Goal: Task Accomplishment & Management: Manage account settings

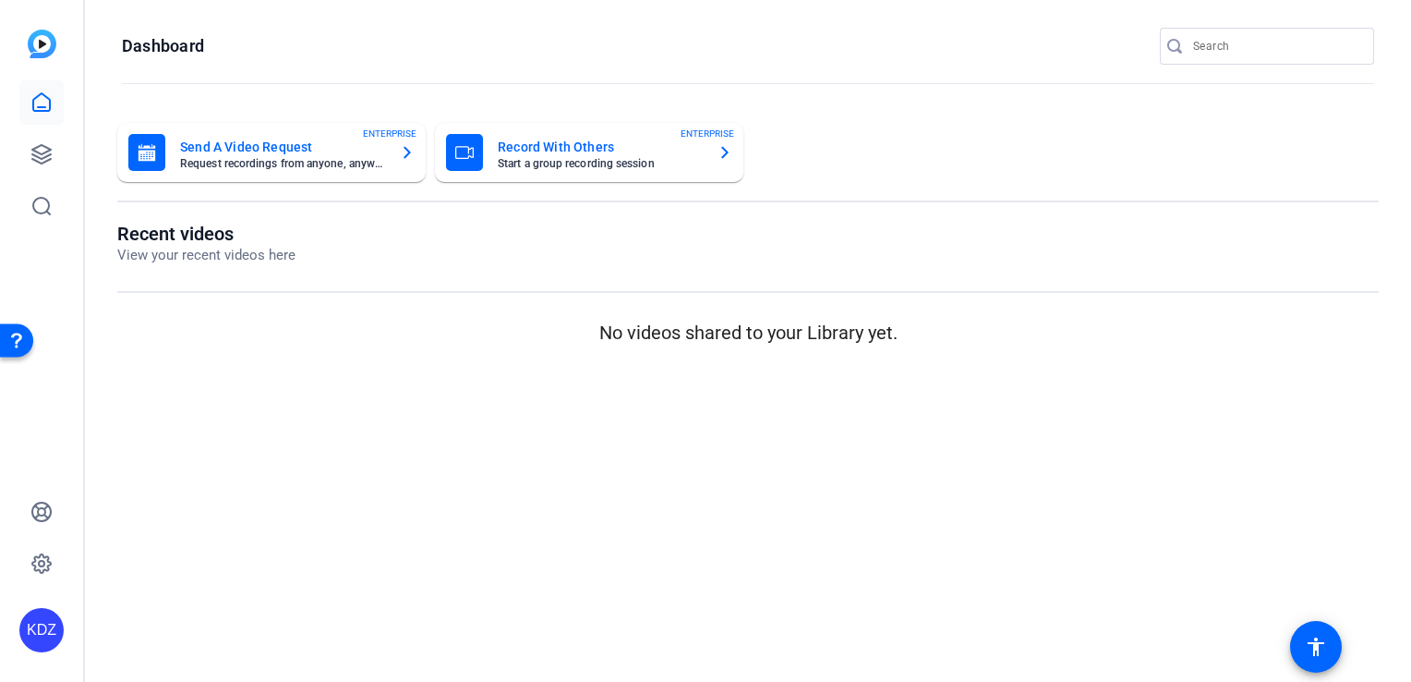
click at [342, 155] on mat-card-title "Send A Video Request" at bounding box center [282, 147] width 205 height 22
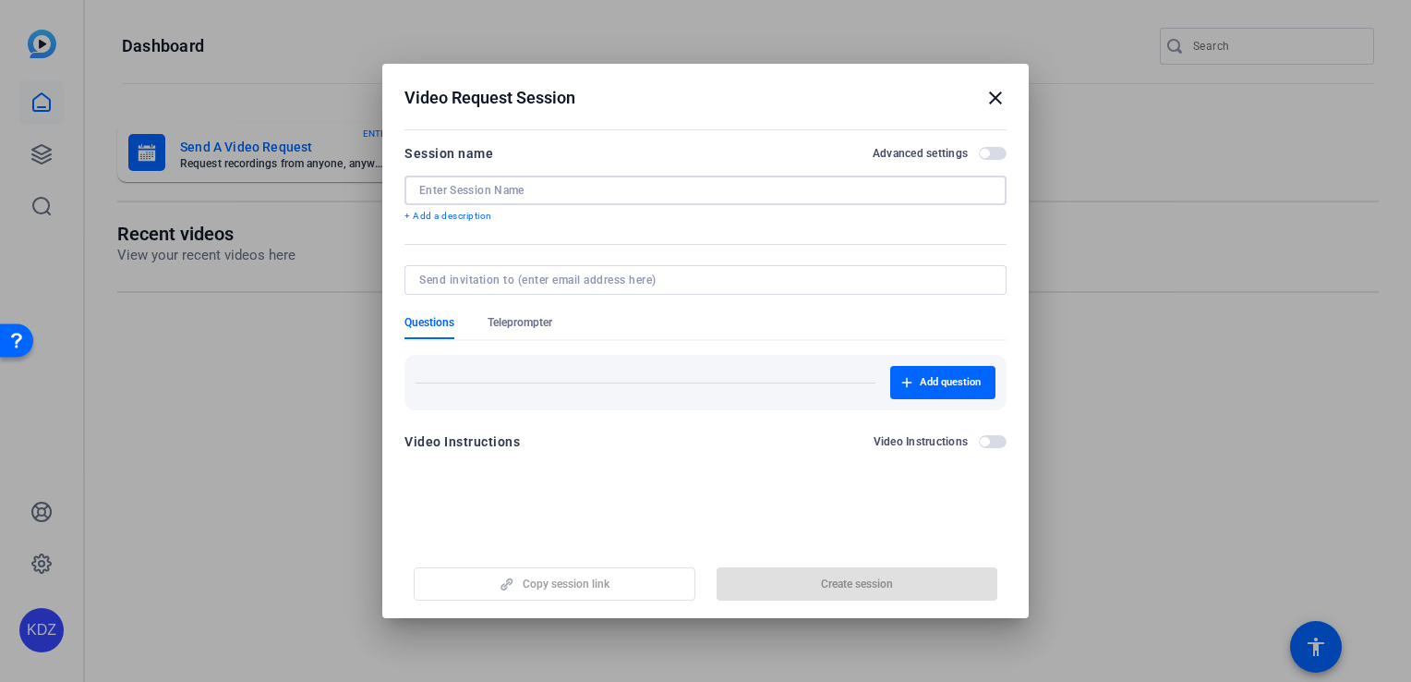
click at [620, 183] on input at bounding box center [705, 190] width 573 height 15
click at [1000, 94] on mat-icon "close" at bounding box center [995, 98] width 22 height 22
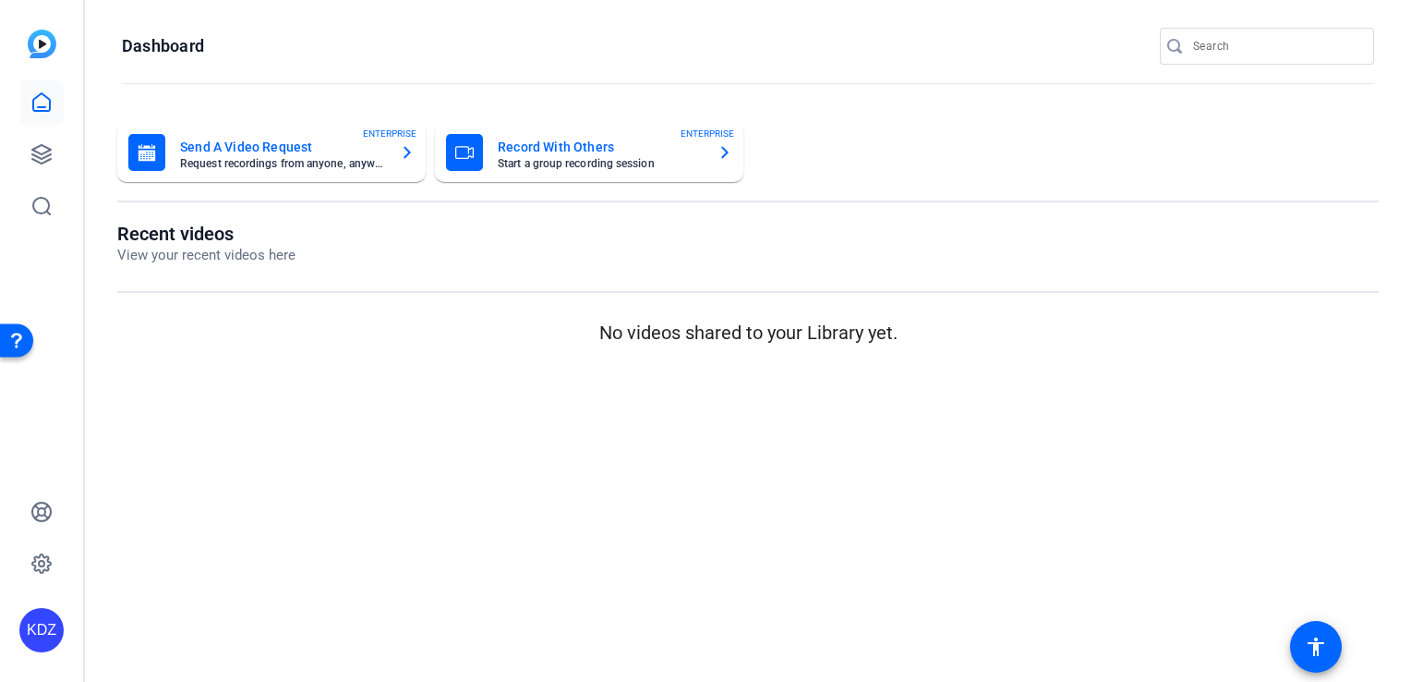
click at [46, 630] on div "KDZ" at bounding box center [41, 630] width 44 height 44
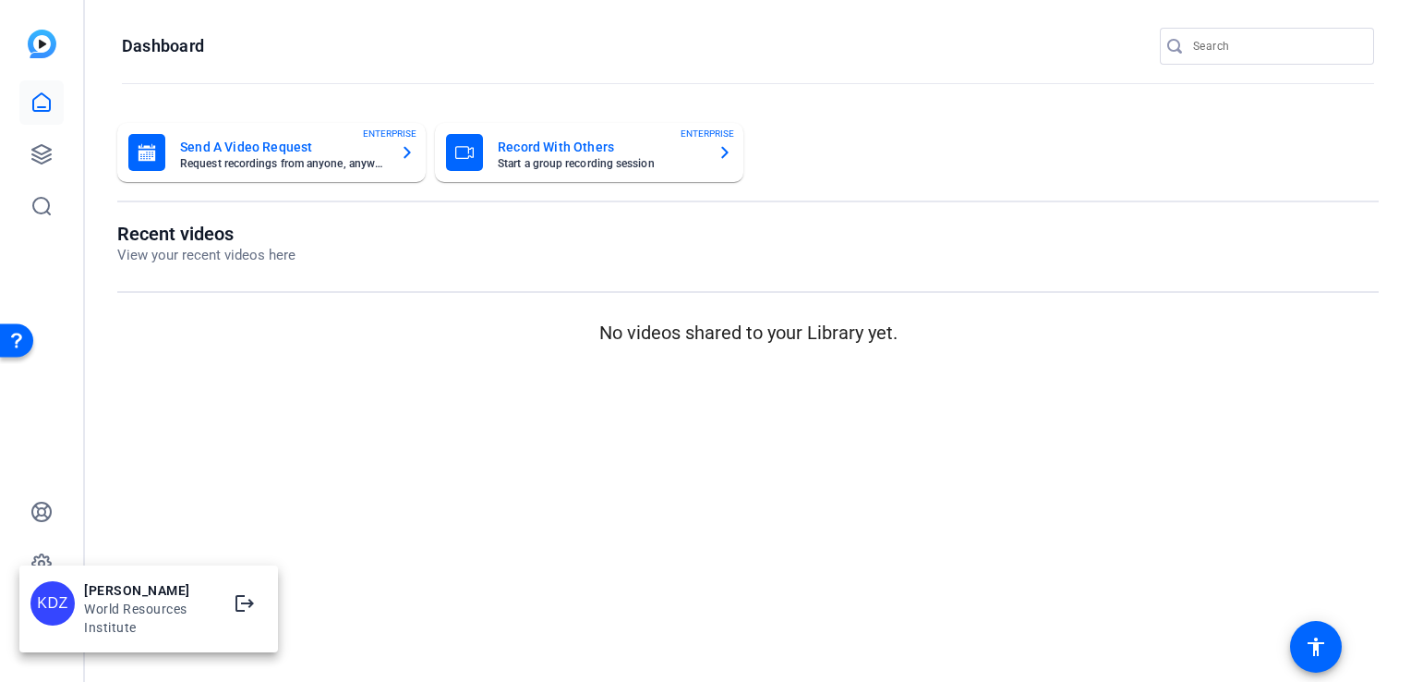
drag, startPoint x: 377, startPoint y: 462, endPoint x: 359, endPoint y: 457, distance: 18.1
click at [377, 462] on div at bounding box center [705, 341] width 1411 height 682
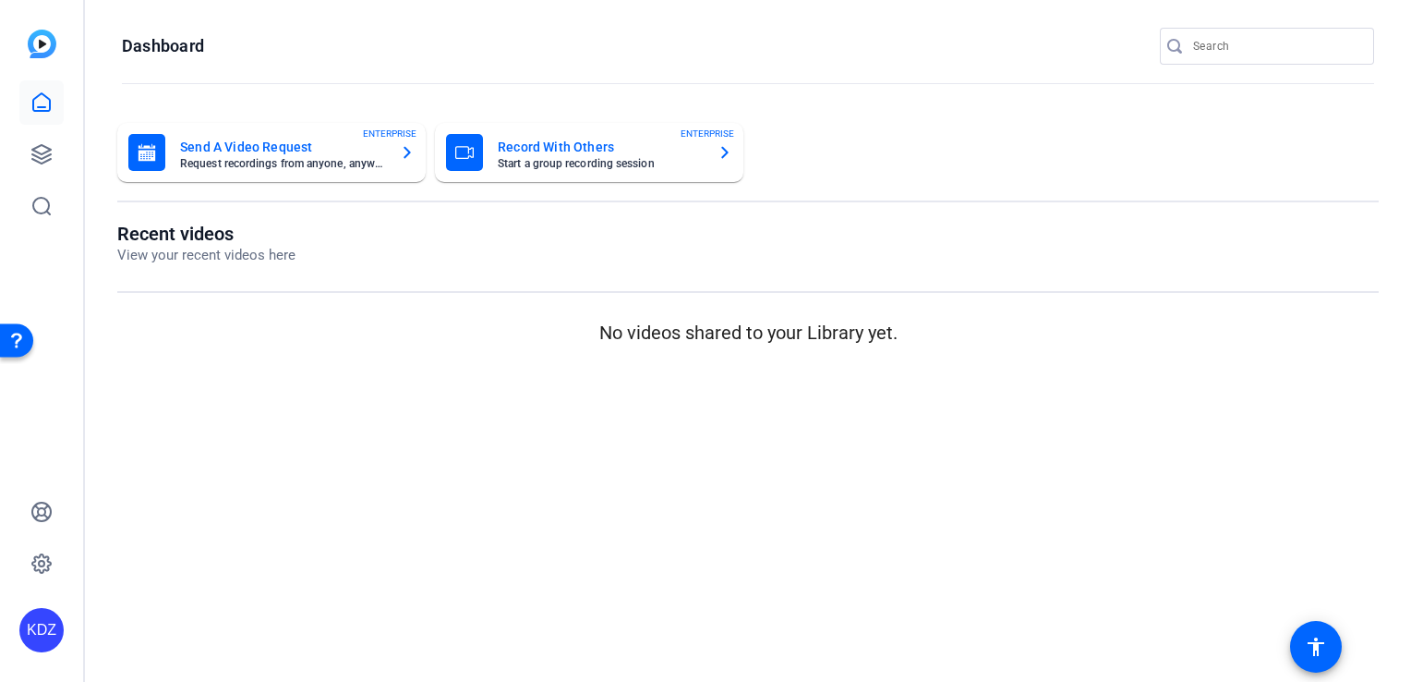
click at [235, 262] on p "View your recent videos here" at bounding box center [206, 255] width 178 height 21
click at [37, 157] on icon at bounding box center [41, 154] width 18 height 18
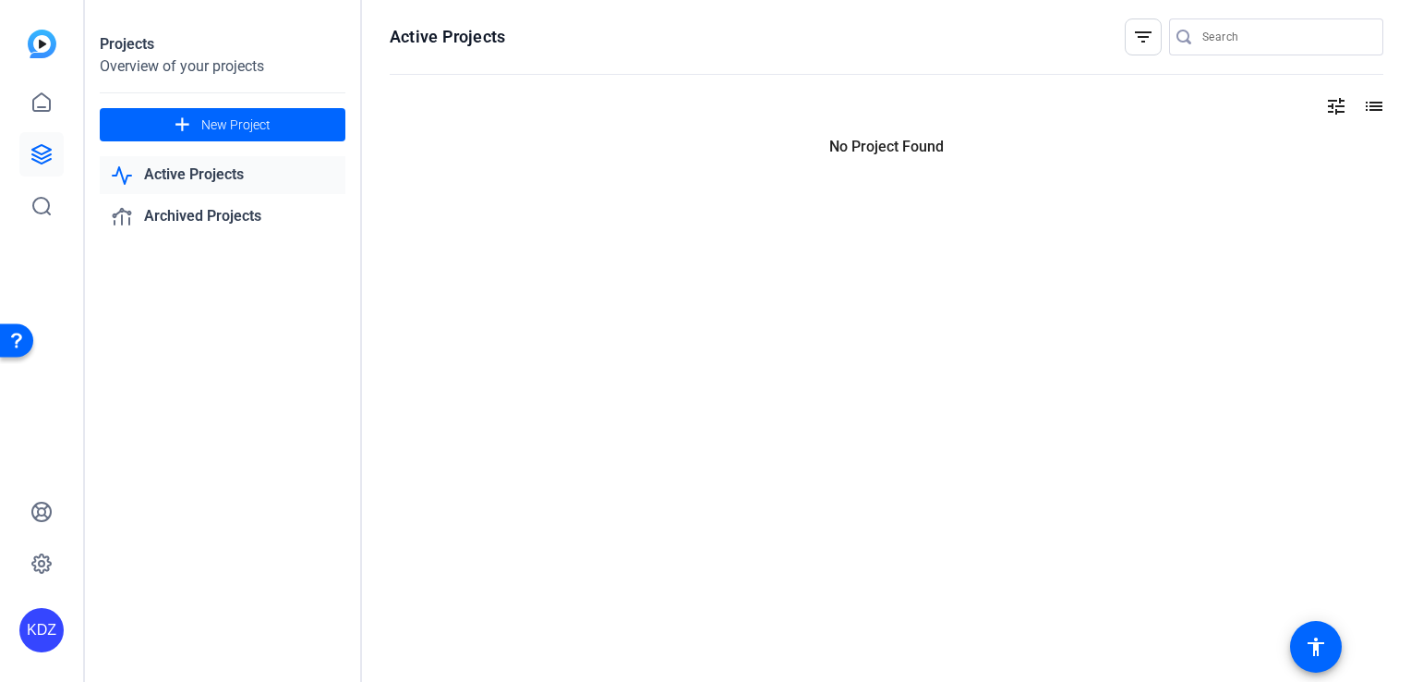
click at [203, 169] on link "Active Projects" at bounding box center [223, 175] width 246 height 38
click at [206, 181] on link "Active Projects" at bounding box center [223, 175] width 246 height 38
click at [218, 209] on link "Archived Projects" at bounding box center [223, 217] width 246 height 38
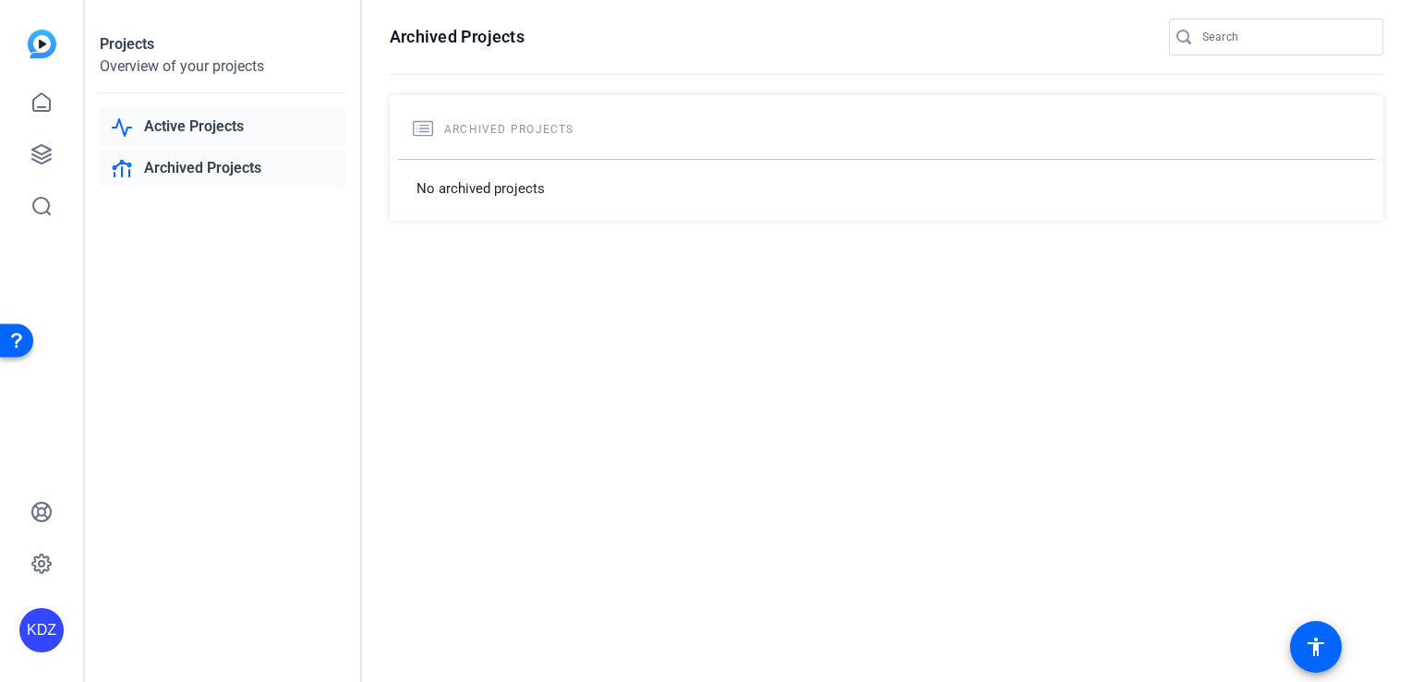
click at [195, 136] on link "Active Projects" at bounding box center [223, 127] width 246 height 38
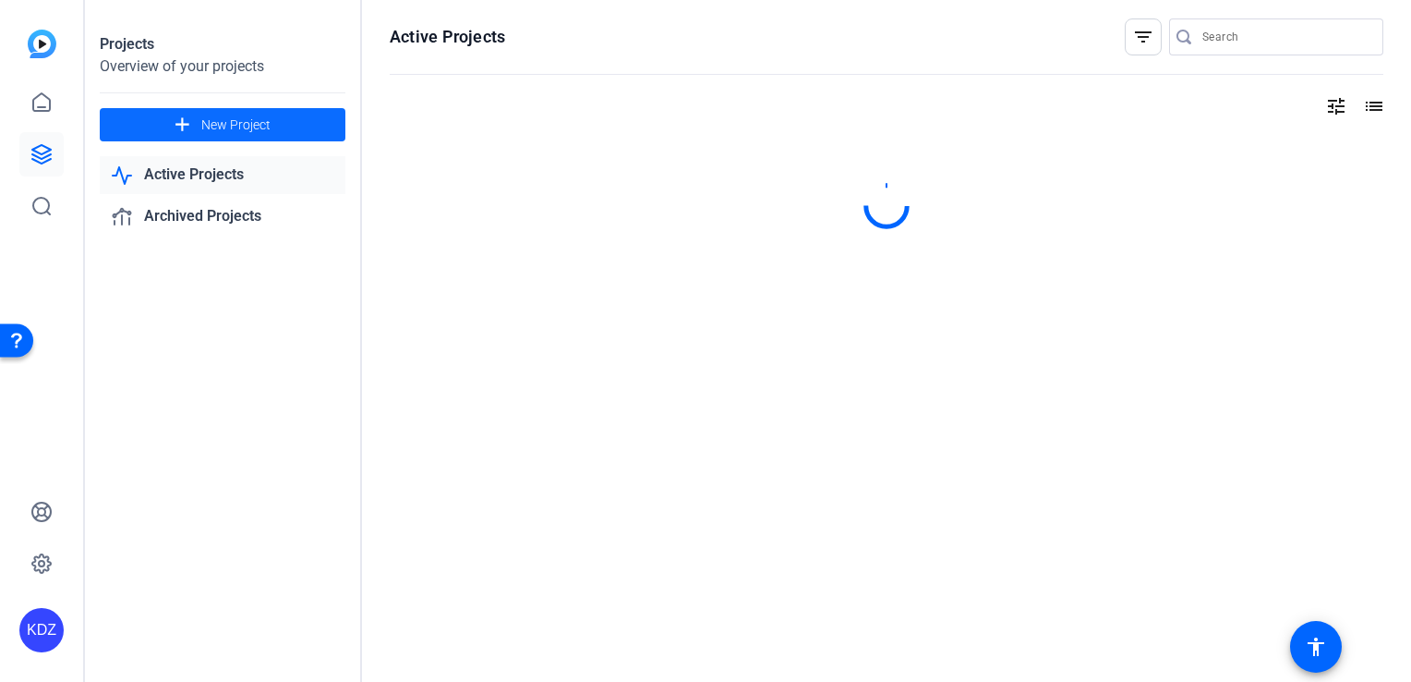
click at [206, 130] on span "New Project" at bounding box center [235, 124] width 69 height 19
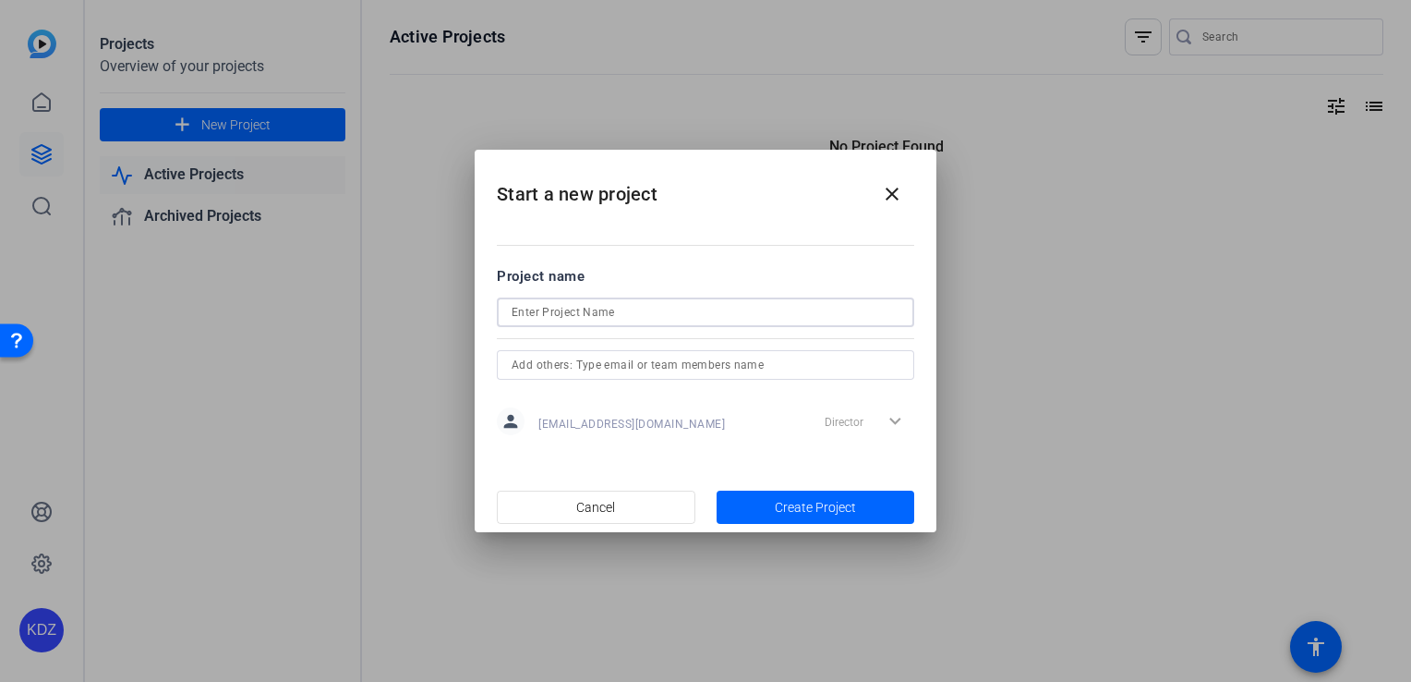
click at [632, 311] on input at bounding box center [706, 312] width 388 height 22
click at [565, 313] on input "ACT2025 [PERSON_NAME] Videos" at bounding box center [706, 312] width 388 height 22
click at [631, 319] on input "ACT2025 COP30 [PERSON_NAME] Videos" at bounding box center [706, 312] width 388 height 22
type input "ACT2025 COP30 Social Videos"
click at [685, 355] on input "text" at bounding box center [706, 365] width 388 height 22
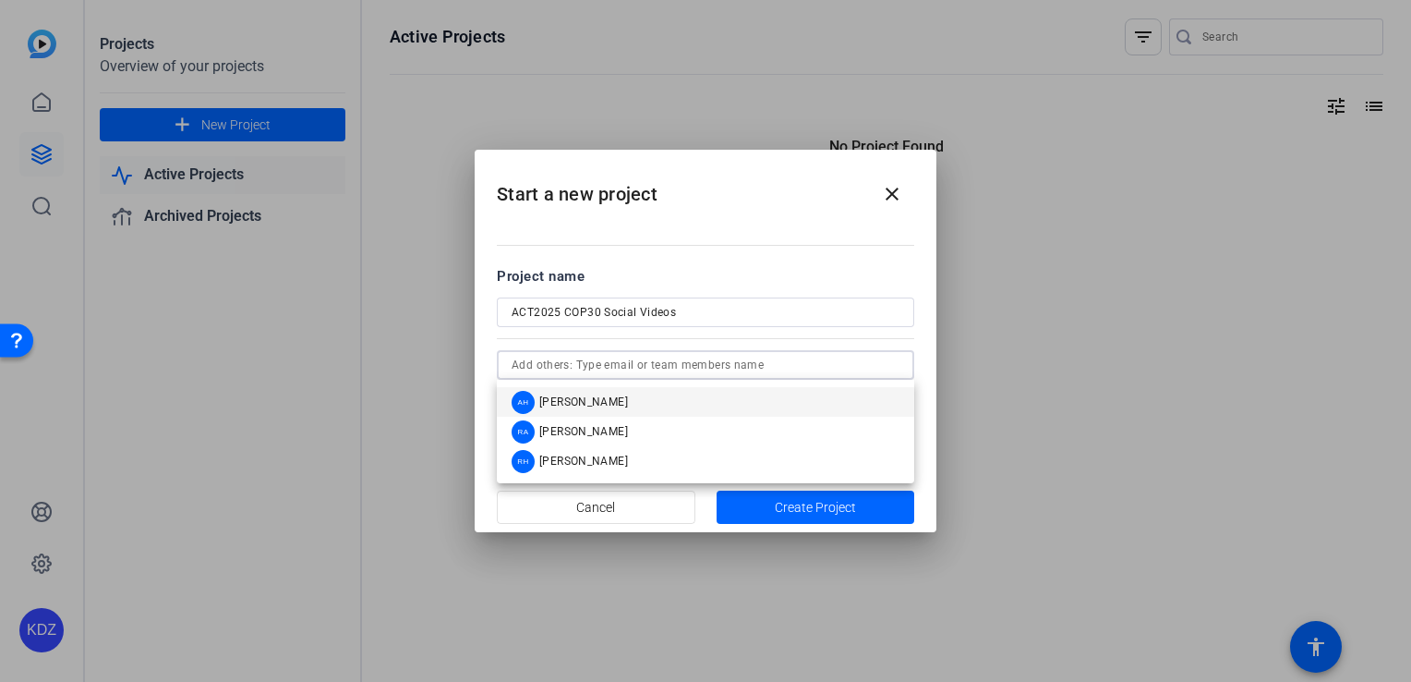
click at [786, 273] on div "Project name" at bounding box center [705, 276] width 417 height 20
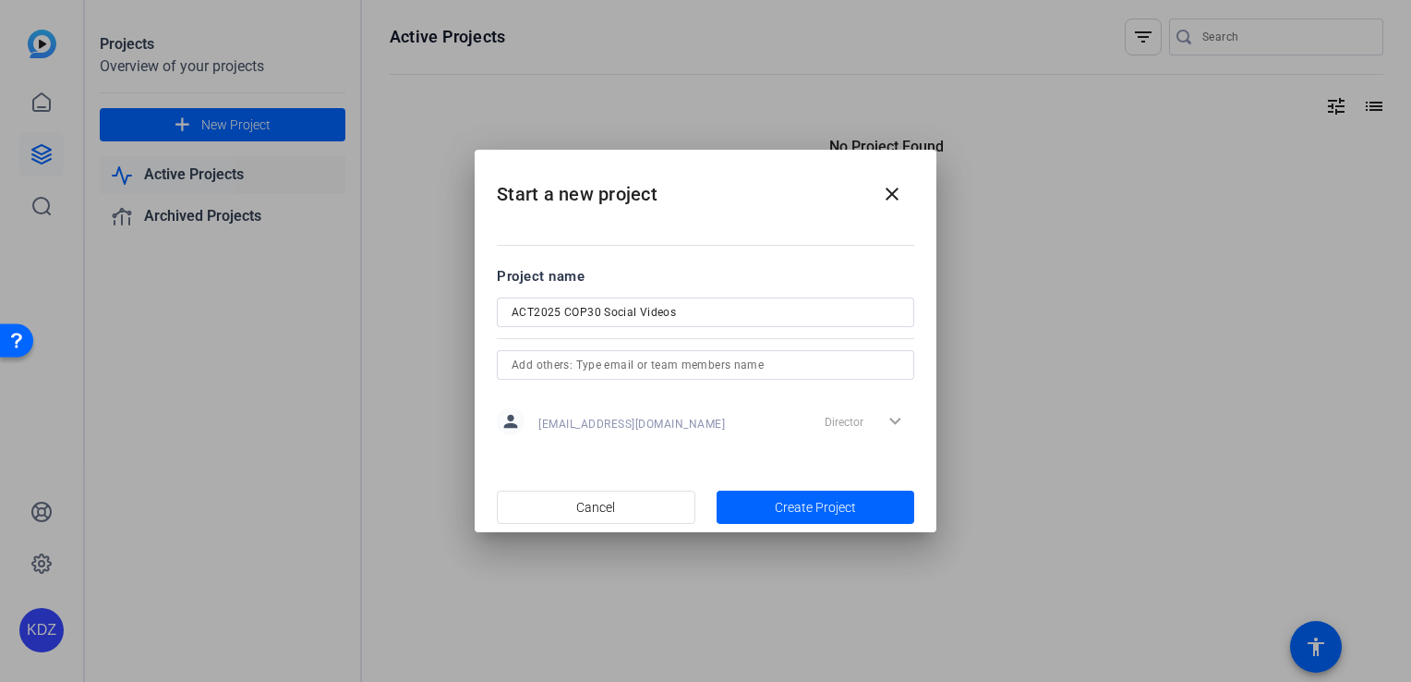
click at [866, 422] on div "Director expand_more" at bounding box center [865, 420] width 97 height 33
click at [903, 422] on div "Director expand_more" at bounding box center [865, 420] width 97 height 33
click at [897, 421] on div "Director expand_more" at bounding box center [865, 420] width 97 height 33
click at [835, 424] on div "Director expand_more" at bounding box center [865, 420] width 97 height 33
click at [853, 501] on span "Create Project" at bounding box center [815, 507] width 81 height 19
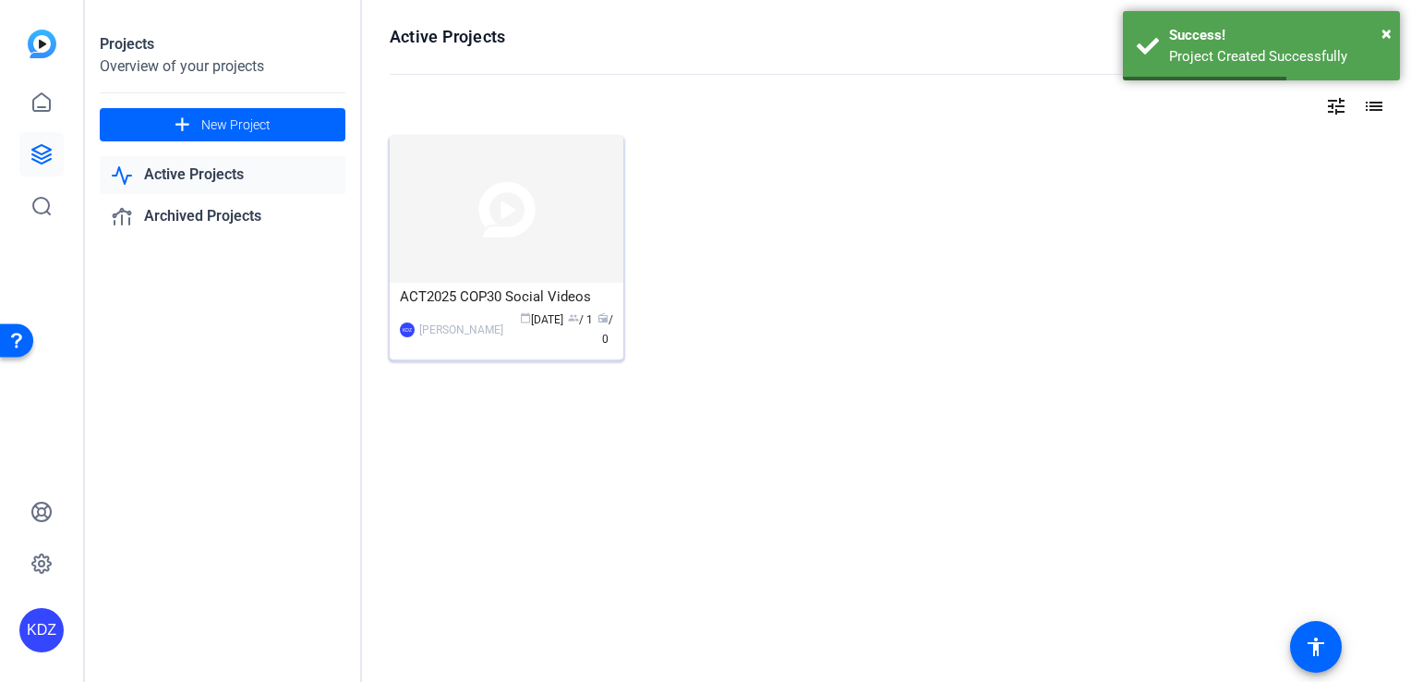
click at [517, 252] on img at bounding box center [507, 209] width 234 height 147
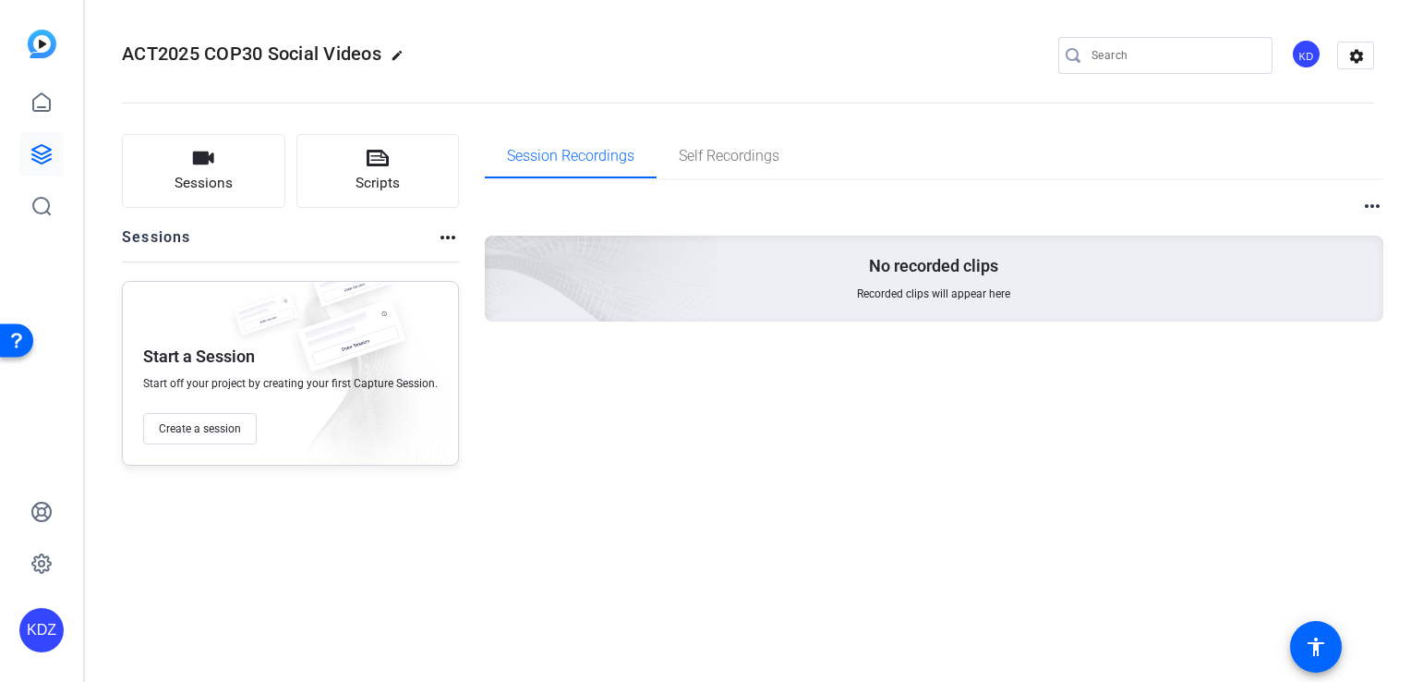
click at [400, 54] on mat-icon "edit" at bounding box center [402, 60] width 22 height 22
click at [310, 55] on span "clear" at bounding box center [316, 55] width 22 height 22
click at [1327, 641] on span at bounding box center [1316, 646] width 44 height 44
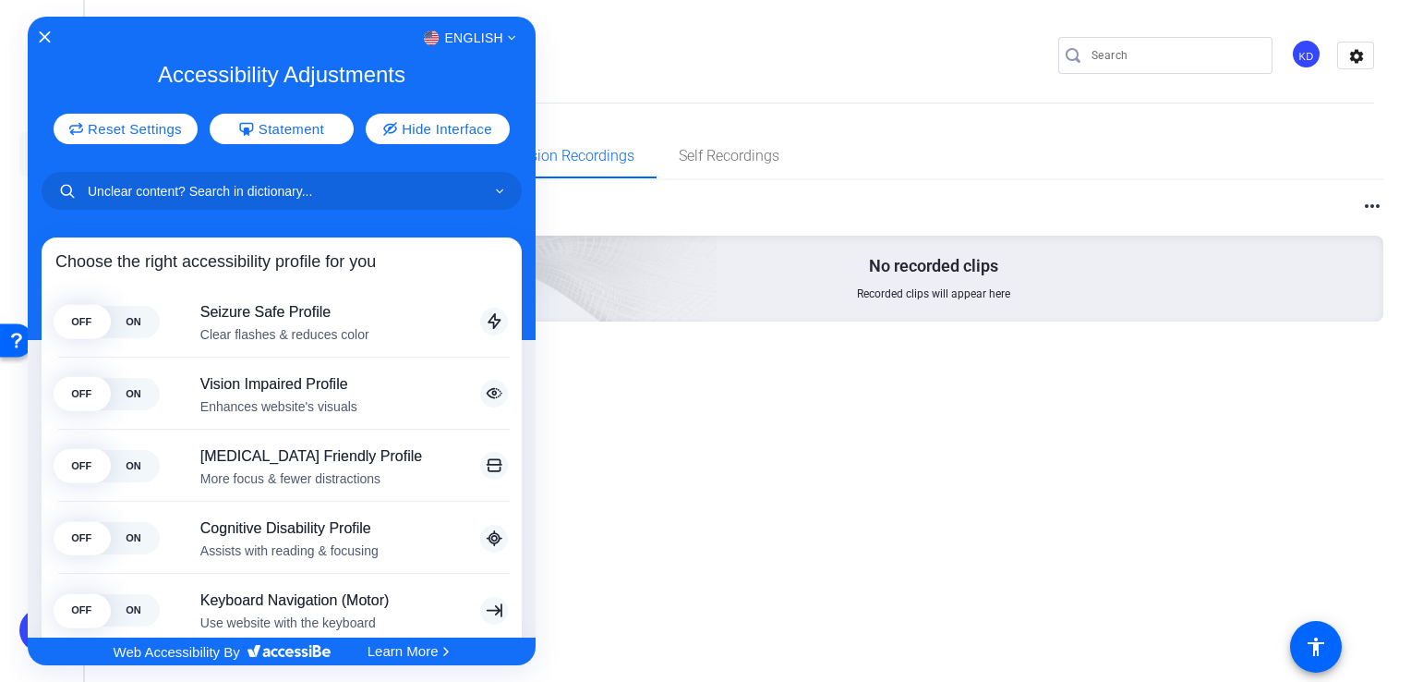
click at [1068, 555] on div at bounding box center [705, 341] width 1411 height 682
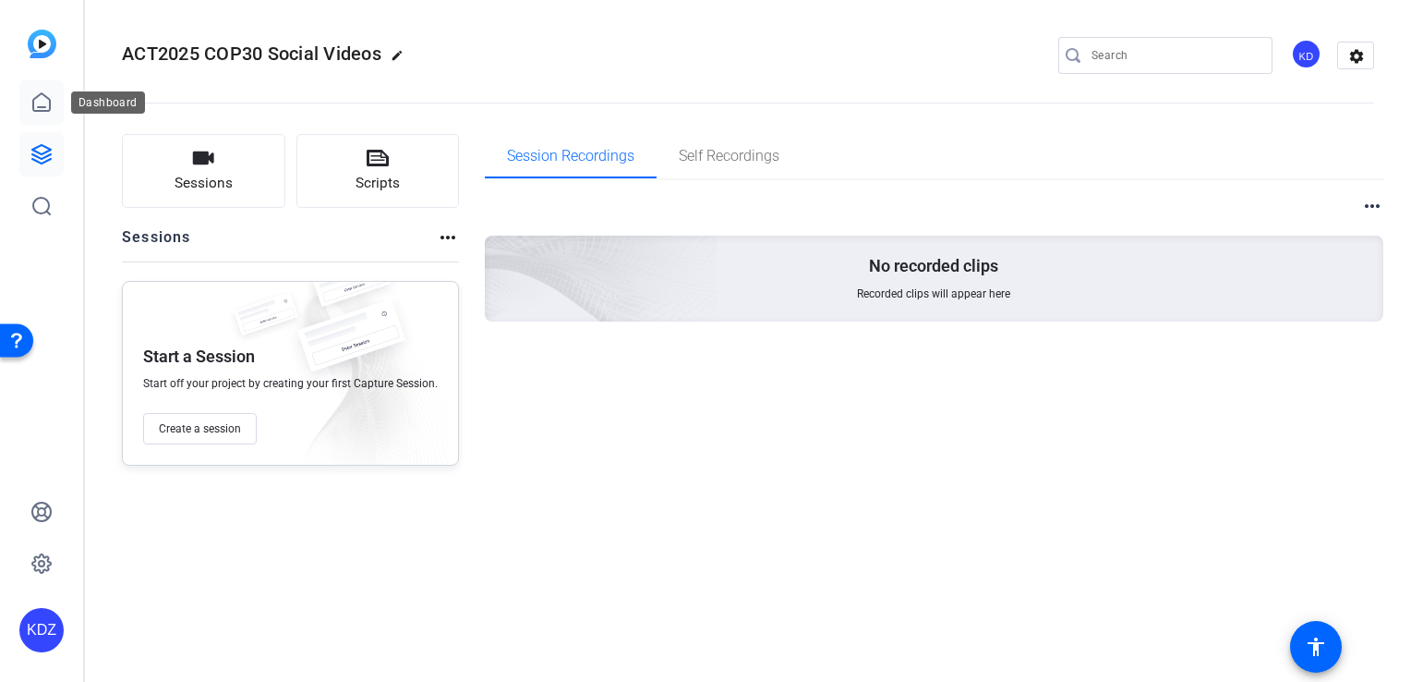
click at [54, 89] on link at bounding box center [41, 102] width 44 height 44
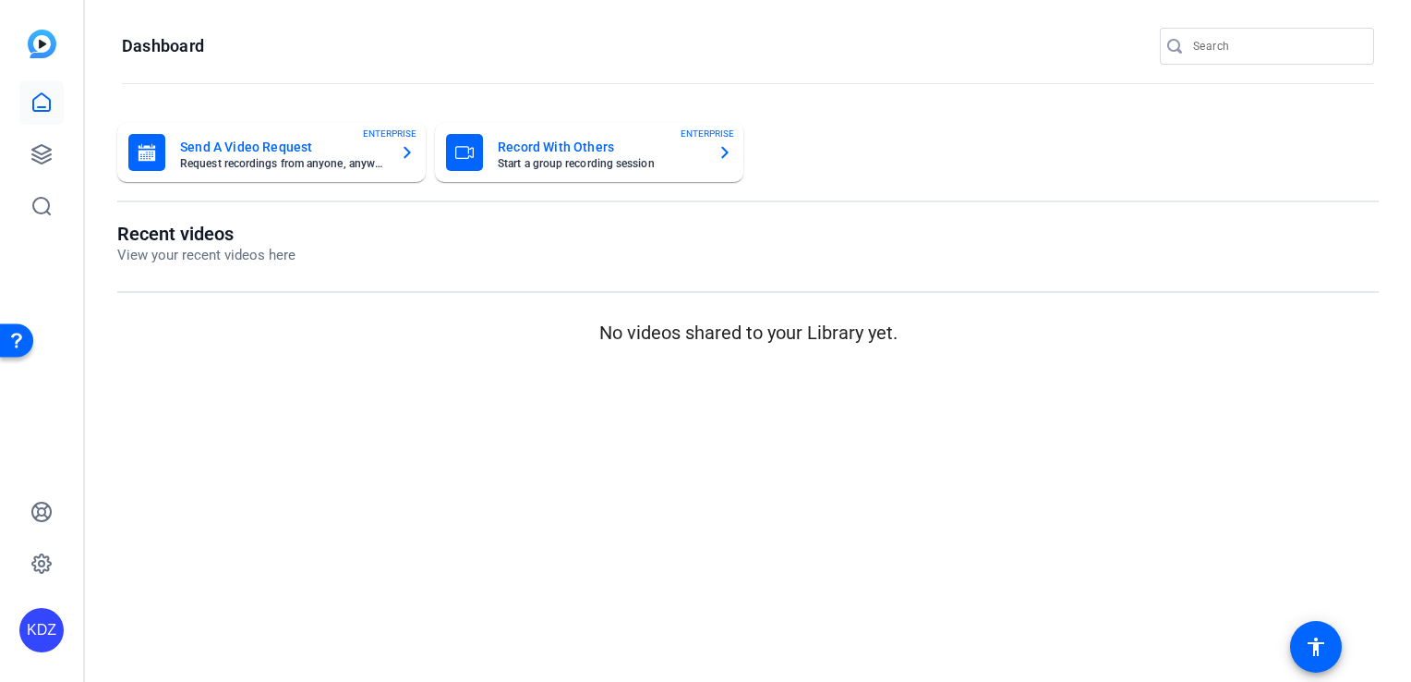
click at [42, 53] on img at bounding box center [42, 44] width 29 height 29
click at [46, 148] on icon at bounding box center [41, 154] width 18 height 18
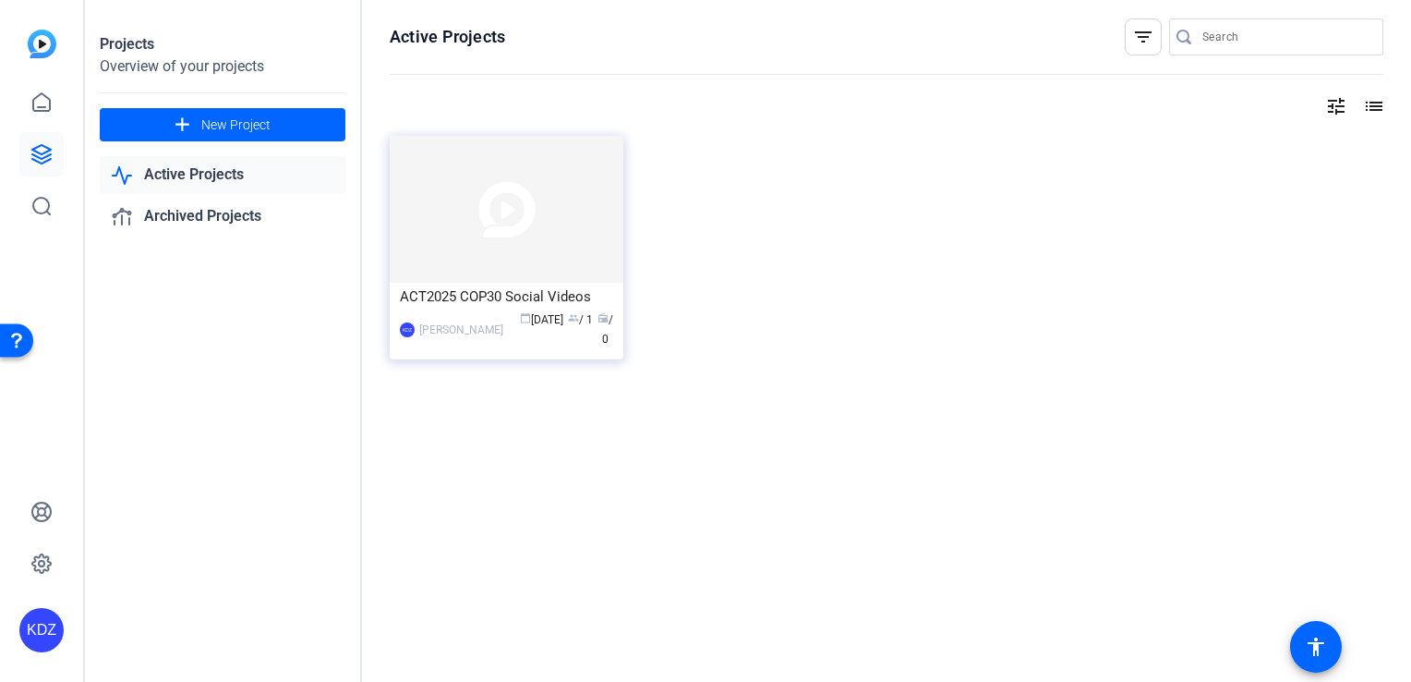
drag, startPoint x: 597, startPoint y: 327, endPoint x: 525, endPoint y: 334, distance: 72.4
click at [525, 334] on div "calendar_today [DATE] group / 1 radio / 0" at bounding box center [563, 329] width 101 height 39
click at [555, 334] on div "calendar_today [DATE] group / 1 radio / 0" at bounding box center [563, 329] width 101 height 39
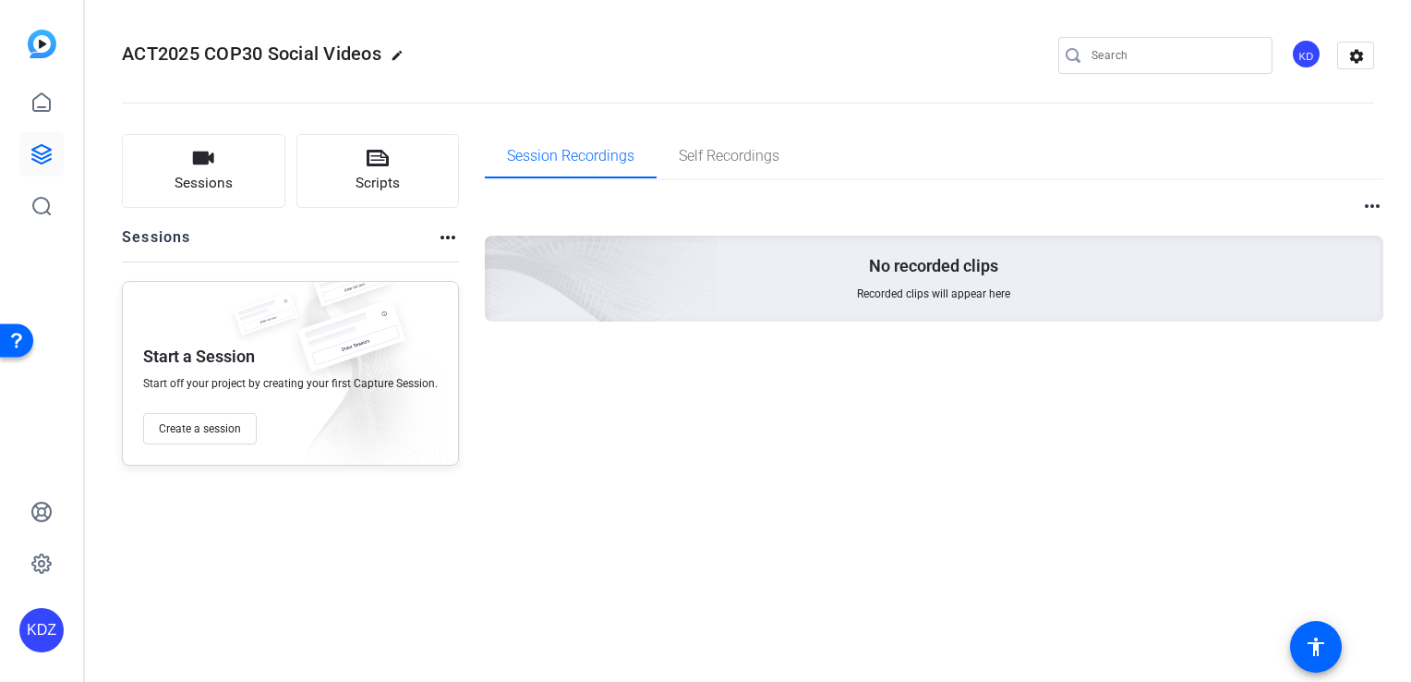
click at [1371, 206] on mat-icon "more_horiz" at bounding box center [1372, 206] width 22 height 22
click at [832, 172] on div at bounding box center [705, 341] width 1411 height 682
click at [766, 170] on span "Self Recordings" at bounding box center [729, 156] width 101 height 44
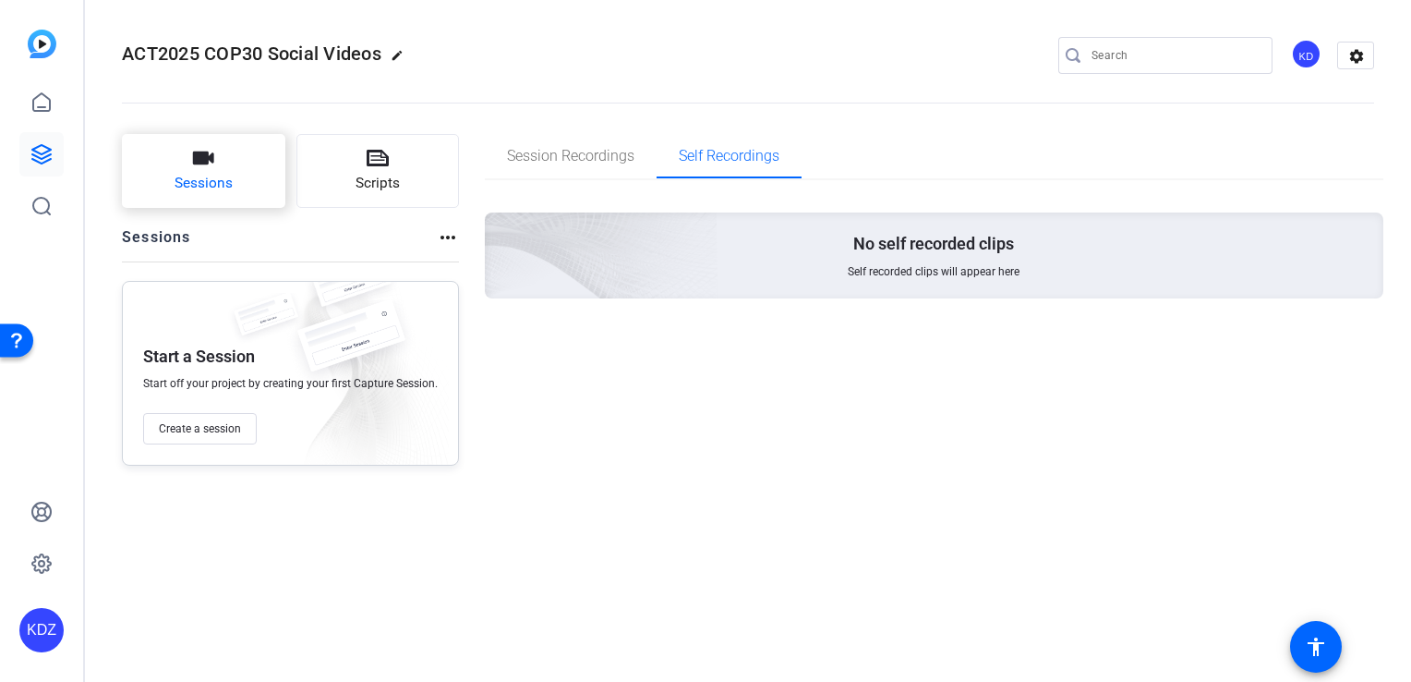
click at [201, 184] on span "Sessions" at bounding box center [204, 183] width 58 height 21
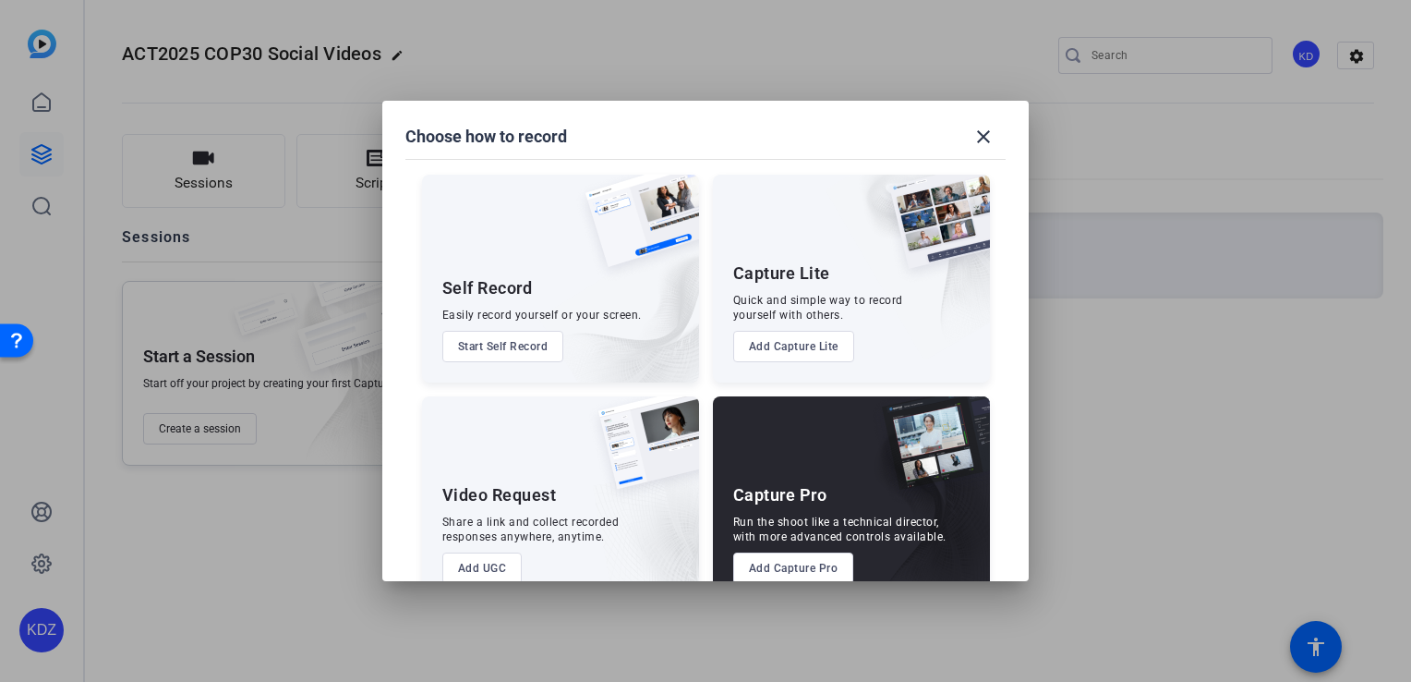
click at [408, 54] on div at bounding box center [705, 341] width 1411 height 682
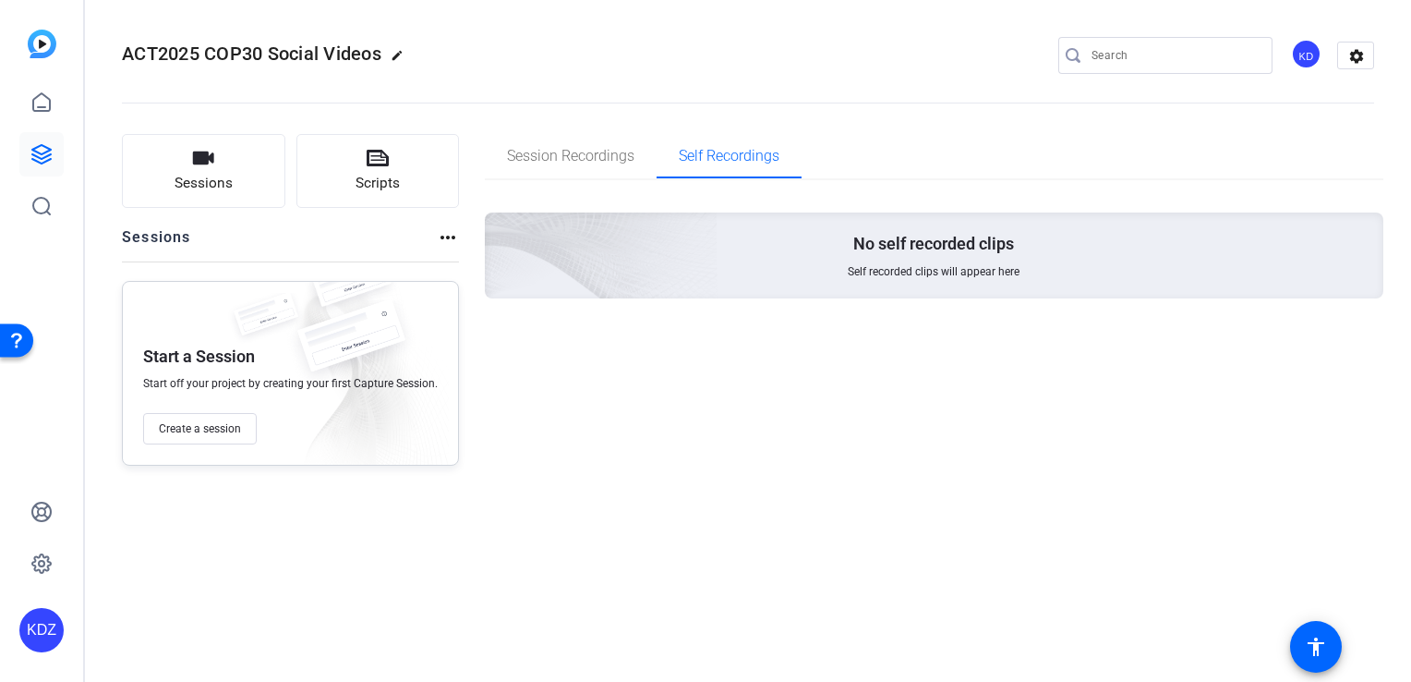
click at [404, 51] on mat-icon "edit" at bounding box center [402, 60] width 22 height 22
click at [312, 55] on span "clear" at bounding box center [316, 55] width 22 height 22
click at [34, 160] on icon at bounding box center [41, 154] width 18 height 18
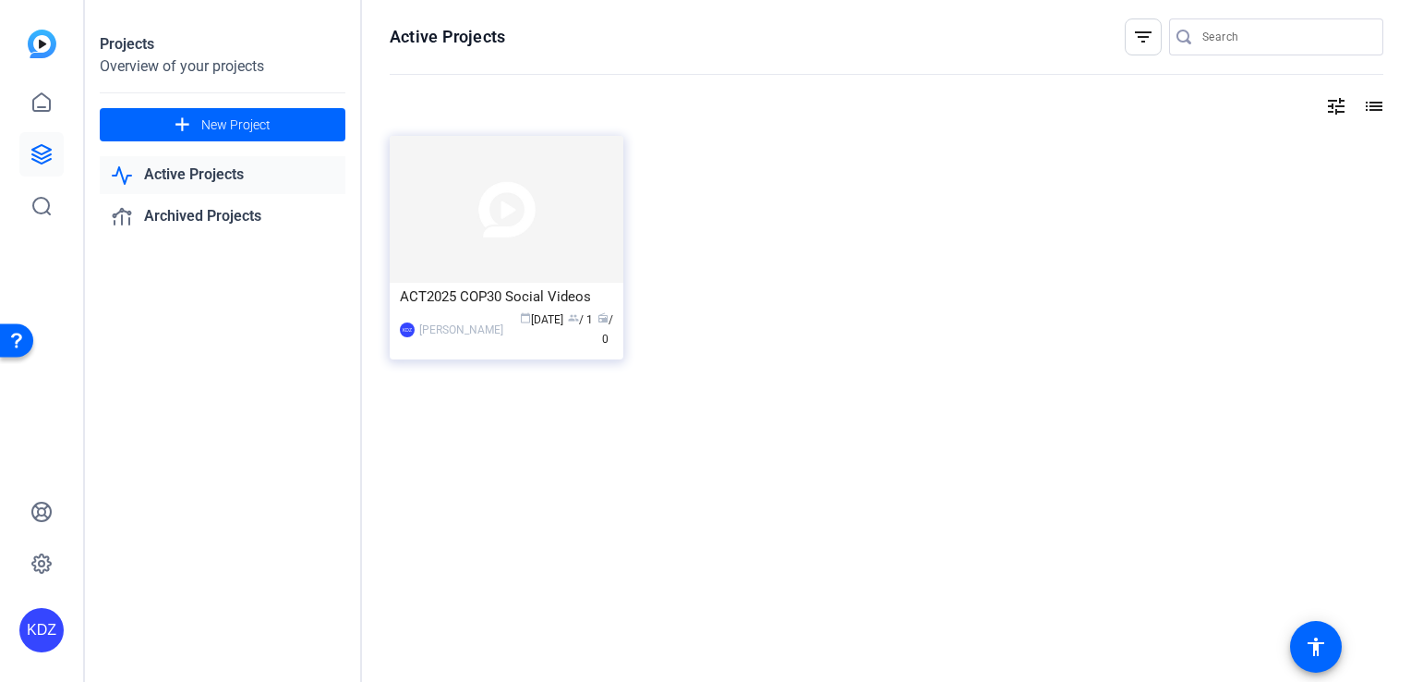
drag, startPoint x: 490, startPoint y: 321, endPoint x: 708, endPoint y: 243, distance: 231.6
click at [708, 243] on div "ACT2025 COP30 Social Videos KDZ [PERSON_NAME] calendar_today [DATE] group / 1 r…" at bounding box center [887, 268] width 994 height 264
click at [1340, 107] on mat-icon "tune" at bounding box center [1336, 106] width 22 height 22
click at [1382, 105] on div at bounding box center [705, 341] width 1411 height 682
click at [1376, 102] on mat-icon "list" at bounding box center [1372, 106] width 22 height 22
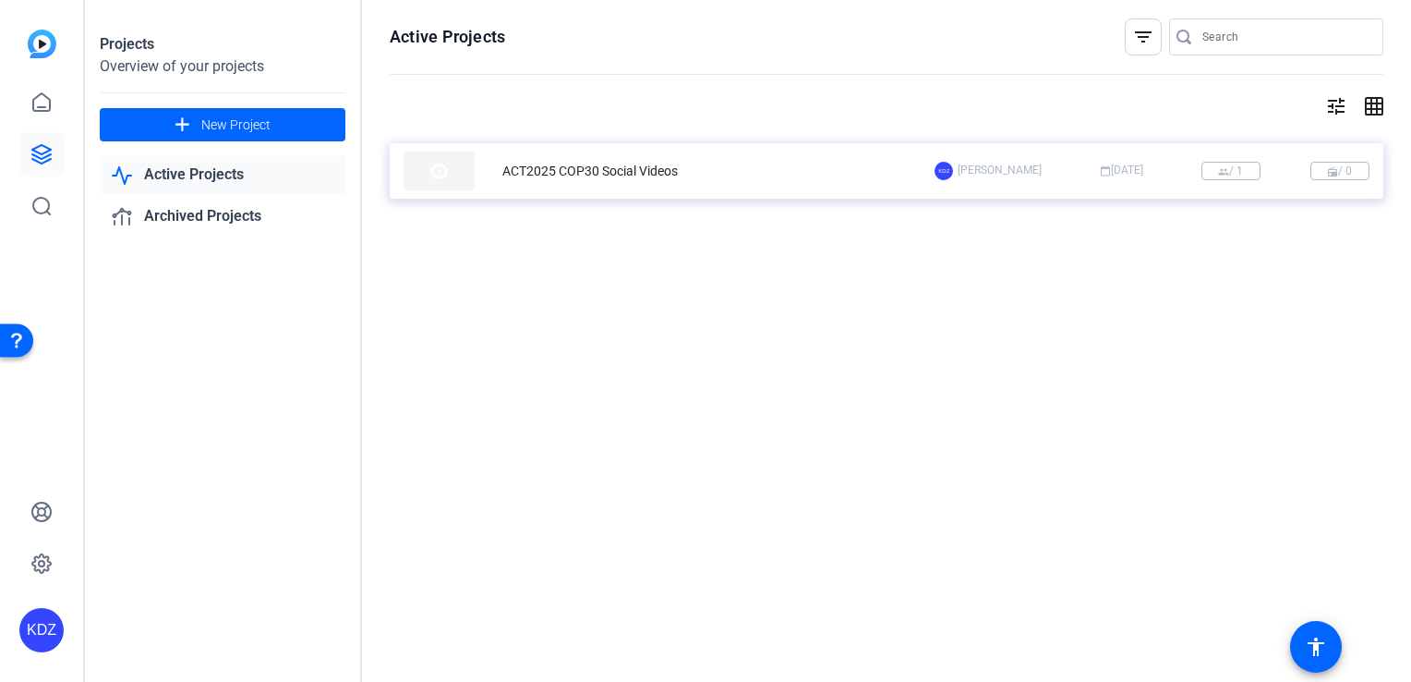
click at [664, 205] on mat-list "ACT2025 COP30 Social Videos KDZ [PERSON_NAME] calendar_today [DATE] group / 1 r…" at bounding box center [887, 175] width 994 height 79
click at [549, 179] on div "ACT2025 COP30 Social Videos" at bounding box center [589, 171] width 175 height 19
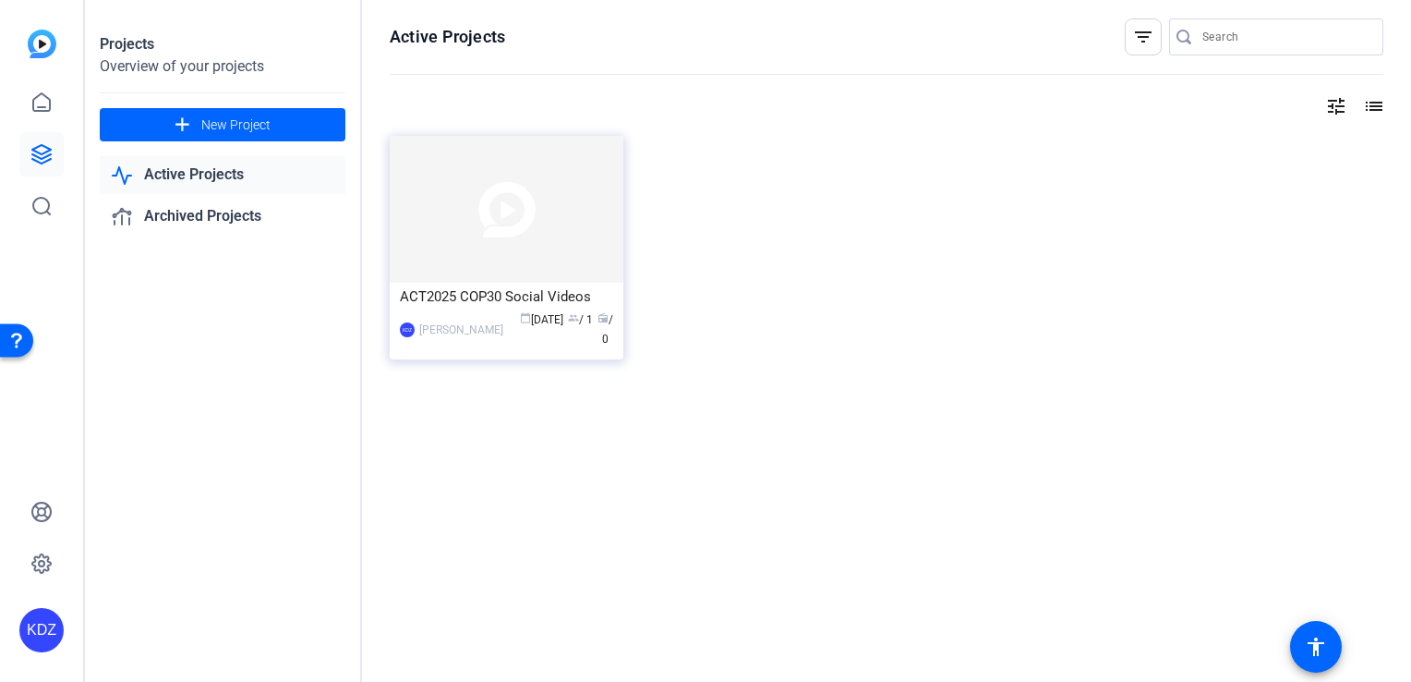
click at [1380, 101] on mat-icon "list" at bounding box center [1372, 106] width 22 height 22
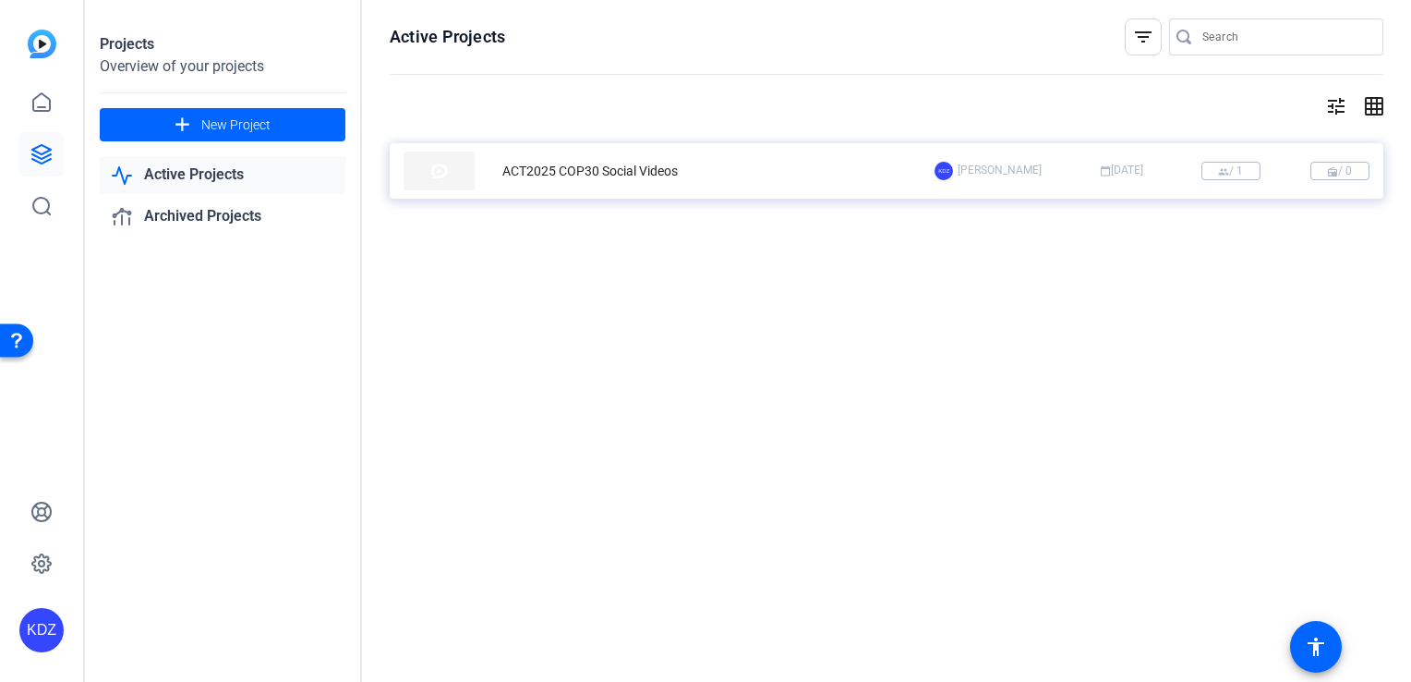
click at [1343, 166] on span "radio / 0" at bounding box center [1339, 171] width 59 height 18
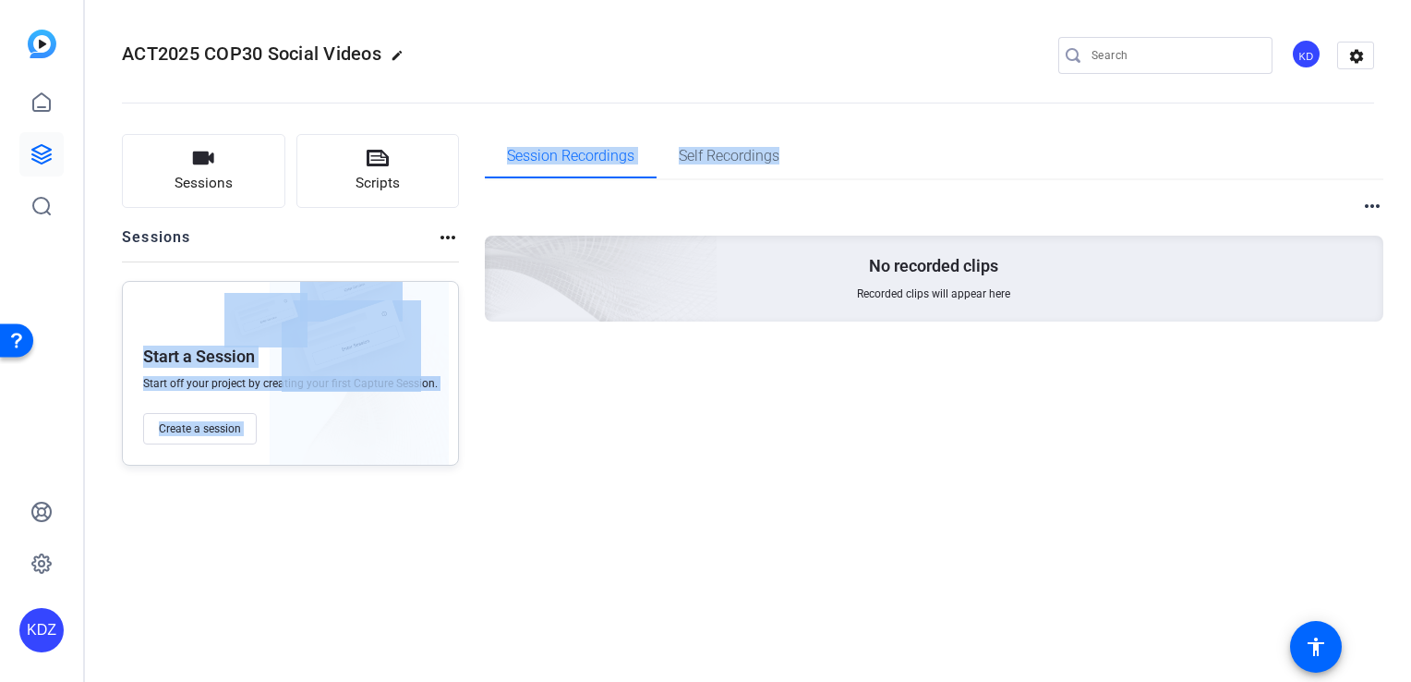
drag, startPoint x: 773, startPoint y: 157, endPoint x: 435, endPoint y: 238, distance: 347.6
click at [435, 238] on div "Sessions Scripts Sessions more_horiz Start a Session Start off your project by …" at bounding box center [748, 300] width 1326 height 378
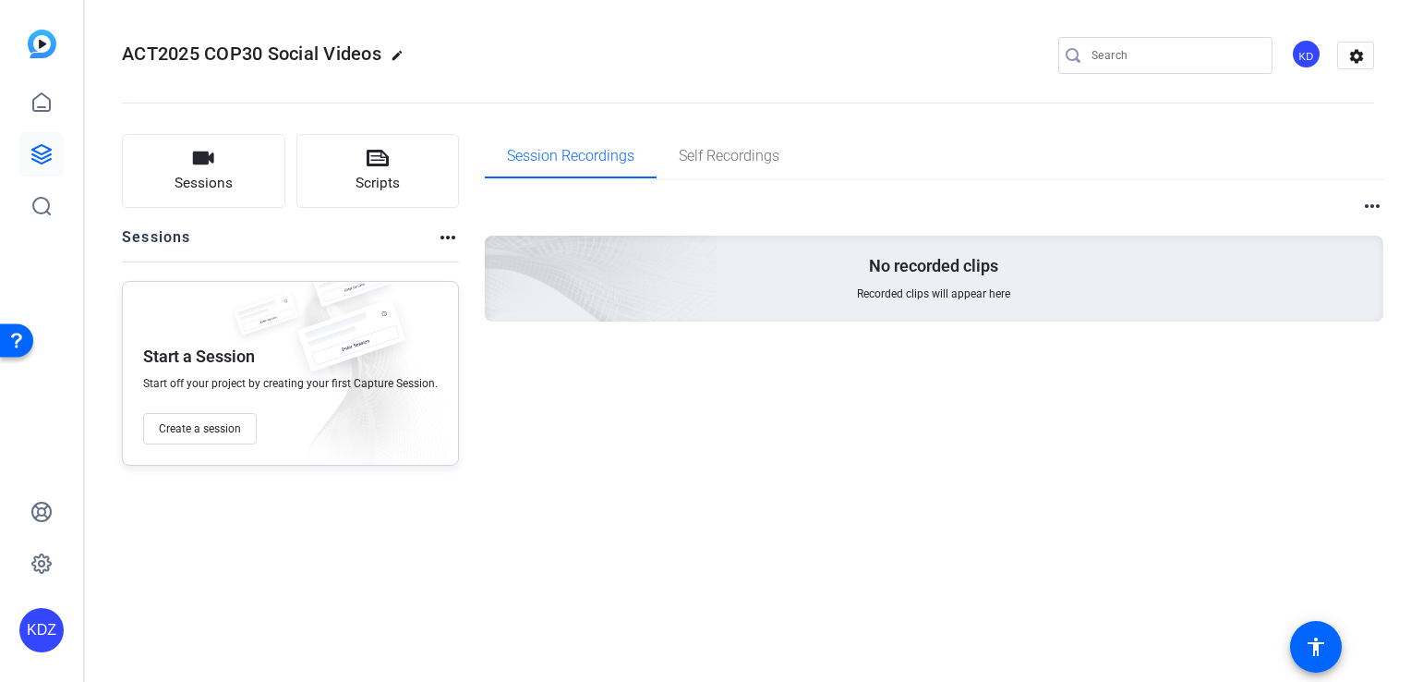
drag, startPoint x: 435, startPoint y: 238, endPoint x: 622, endPoint y: 368, distance: 228.3
click at [632, 375] on div "more_horiz No recorded clips Recorded clips will appear here" at bounding box center [934, 280] width 899 height 200
click at [441, 238] on mat-icon "more_horiz" at bounding box center [448, 237] width 22 height 22
click at [395, 54] on div at bounding box center [705, 341] width 1411 height 682
click at [395, 54] on mat-icon "edit" at bounding box center [402, 60] width 22 height 22
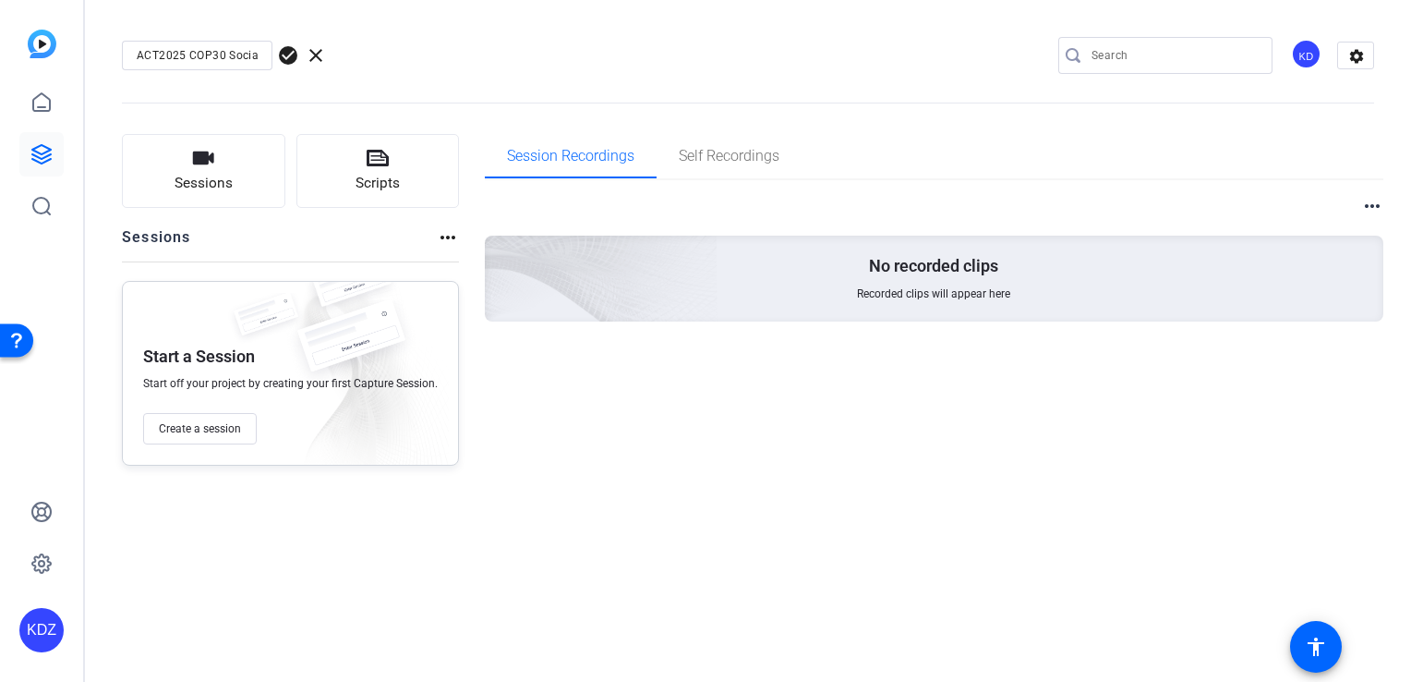
click at [318, 53] on span "clear" at bounding box center [316, 55] width 22 height 22
click at [48, 170] on link at bounding box center [41, 154] width 44 height 44
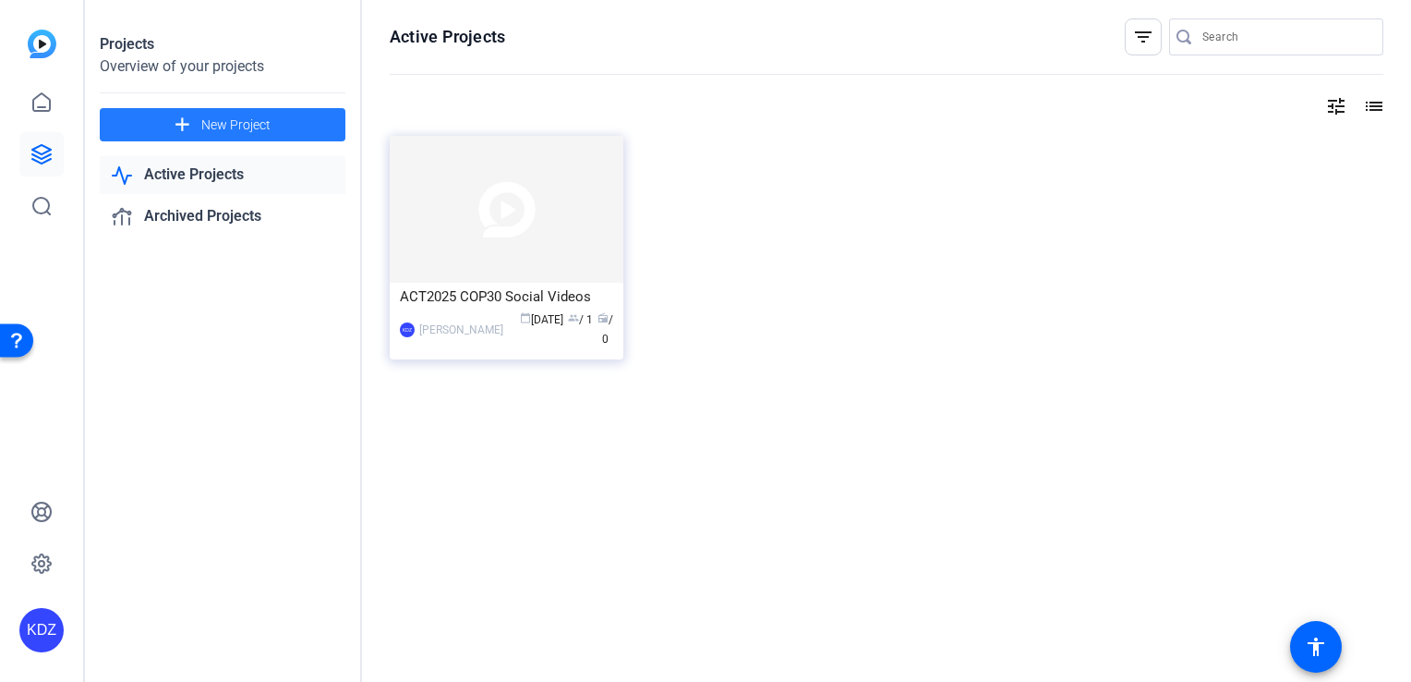
click at [265, 131] on span "New Project" at bounding box center [235, 124] width 69 height 19
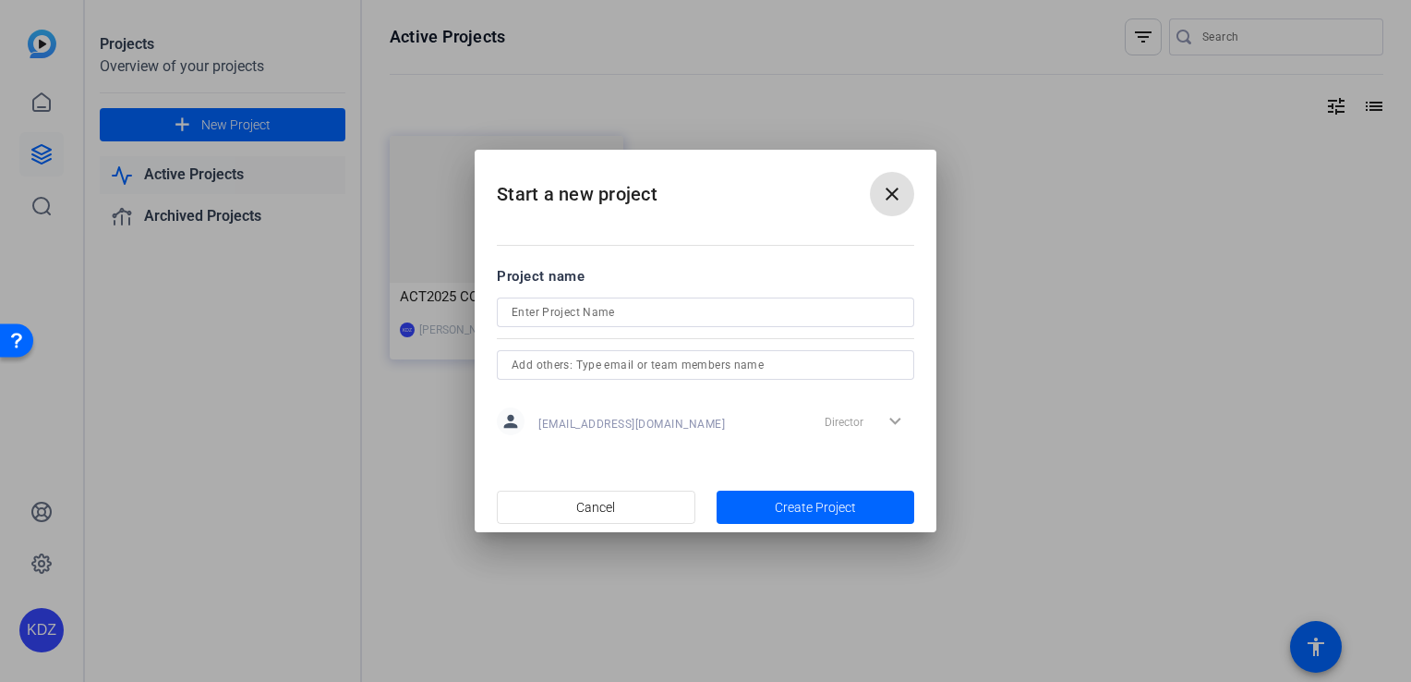
click at [577, 317] on input at bounding box center [706, 312] width 388 height 22
type input "ACT2025 COP30 Partner Videos"
click at [598, 362] on input "text" at bounding box center [706, 365] width 388 height 22
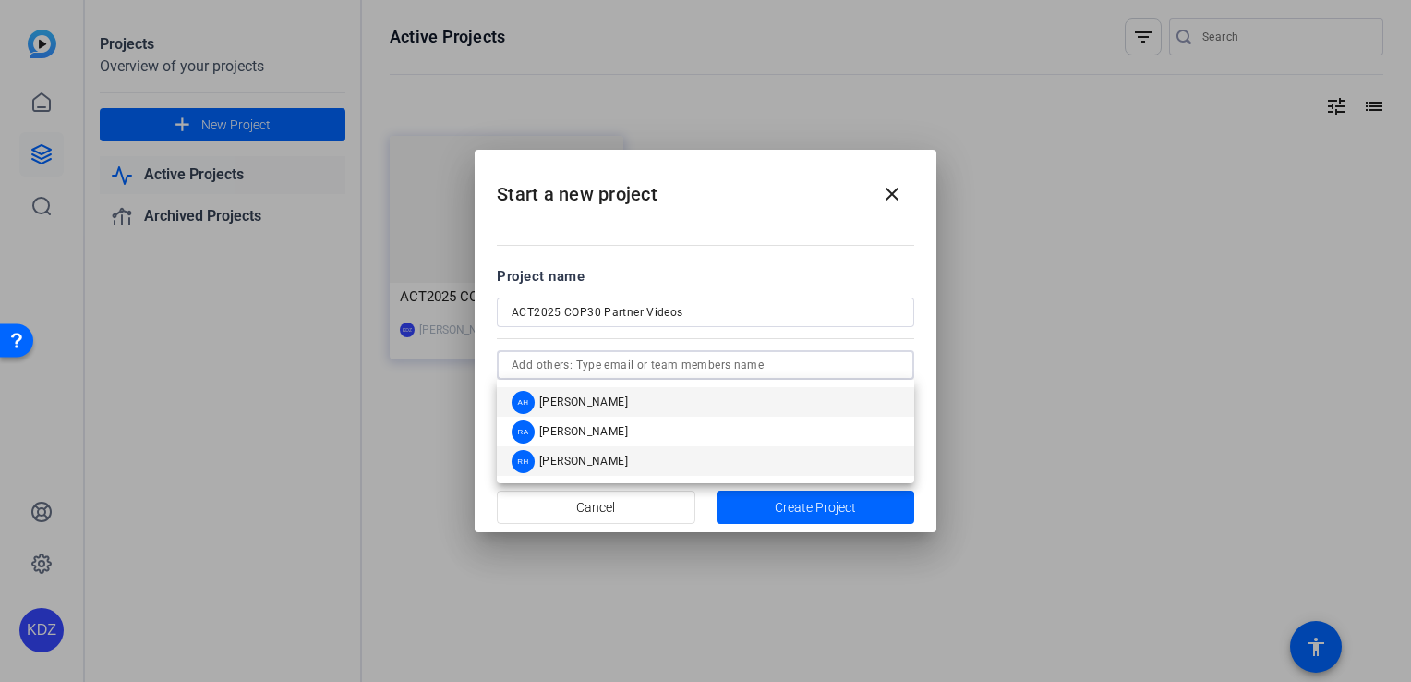
click at [623, 456] on mat-option "[PERSON_NAME]" at bounding box center [705, 461] width 417 height 30
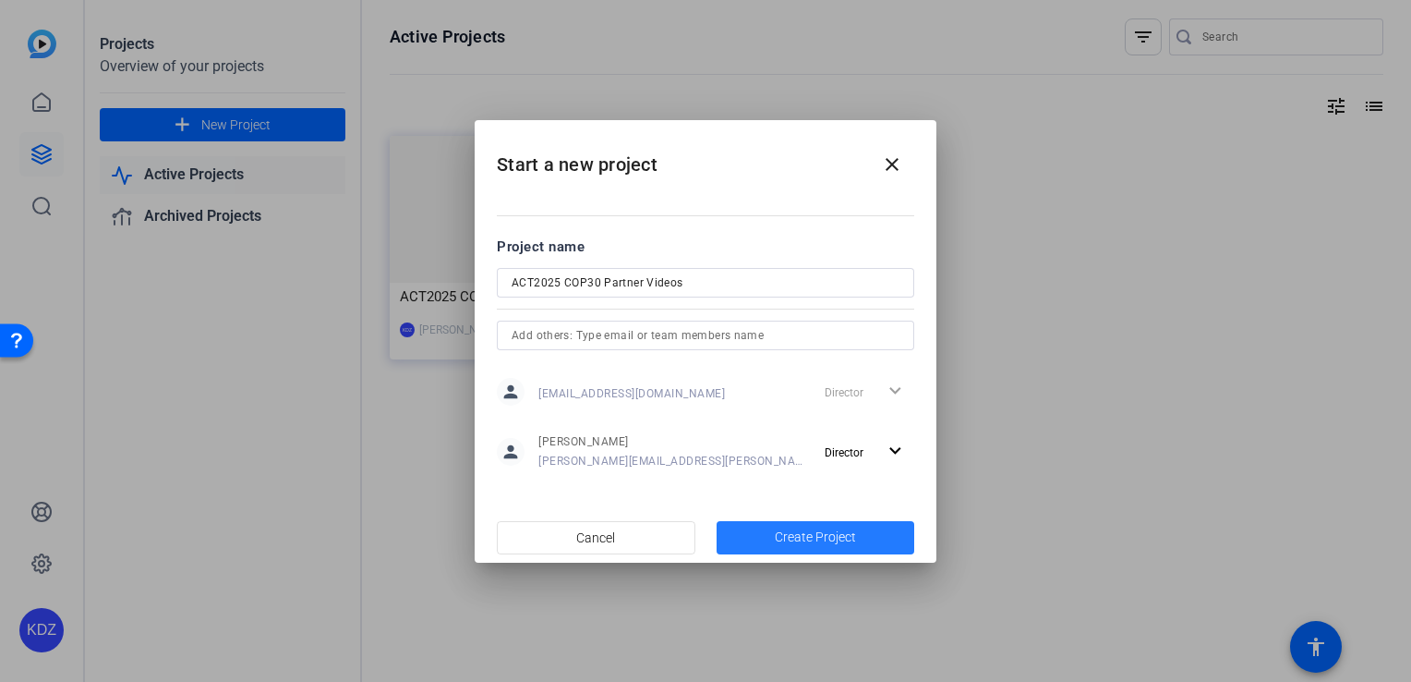
click at [805, 545] on span "Create Project" at bounding box center [815, 536] width 81 height 19
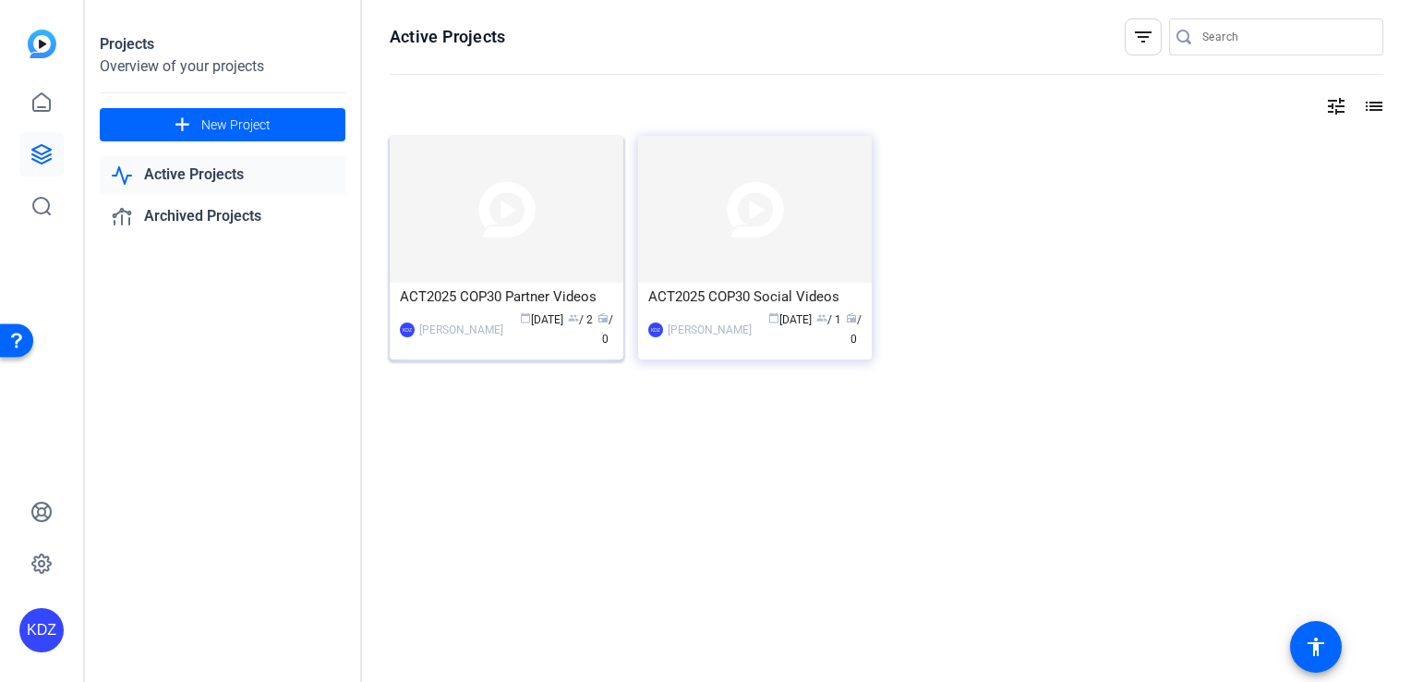
click at [573, 332] on div "calendar_today [DATE] group / 2 radio / 0" at bounding box center [563, 329] width 101 height 39
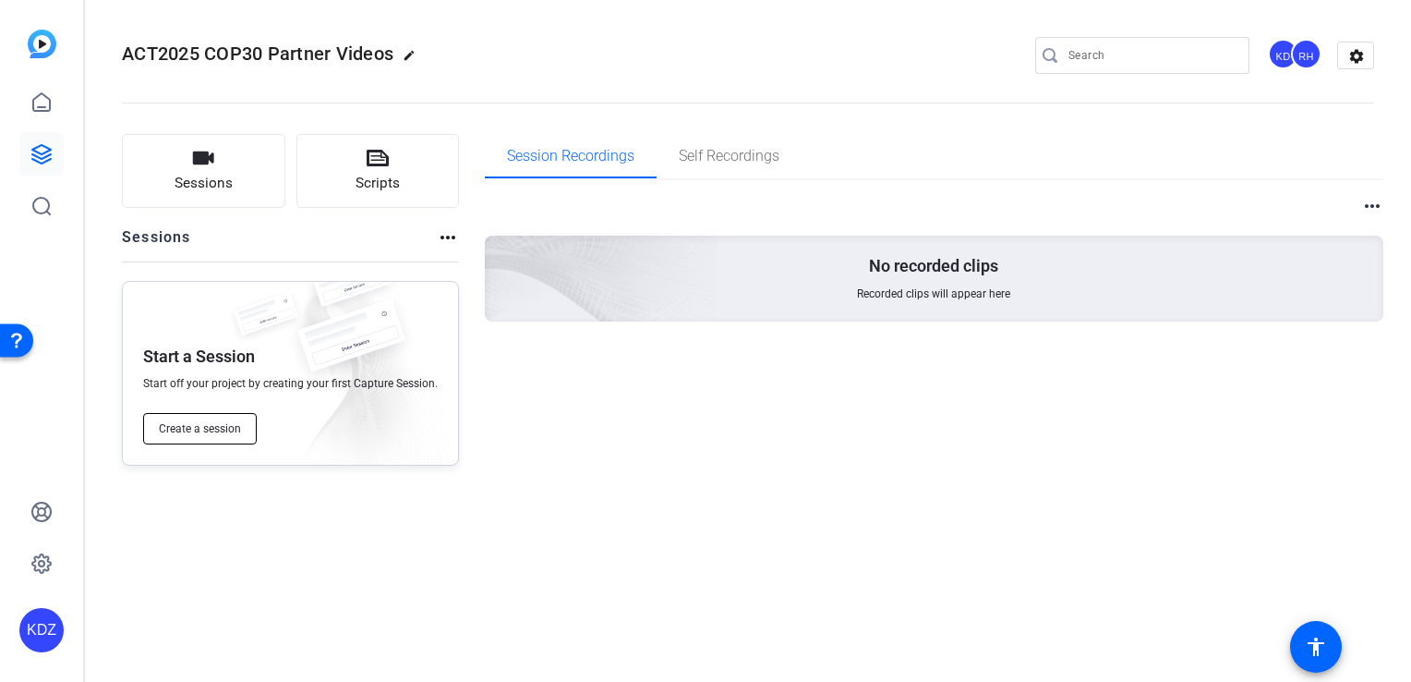
click at [197, 437] on button "Create a session" at bounding box center [200, 428] width 114 height 31
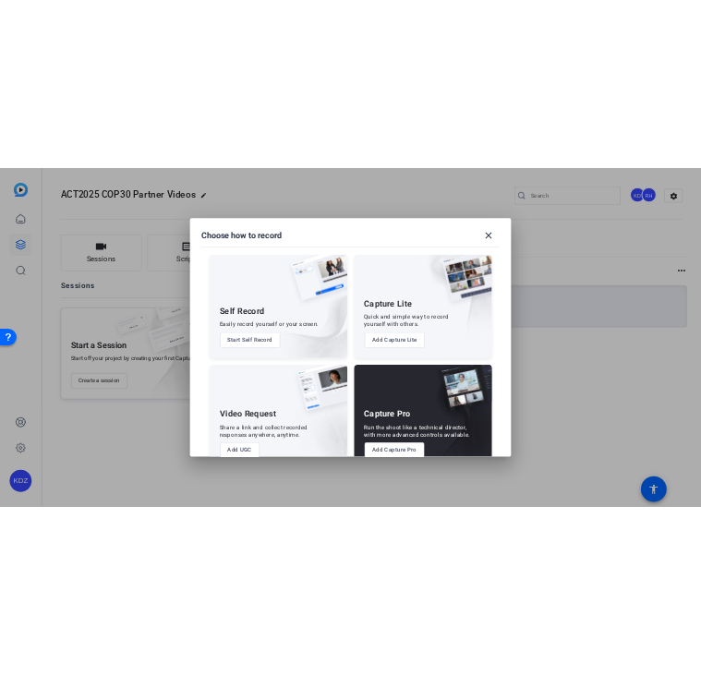
scroll to position [41, 0]
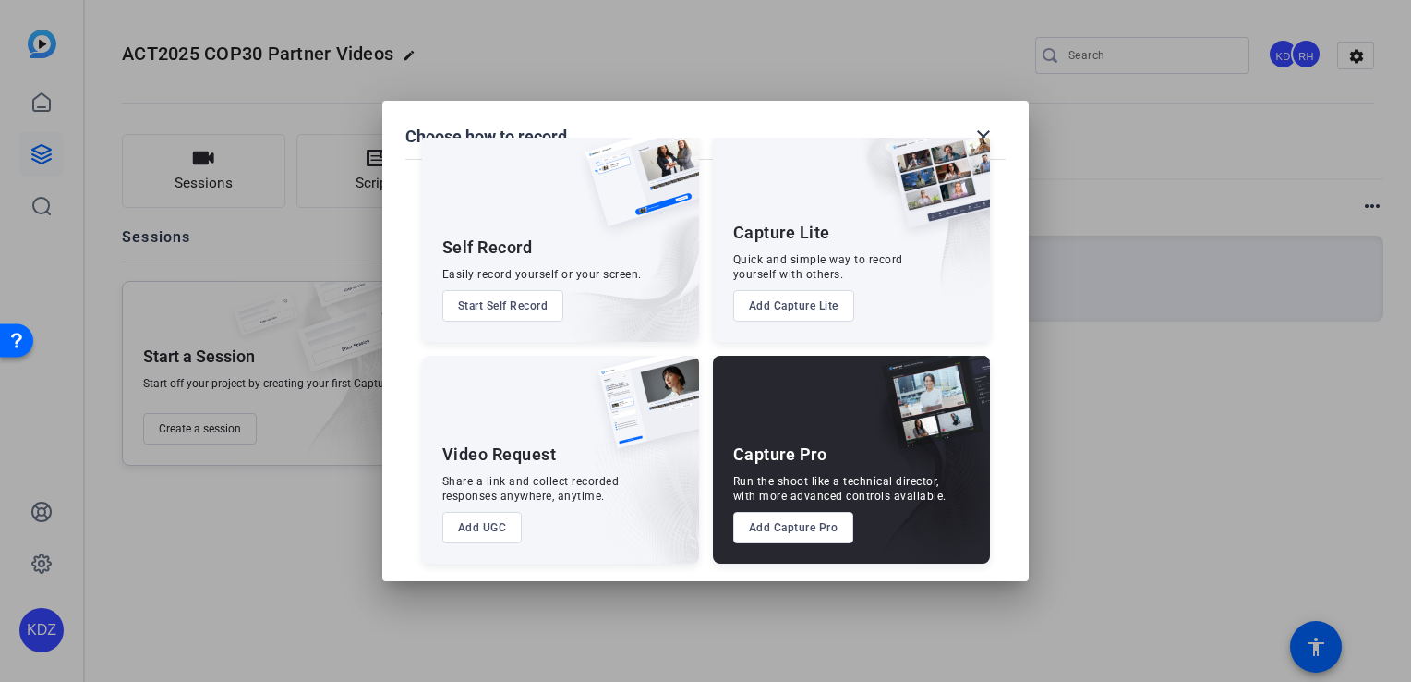
click at [487, 533] on button "Add UGC" at bounding box center [482, 527] width 80 height 31
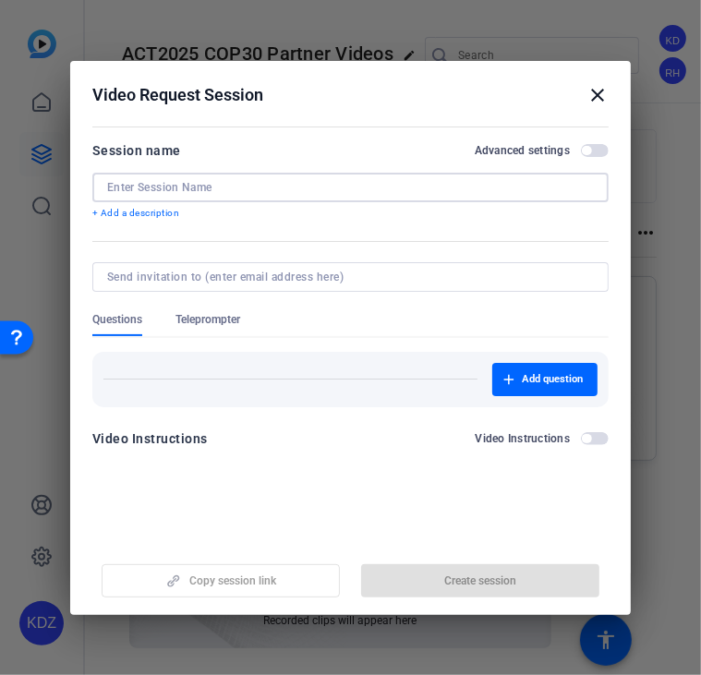
click at [299, 187] on input at bounding box center [350, 187] width 487 height 15
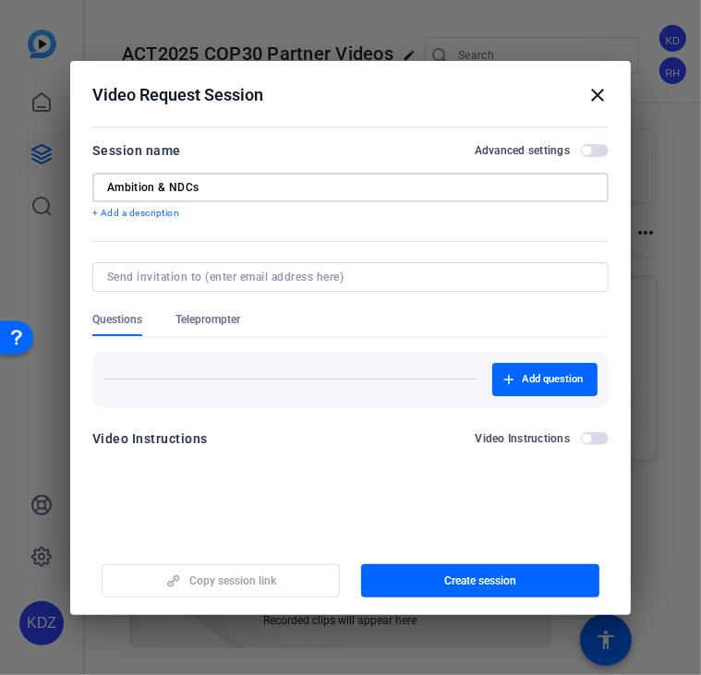
type input "Ambition & NDCs"
click at [362, 281] on input at bounding box center [346, 277] width 479 height 15
click at [277, 274] on input at bounding box center [346, 277] width 479 height 15
type input "c"
click at [233, 272] on input at bounding box center [346, 277] width 479 height 15
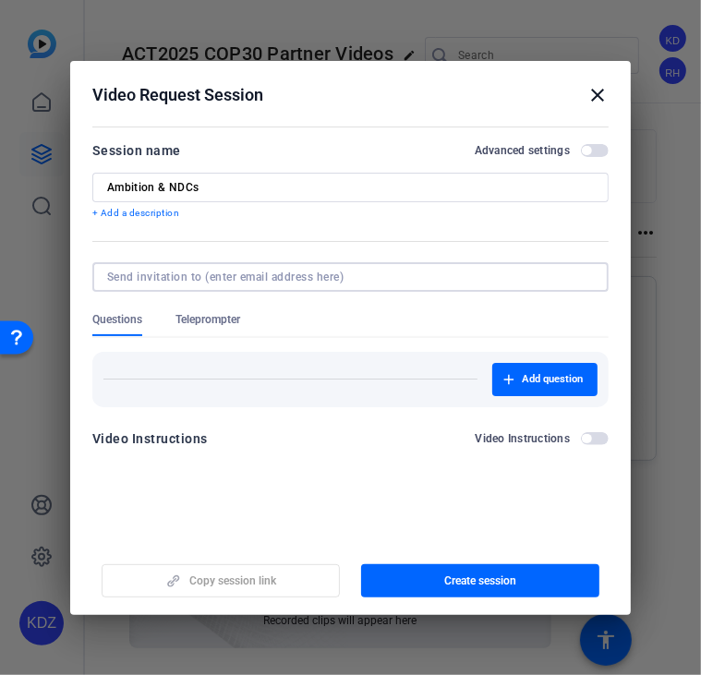
paste input "[EMAIL_ADDRESS][DOMAIN_NAME]"
click at [251, 278] on input "[EMAIL_ADDRESS][DOMAIN_NAME]" at bounding box center [346, 277] width 479 height 15
type input "[EMAIL_ADDRESS][DOMAIN_NAME],"
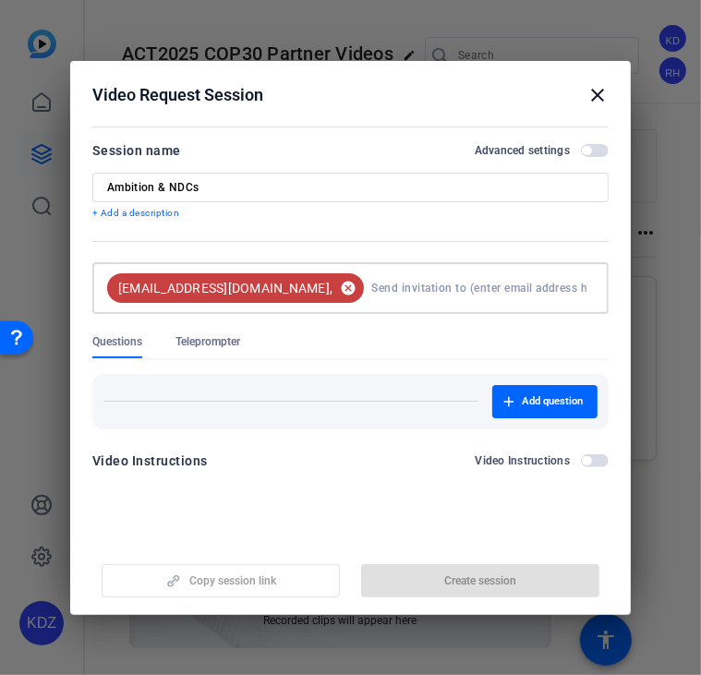
click at [332, 289] on mat-icon "cancel" at bounding box center [347, 288] width 31 height 17
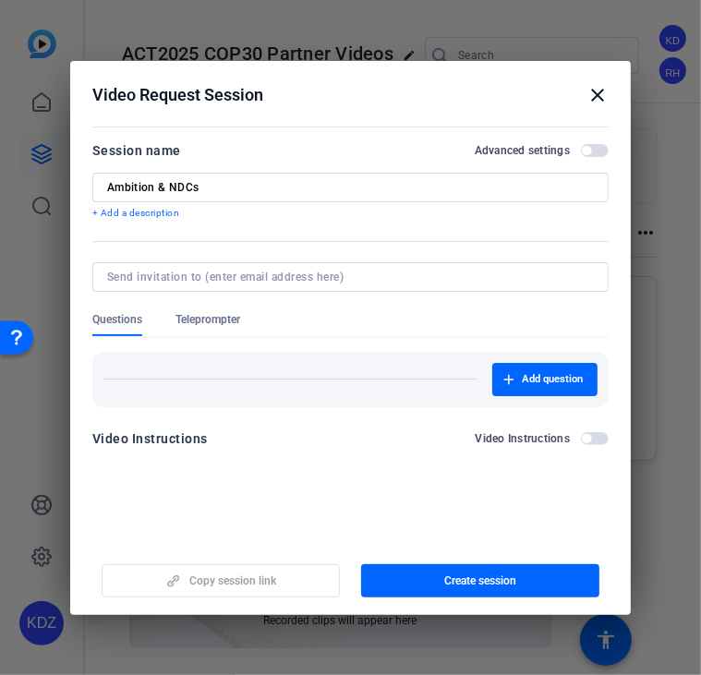
click at [308, 282] on input at bounding box center [346, 277] width 479 height 15
paste input "[EMAIL_ADDRESS][DOMAIN_NAME]"
type input "[EMAIL_ADDRESS][DOMAIN_NAME]"
click at [211, 323] on form "Session name Advanced settings Ambition & NDCs + Add a description Questions Te…" at bounding box center [350, 299] width 516 height 321
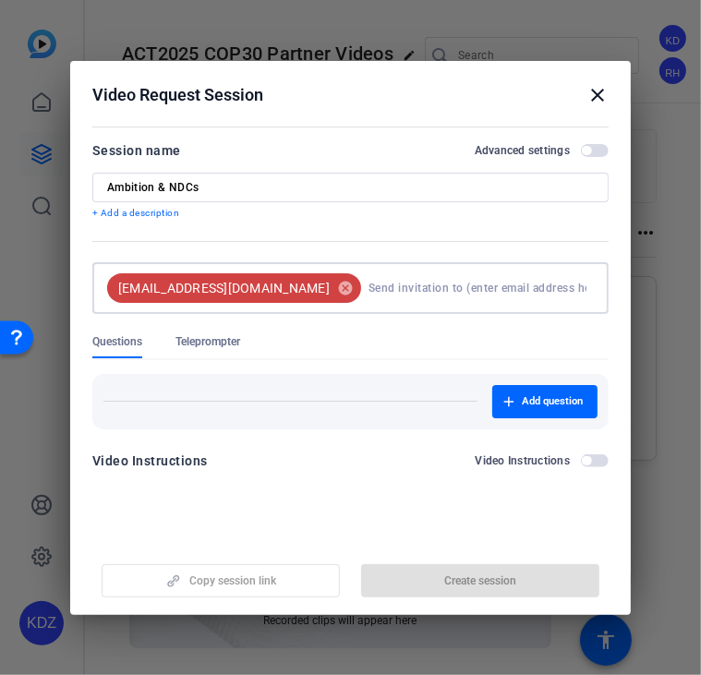
click at [368, 300] on input at bounding box center [477, 288] width 218 height 37
paste input "[EMAIL_ADDRESS][DOMAIN_NAME]"
type input "[EMAIL_ADDRESS][DOMAIN_NAME]"
click at [217, 335] on form "Session name Advanced settings Ambition & NDCs + Add a description [EMAIL_ADDRE…" at bounding box center [350, 311] width 516 height 344
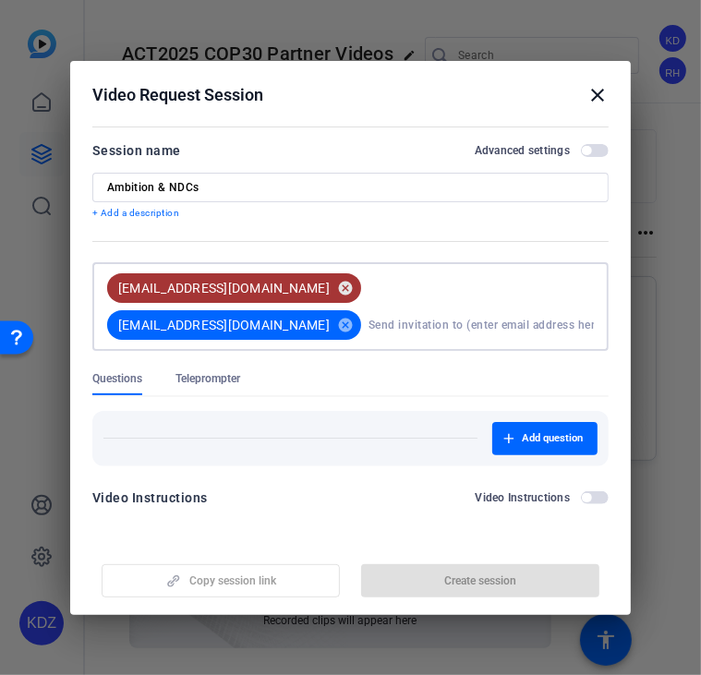
click at [330, 287] on mat-icon "cancel" at bounding box center [345, 288] width 31 height 17
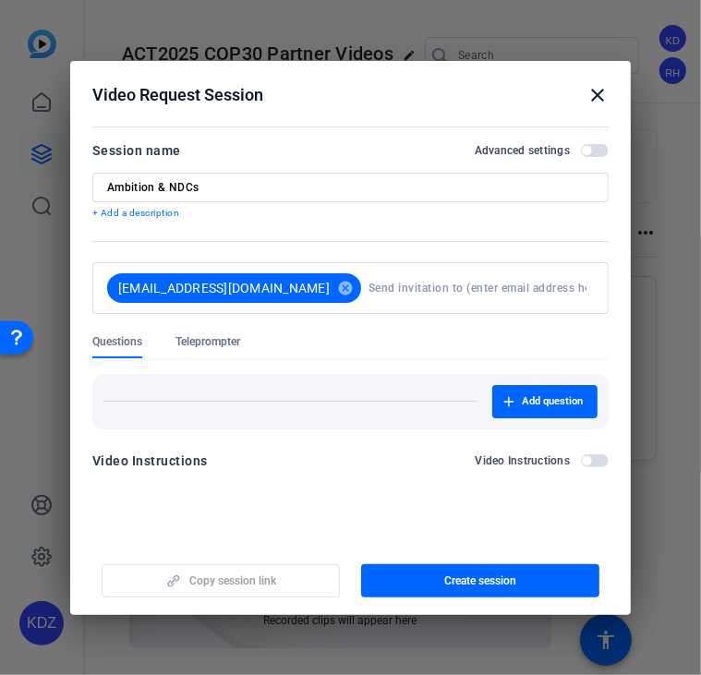
click at [386, 295] on input at bounding box center [477, 288] width 218 height 37
click at [368, 283] on input at bounding box center [477, 288] width 218 height 37
paste input "[EMAIL_ADDRESS][DOMAIN_NAME]"
type input "[EMAIL_ADDRESS][DOMAIN_NAME]"
click at [362, 348] on div "Questions Teleprompter" at bounding box center [350, 346] width 516 height 24
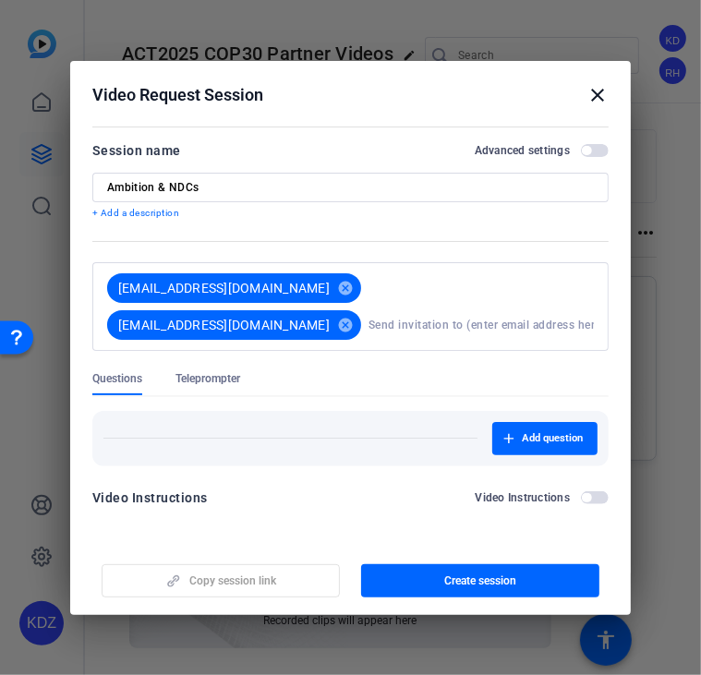
click at [449, 310] on input at bounding box center [480, 325] width 225 height 37
type input "[EMAIL_ADDRESS][DOMAIN_NAME]"
click at [247, 384] on mat-tab-group "Questions Teleprompter Add question" at bounding box center [350, 418] width 516 height 95
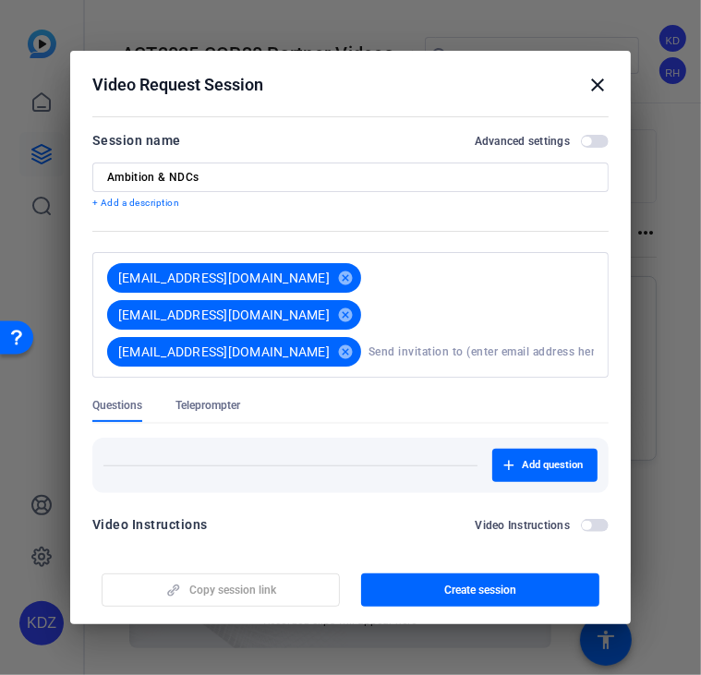
click at [230, 398] on span "Teleprompter" at bounding box center [207, 405] width 65 height 15
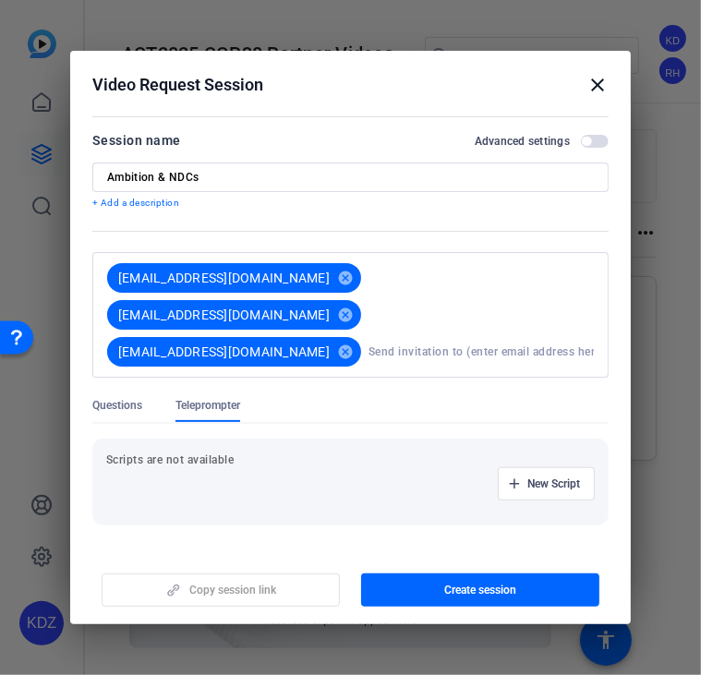
click at [361, 453] on p "Scripts are not available" at bounding box center [350, 460] width 489 height 15
click at [214, 453] on p "Scripts are not available" at bounding box center [350, 460] width 489 height 15
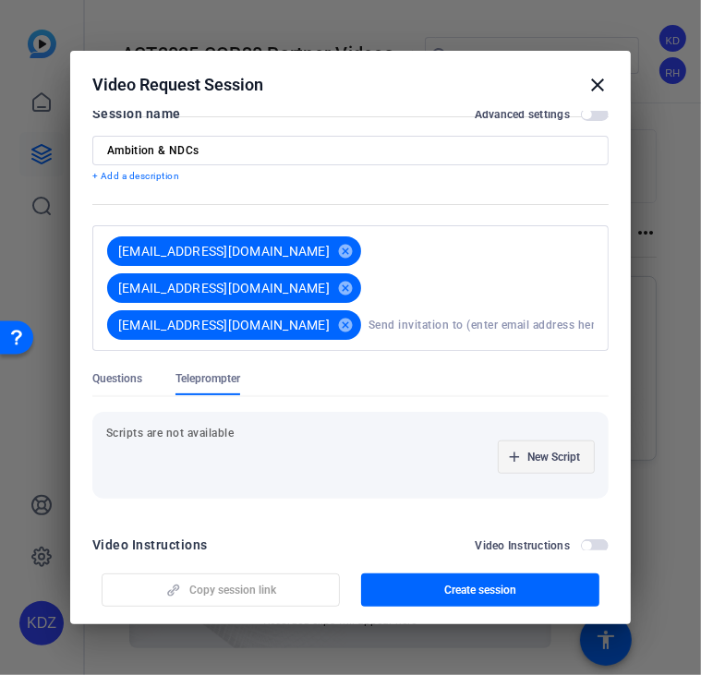
click at [527, 450] on span "New Script" at bounding box center [553, 457] width 53 height 15
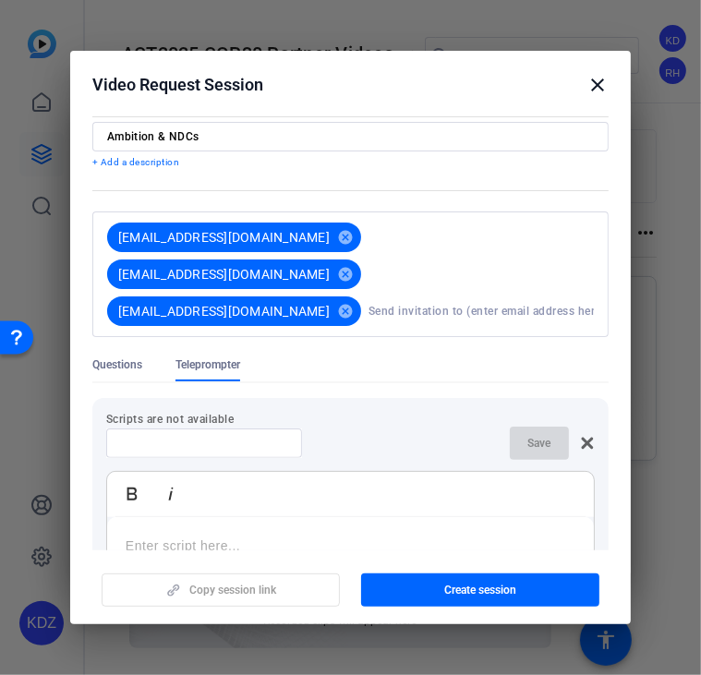
scroll to position [39, 0]
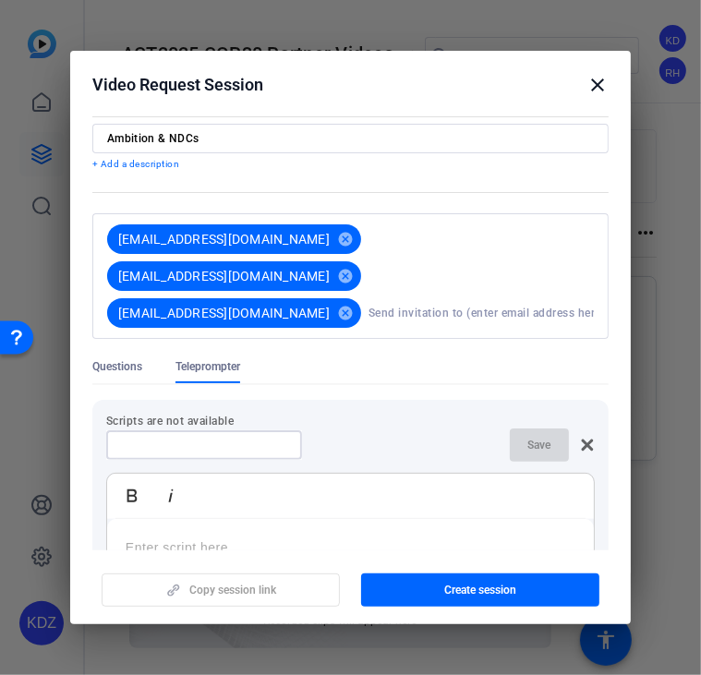
click at [235, 438] on input at bounding box center [204, 445] width 166 height 15
type input "Ambition & NDCs Script"
click at [244, 537] on p at bounding box center [351, 547] width 450 height 20
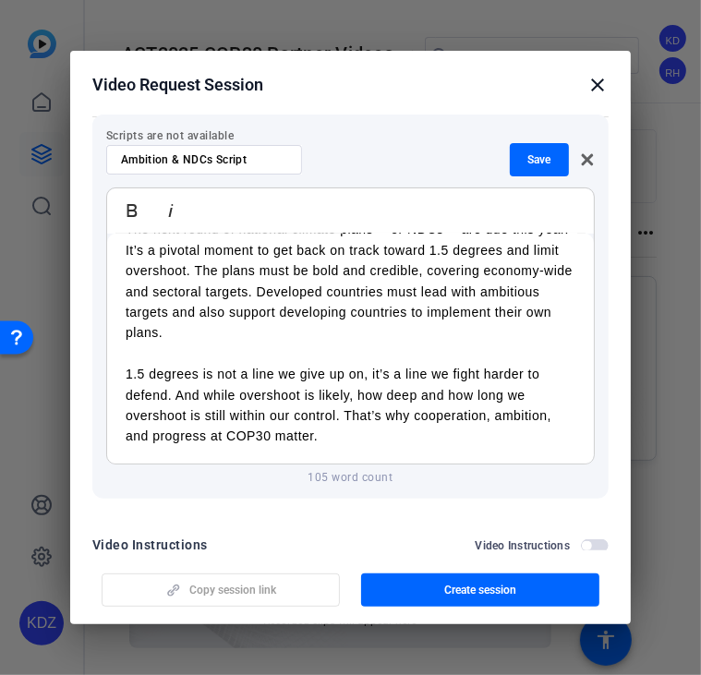
scroll to position [0, 0]
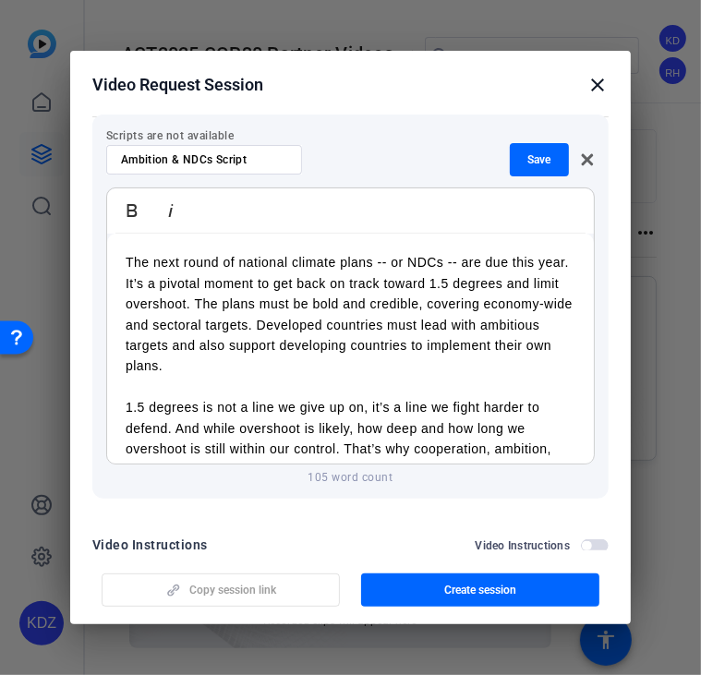
click at [391, 252] on p "The next round of national climate plans -- or NDCs -- are due this year. It’s …" at bounding box center [351, 314] width 450 height 124
click at [446, 252] on p "The next round of national climate plans - or NDCs -- are due this year. It’s a…" at bounding box center [351, 314] width 450 height 124
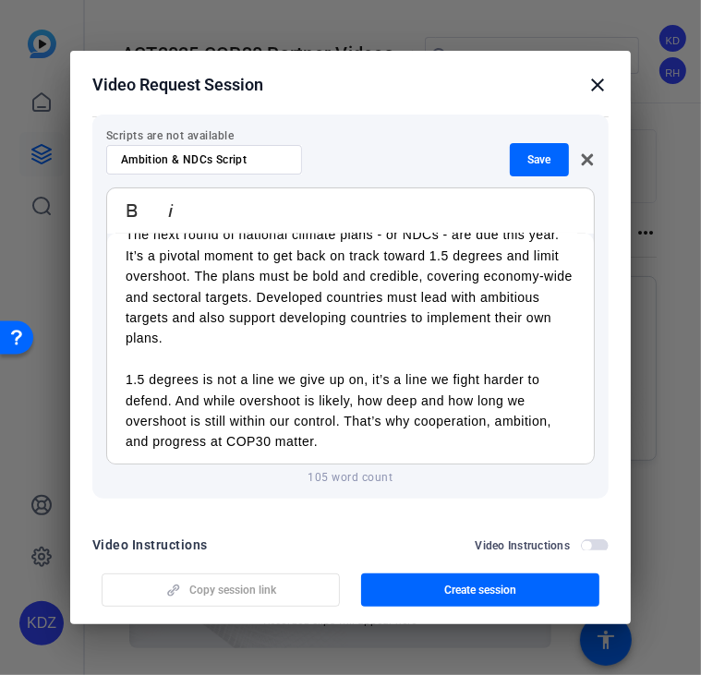
scroll to position [33, 0]
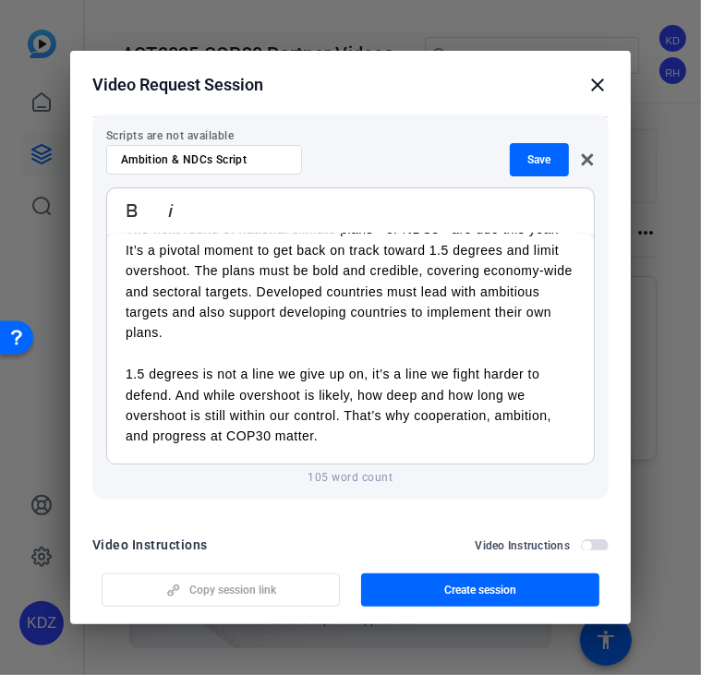
click at [369, 364] on p "1.5 degrees is not a line we give up on, it’s a line we fight harder to defend.…" at bounding box center [351, 405] width 450 height 83
click at [395, 380] on p "1.5 degrees is not a line we give up on -- it’s a line we fight harder to defen…" at bounding box center [351, 405] width 450 height 83
click at [335, 405] on p "1.5 degrees is not a line we give up on -- it’s a line we fight harder to defen…" at bounding box center [351, 405] width 450 height 83
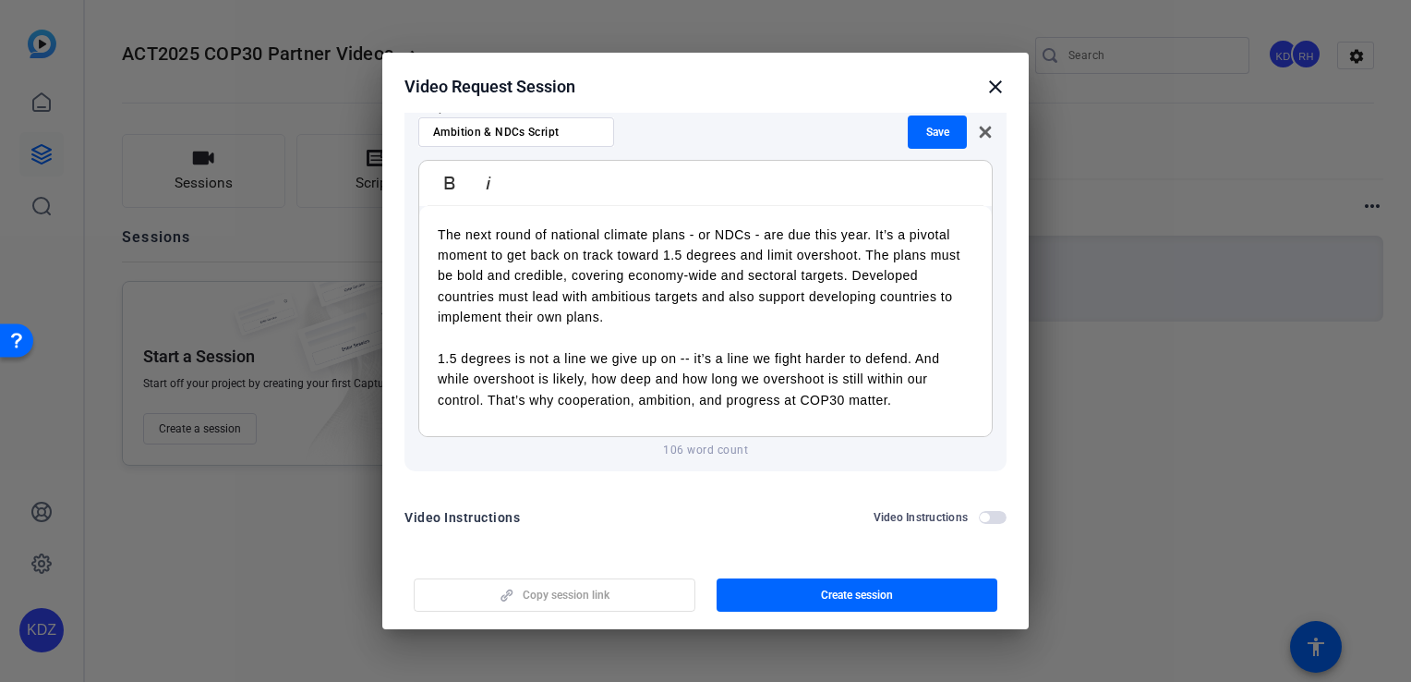
scroll to position [320, 0]
click at [722, 394] on p "1.5 degrees is not a line we give up on -- it’s a line we fight harder to defen…" at bounding box center [706, 376] width 536 height 62
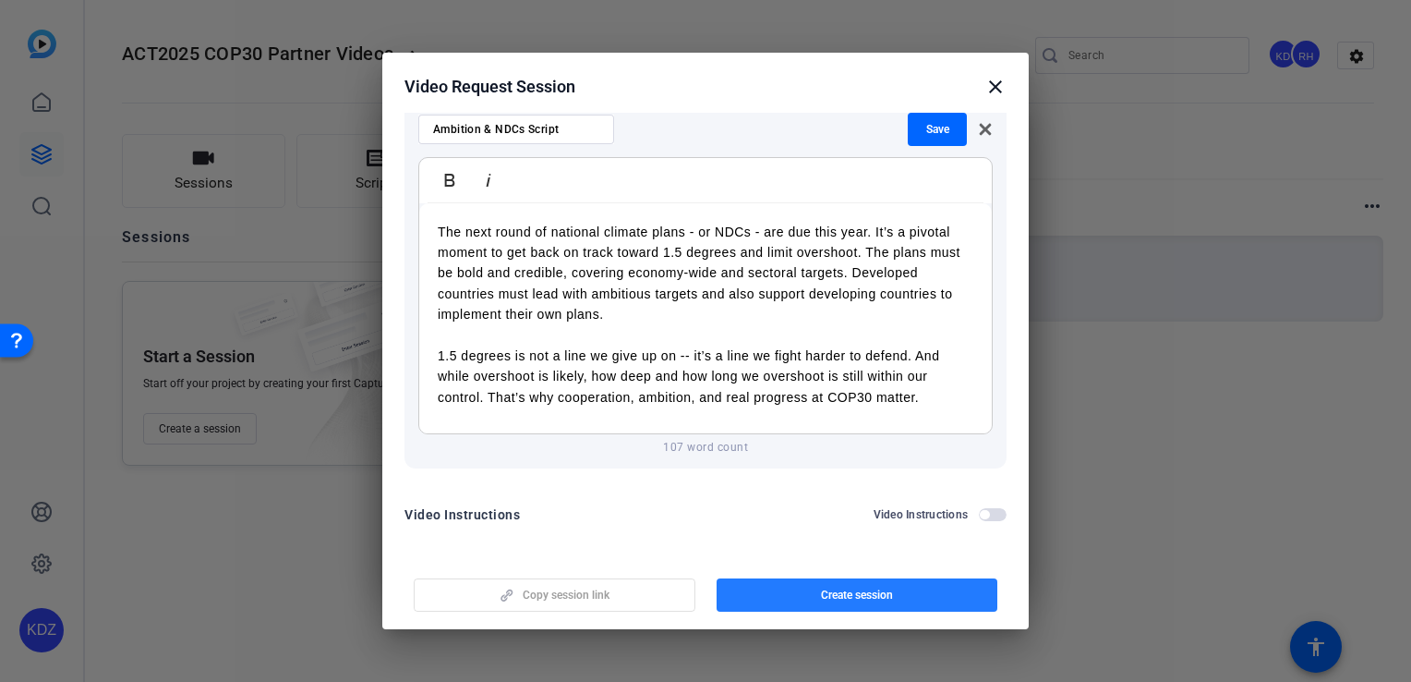
click at [887, 588] on span "Create session" at bounding box center [857, 594] width 72 height 15
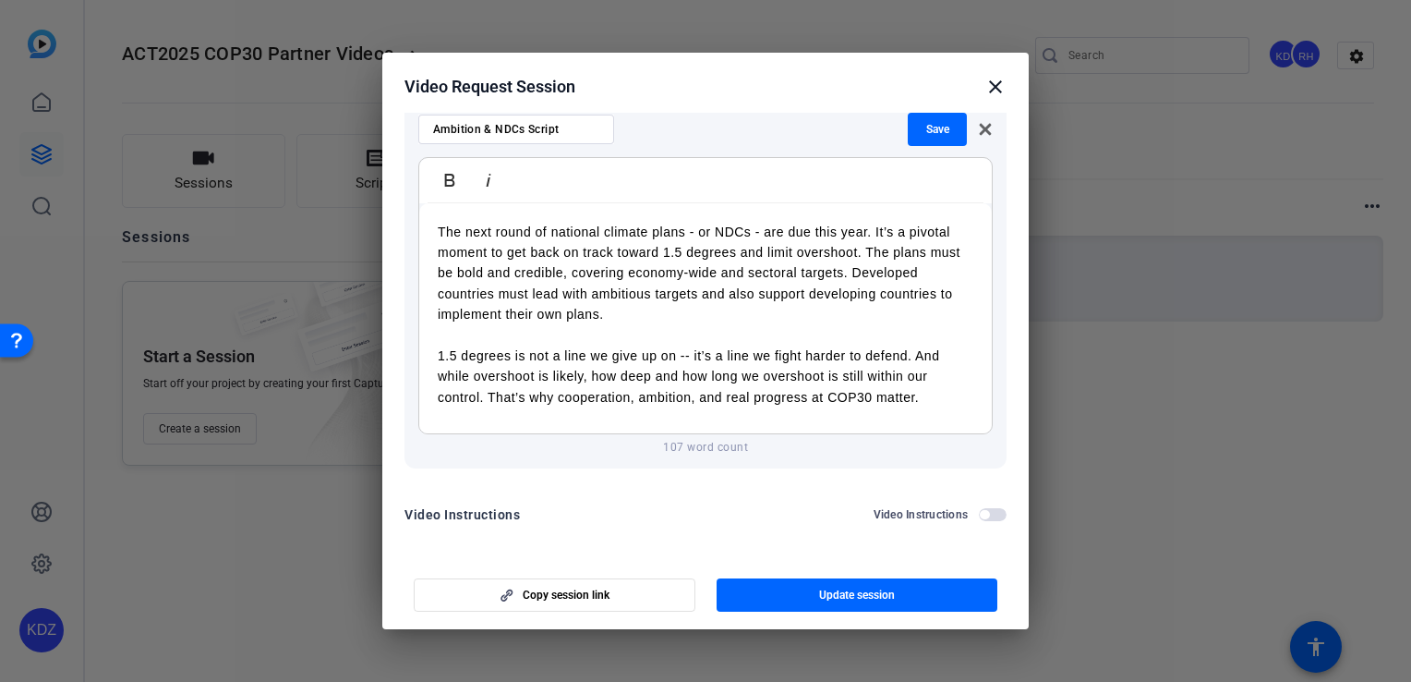
scroll to position [0, 0]
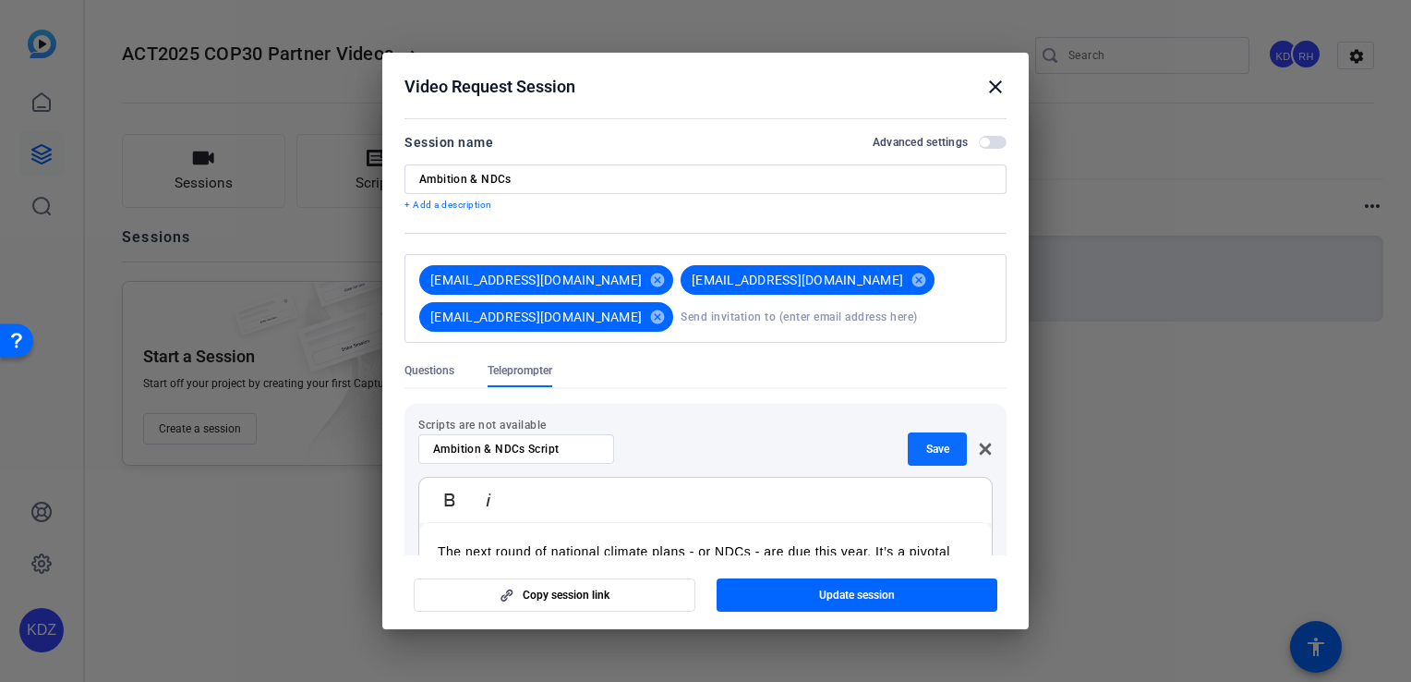
click at [928, 441] on span "Save" at bounding box center [937, 448] width 23 height 15
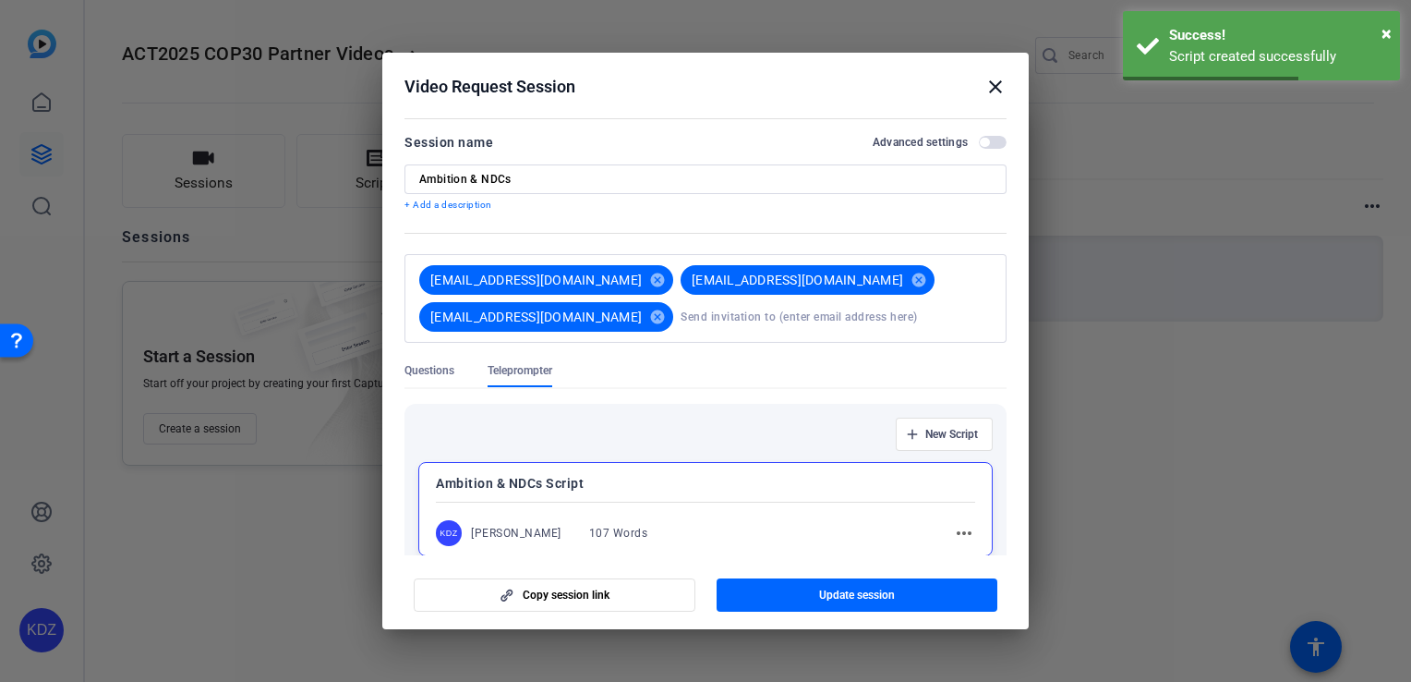
scroll to position [113, 0]
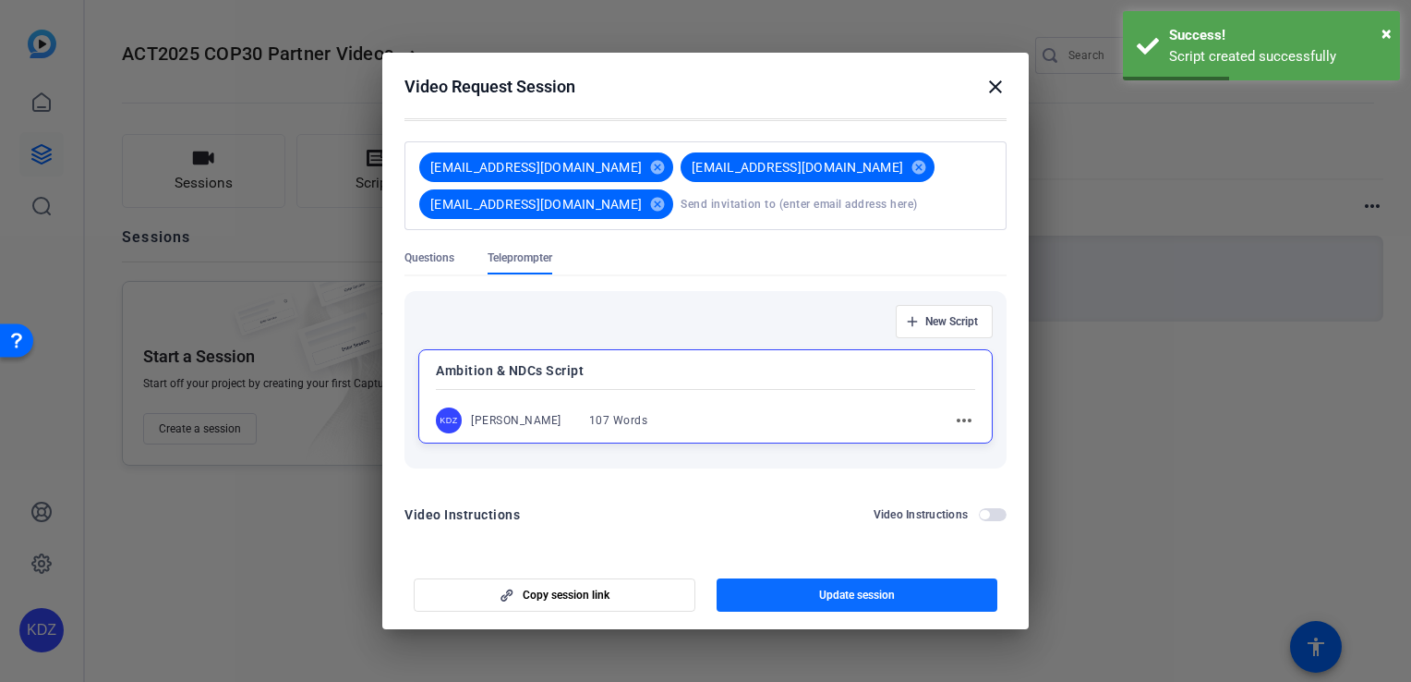
click at [912, 597] on span "button" at bounding box center [858, 595] width 282 height 44
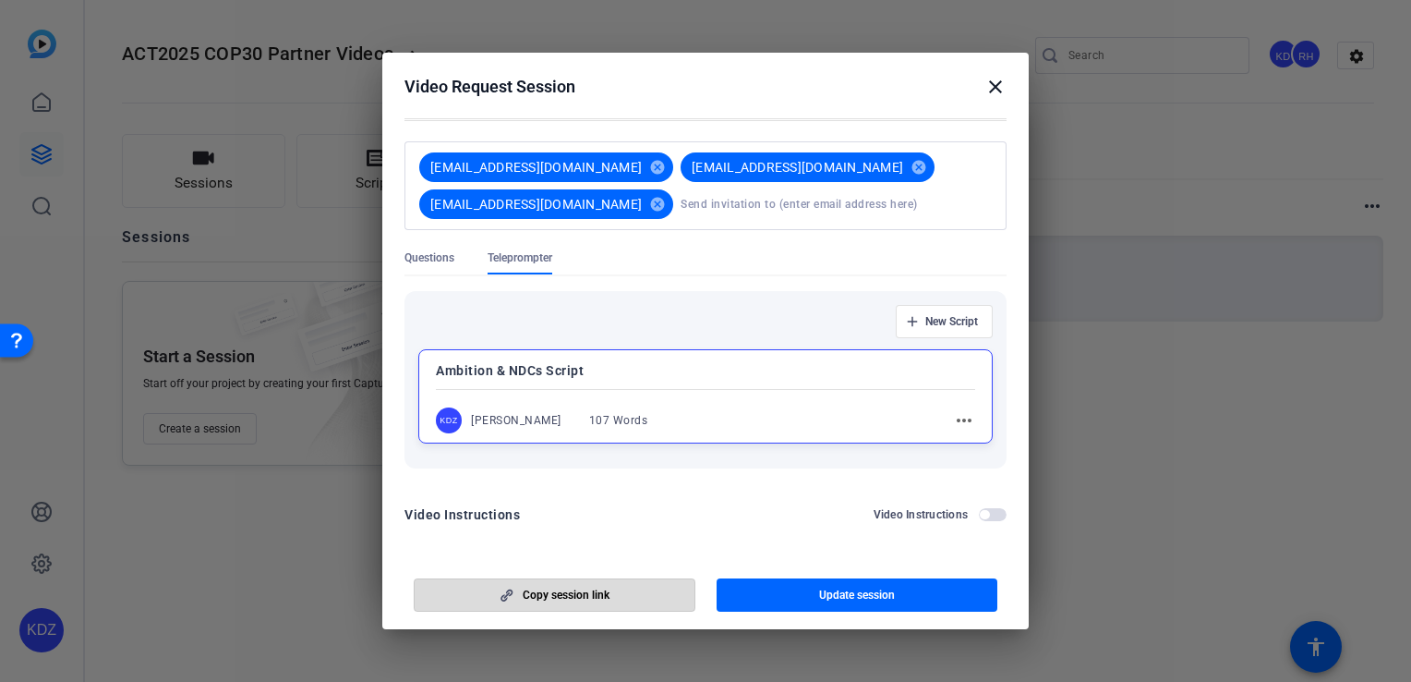
click at [611, 603] on span "button" at bounding box center [555, 595] width 280 height 44
click at [995, 87] on mat-icon "close" at bounding box center [995, 87] width 22 height 22
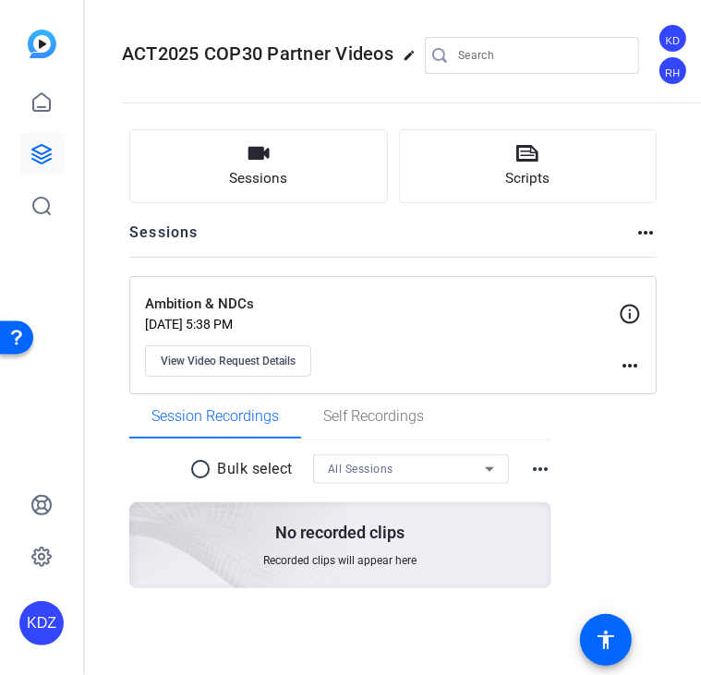
click at [126, 155] on div "Sessions Scripts Sessions more_horiz Ambition & NDCs [DATE] 5:38 PM View Video …" at bounding box center [393, 391] width 616 height 560
click at [92, 413] on div "Sessions Scripts Sessions more_horiz Ambition & NDCs [DATE] 5:38 PM View Video …" at bounding box center [393, 391] width 616 height 560
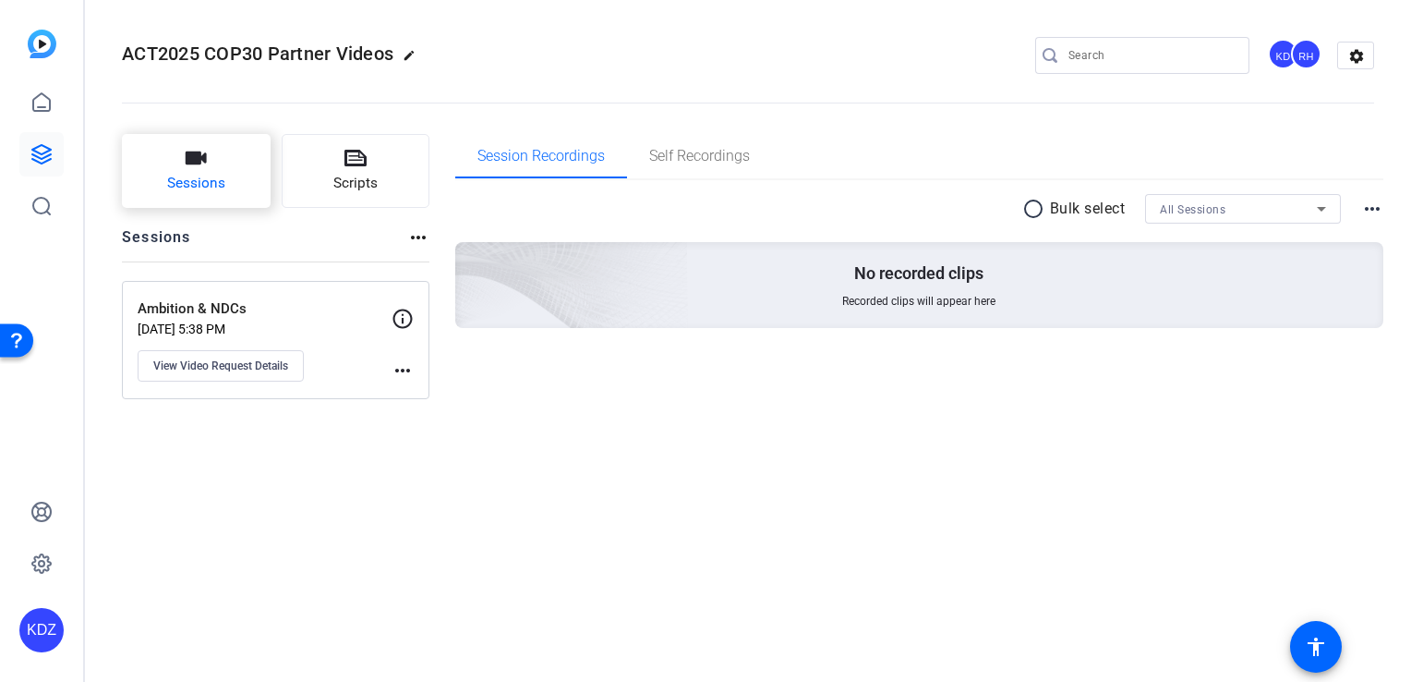
click at [247, 186] on button "Sessions" at bounding box center [196, 171] width 149 height 74
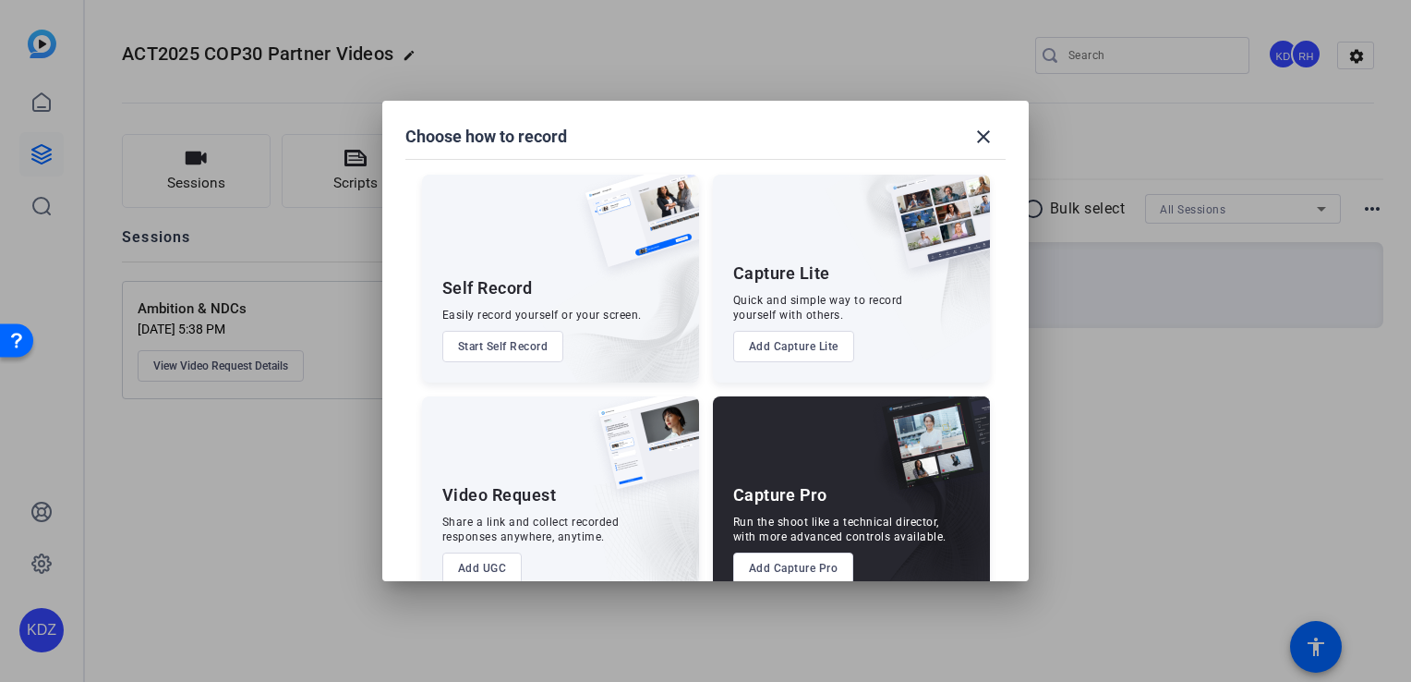
click at [571, 477] on div "Video Request Share a link and collect recorded responses anywhere, anytime. Ad…" at bounding box center [560, 500] width 277 height 208
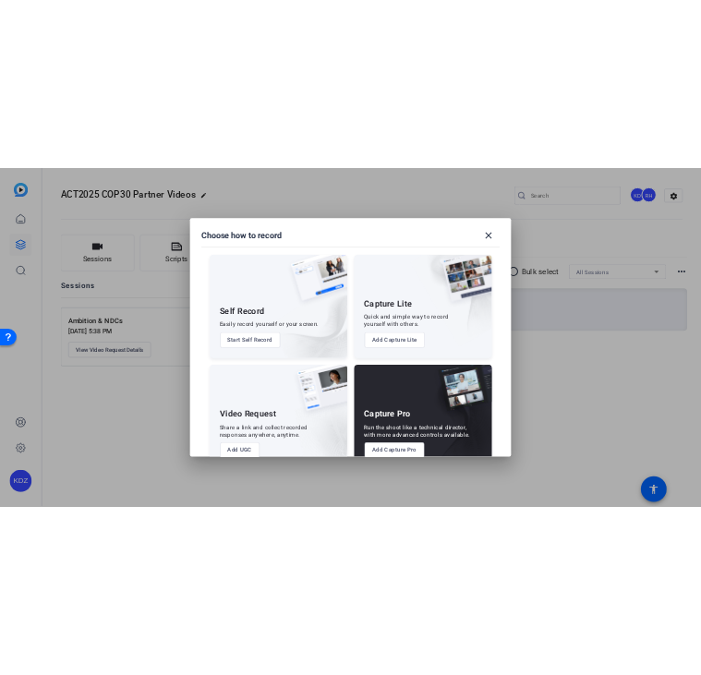
scroll to position [41, 0]
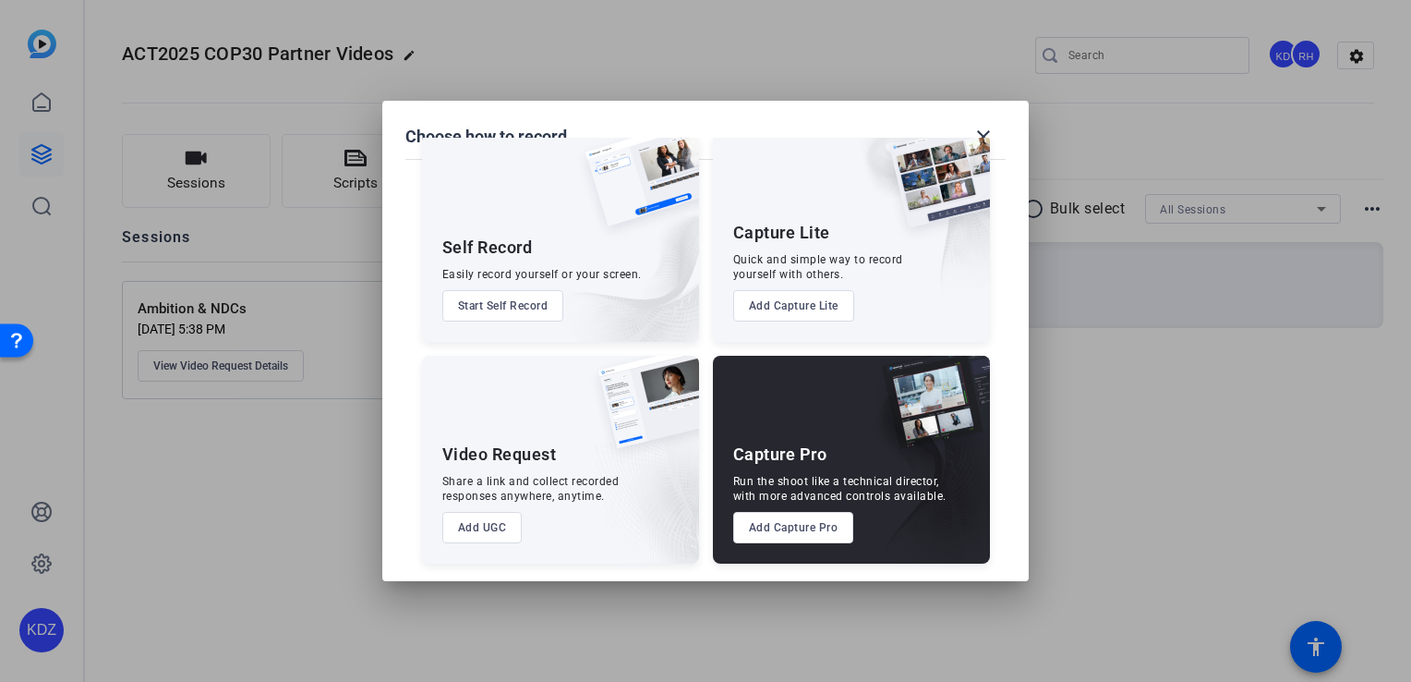
click at [477, 532] on button "Add UGC" at bounding box center [482, 527] width 80 height 31
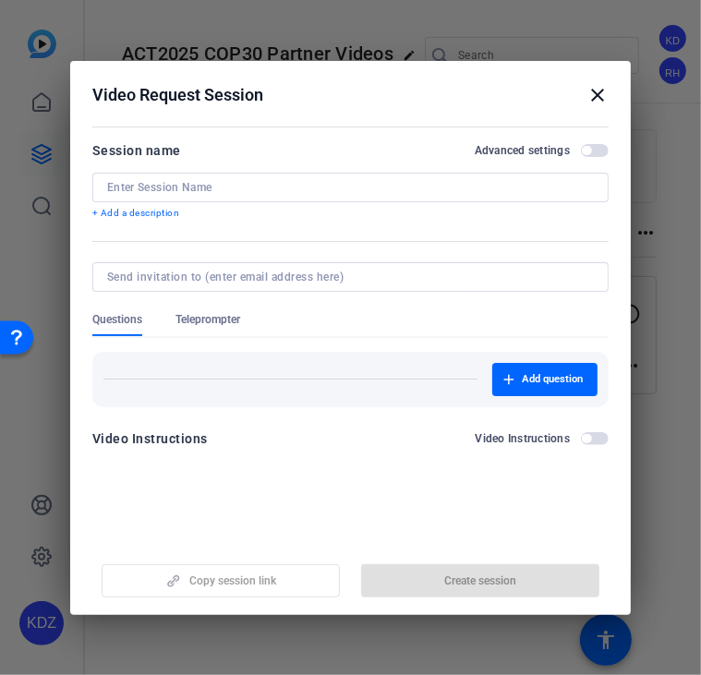
click at [274, 188] on input at bounding box center [350, 187] width 487 height 15
paste input "Adaptation & Resilience"
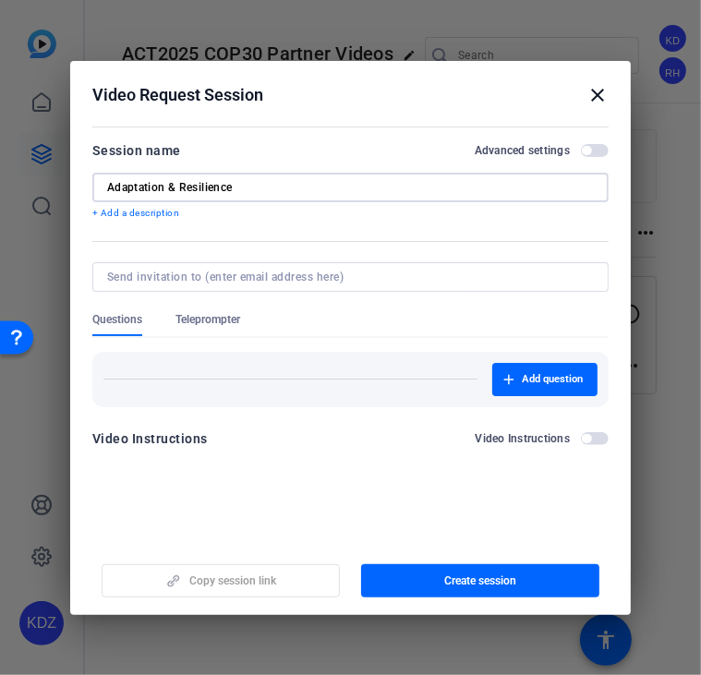
type input "Adaptation & Resilience"
click at [210, 329] on span "Teleprompter" at bounding box center [207, 324] width 65 height 24
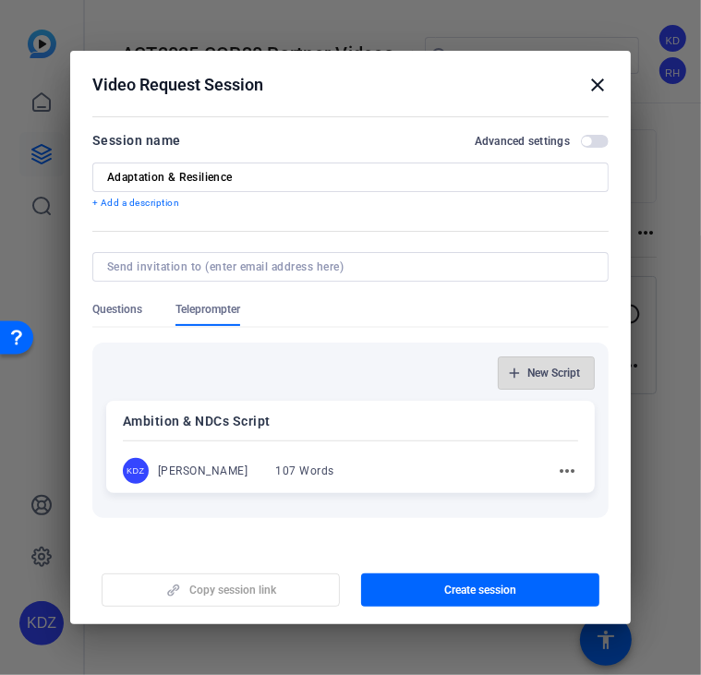
click at [527, 373] on span "New Script" at bounding box center [553, 373] width 53 height 15
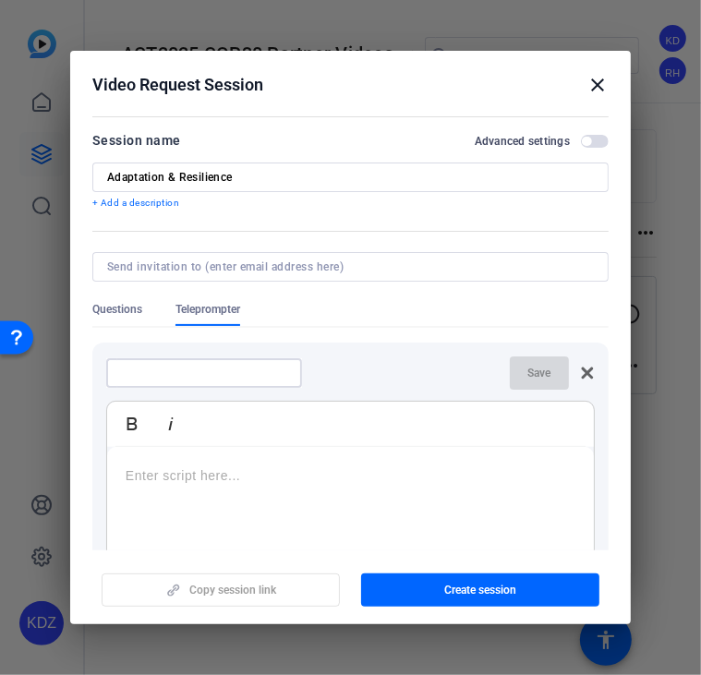
click at [270, 368] on input at bounding box center [204, 373] width 166 height 15
type input "Adaptation & Resilience Script"
click at [539, 376] on span "Save" at bounding box center [539, 373] width 23 height 15
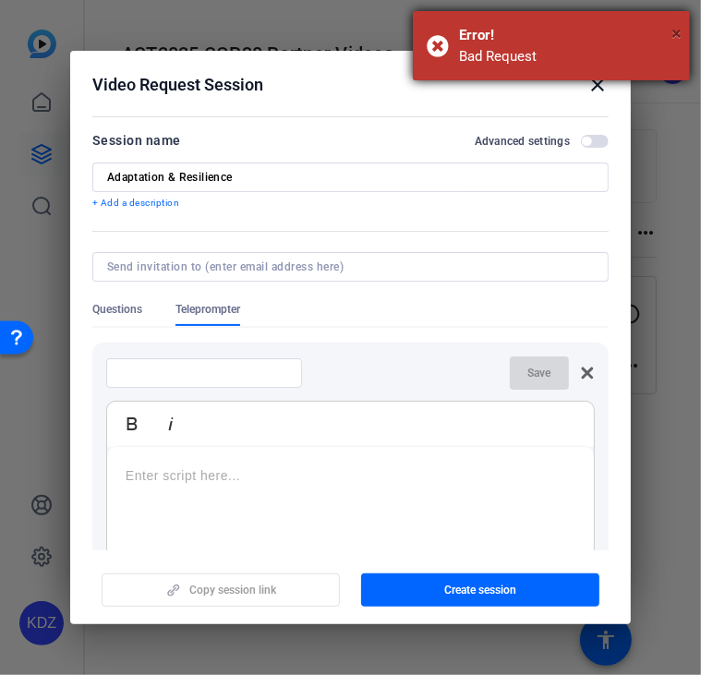
click at [675, 32] on span "×" at bounding box center [676, 33] width 10 height 22
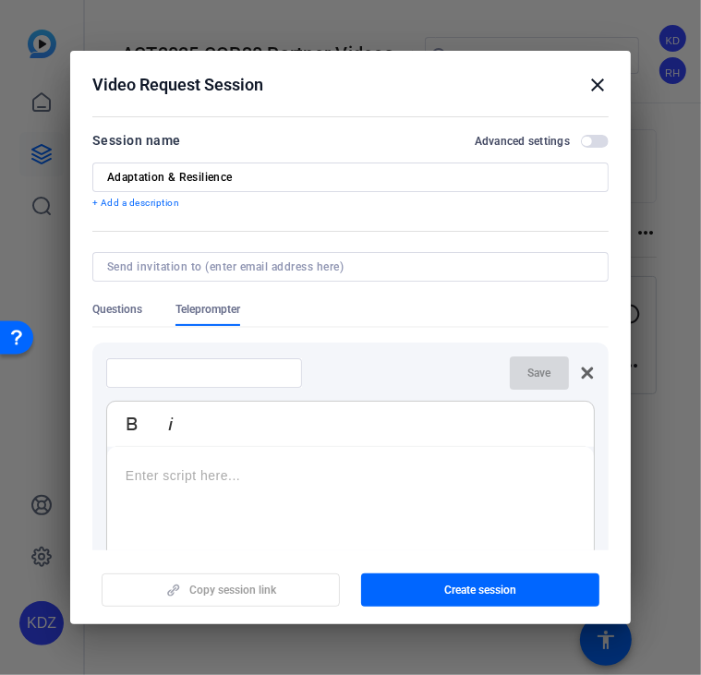
click at [253, 387] on div at bounding box center [204, 373] width 166 height 30
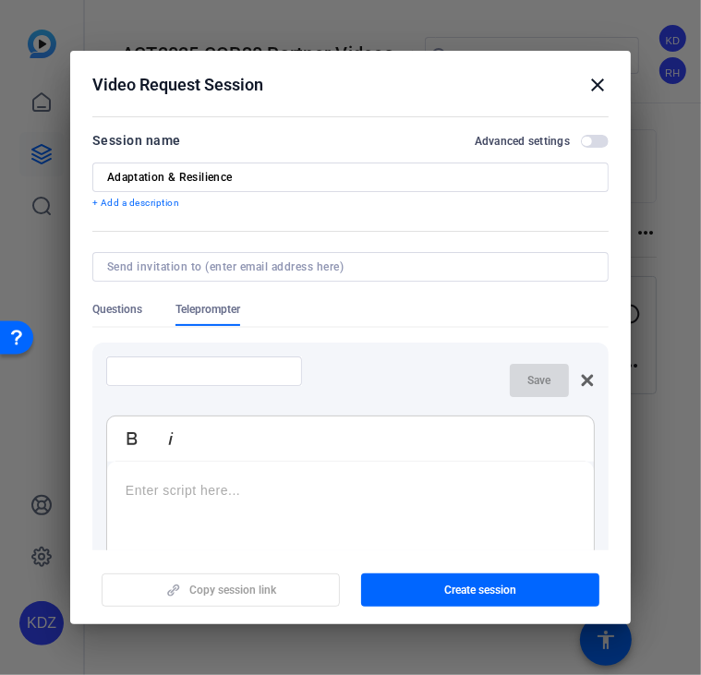
click at [281, 363] on div at bounding box center [204, 371] width 166 height 30
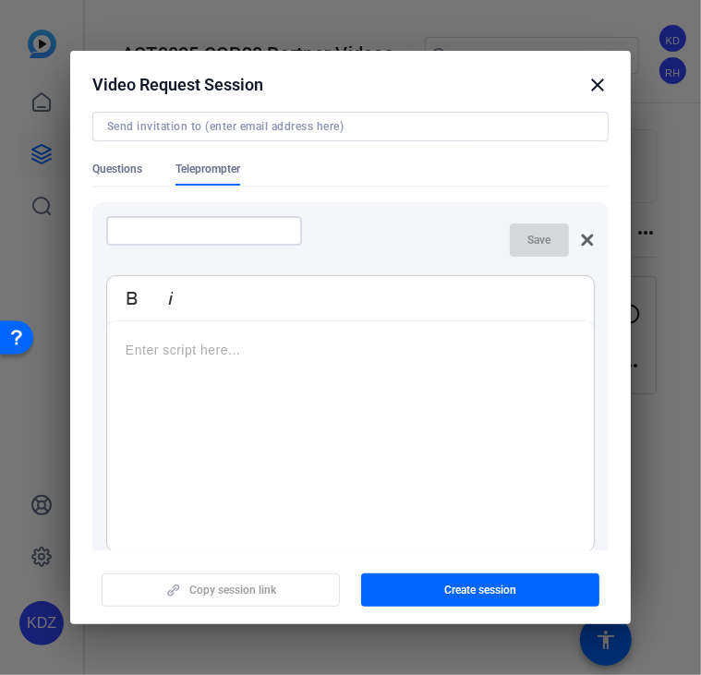
scroll to position [159, 0]
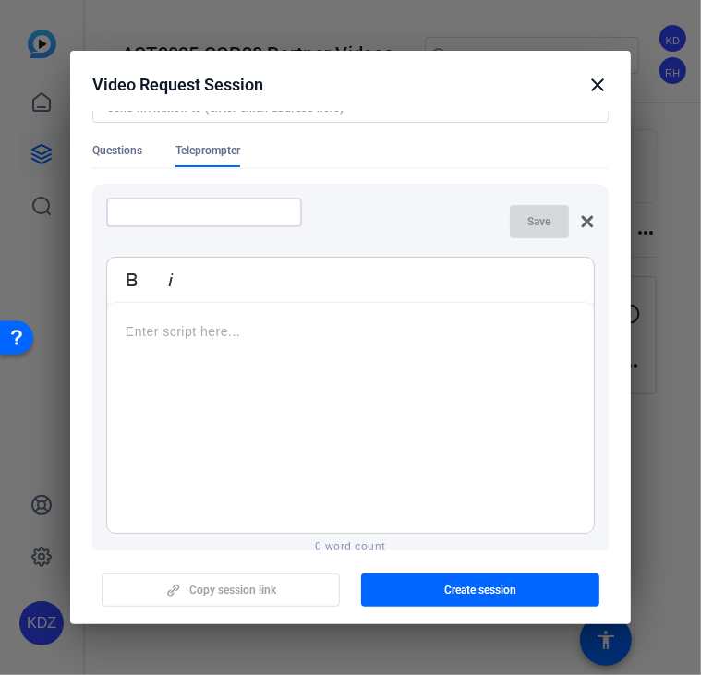
type input "a"
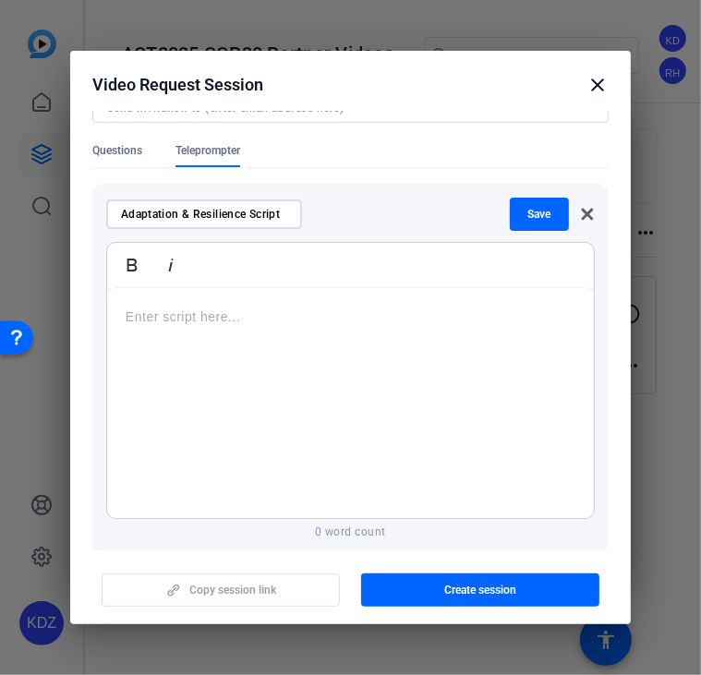
type input "Adaptation & Resilience Script"
click at [299, 332] on div at bounding box center [350, 403] width 487 height 231
click at [255, 332] on div at bounding box center [350, 403] width 487 height 231
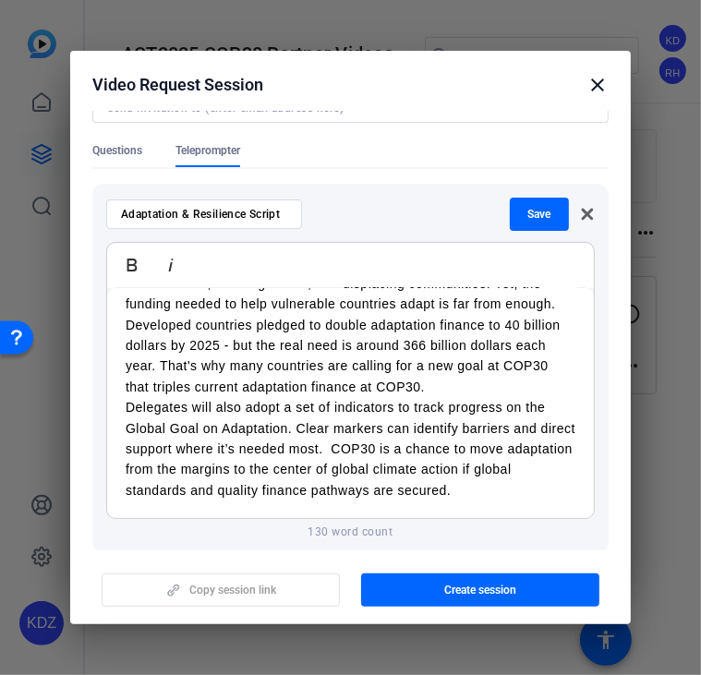
scroll to position [0, 0]
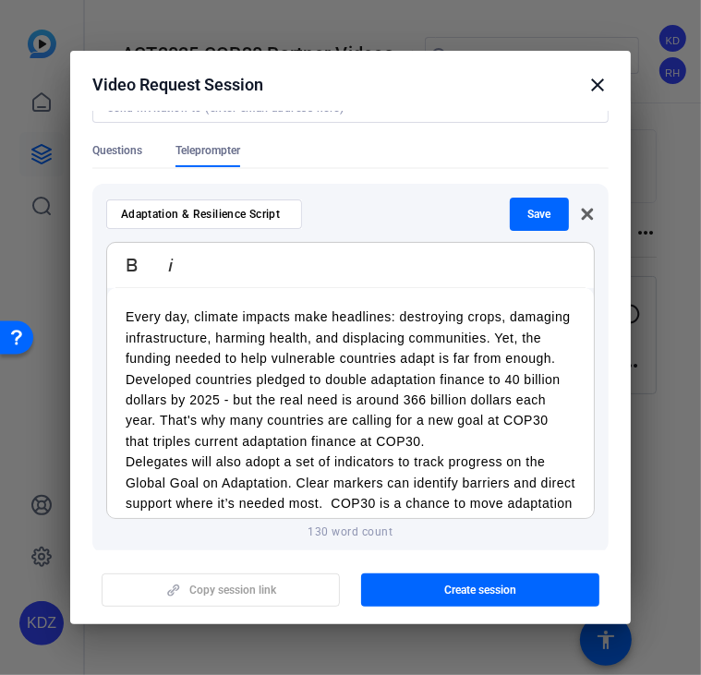
click at [240, 368] on p "Every day, climate impacts make headlines: destroying crops, damaging infrastru…" at bounding box center [351, 338] width 450 height 62
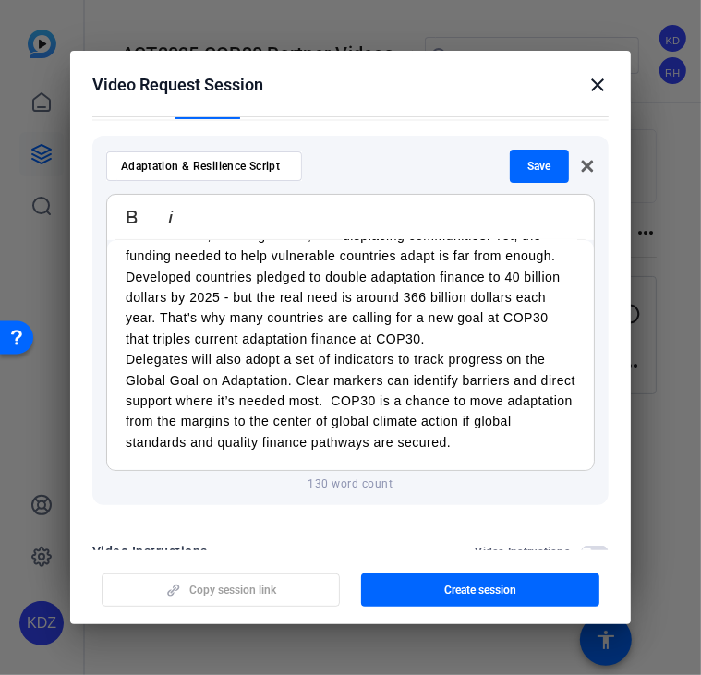
scroll to position [212, 0]
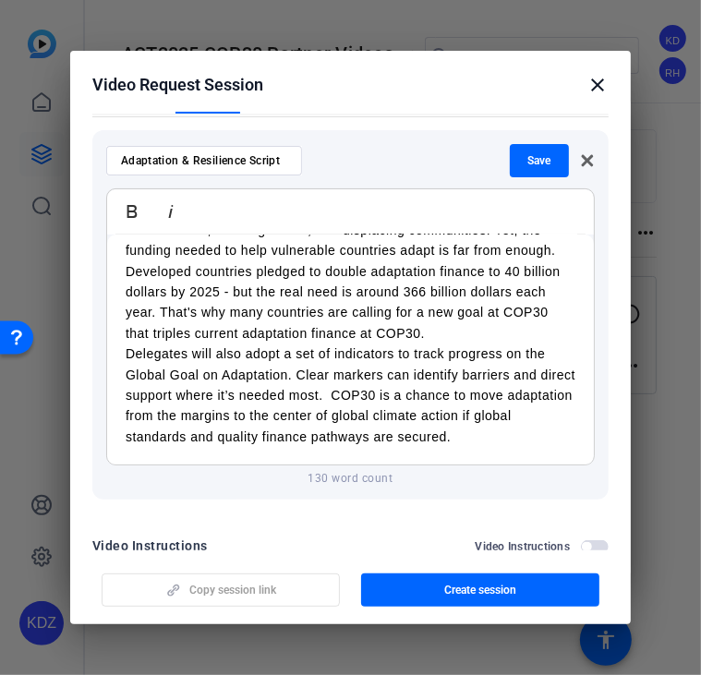
click at [371, 395] on p "Delegates will also adopt a set of indicators to track progress on the Global G…" at bounding box center [351, 395] width 450 height 103
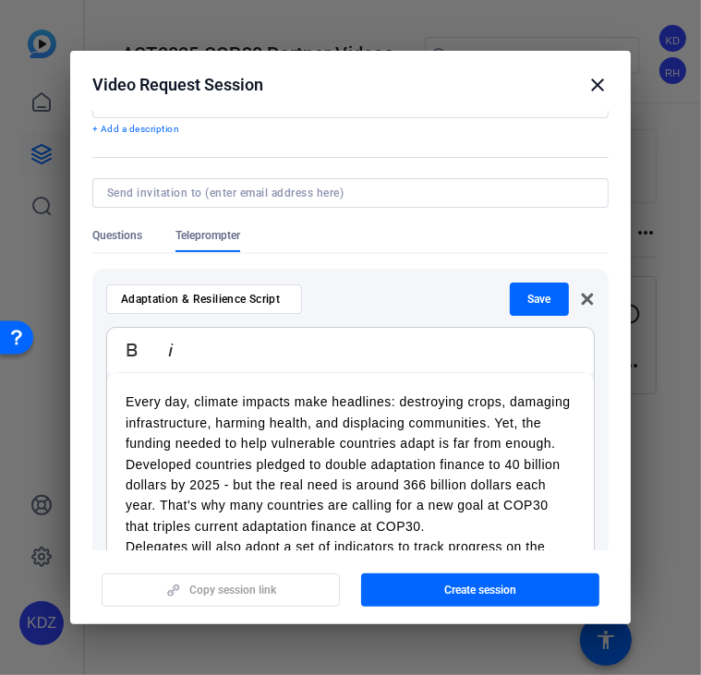
scroll to position [73, 0]
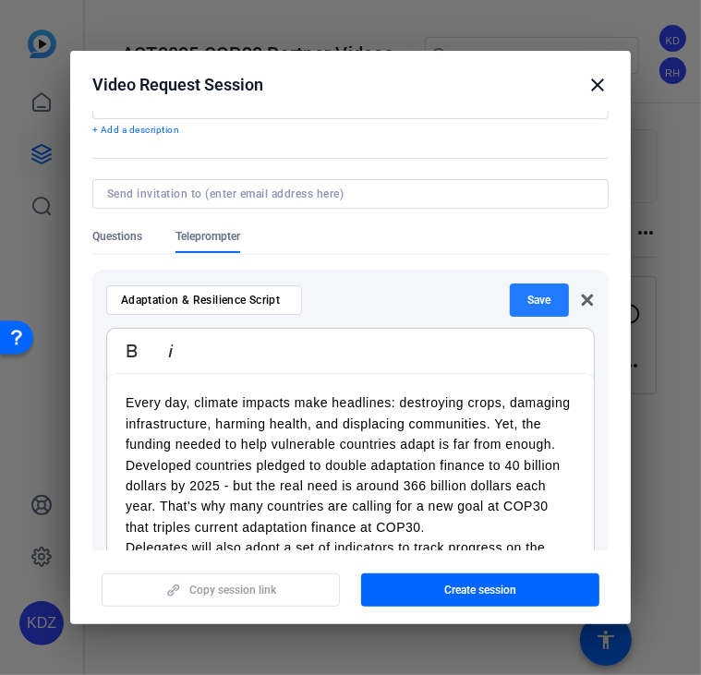
click at [529, 304] on span "Save" at bounding box center [539, 300] width 23 height 15
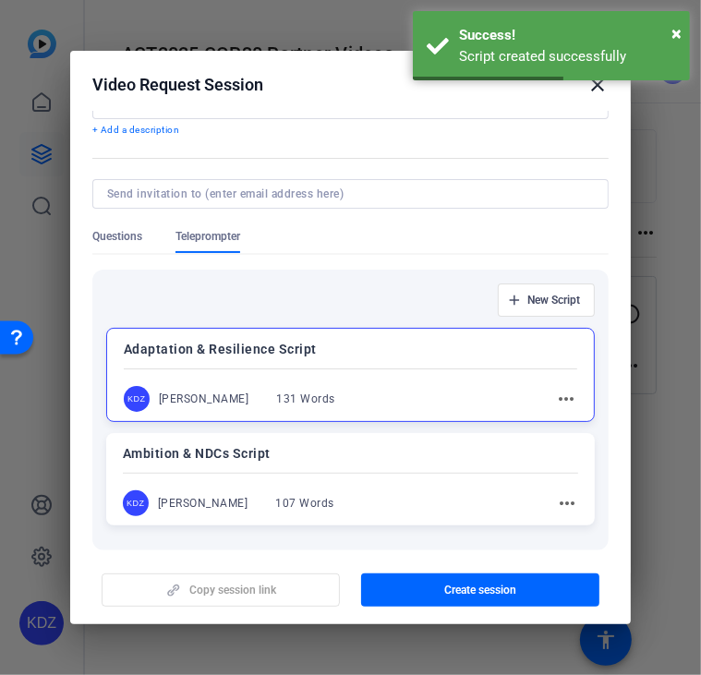
scroll to position [0, 0]
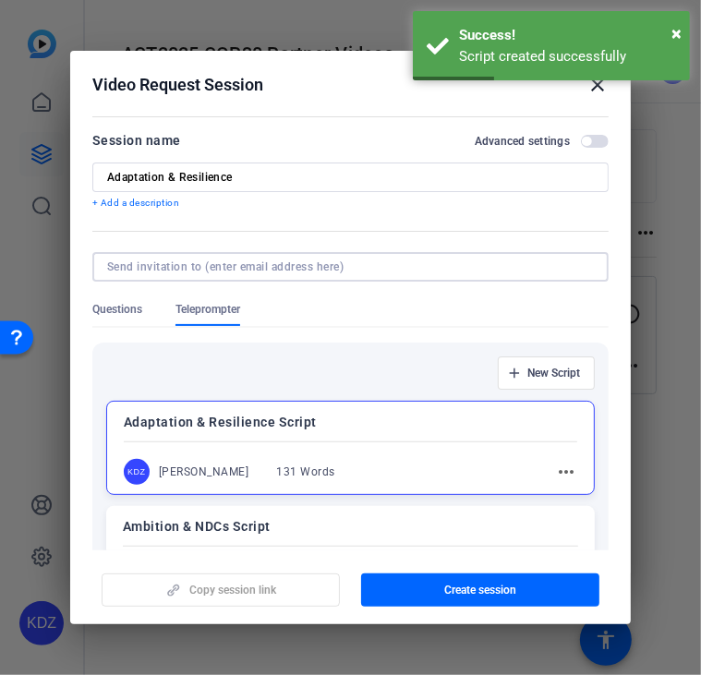
click at [421, 265] on input at bounding box center [346, 267] width 479 height 15
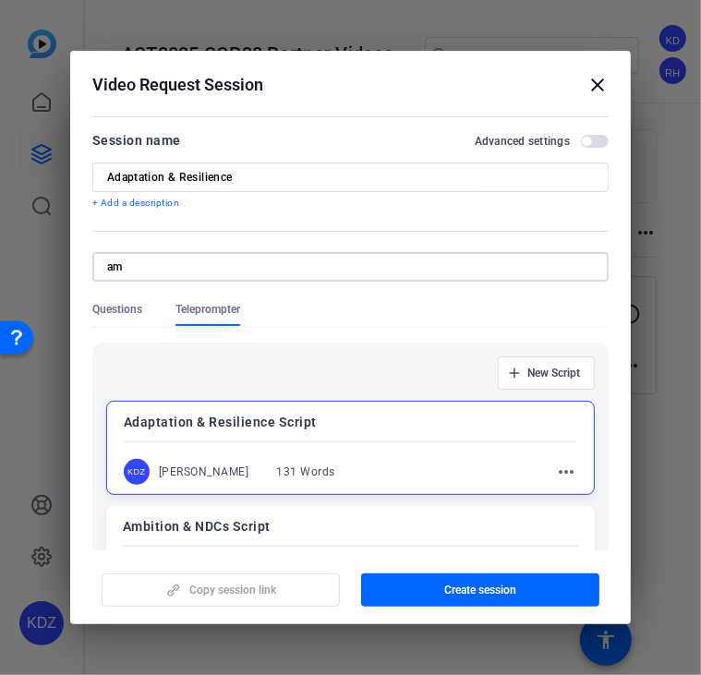
type input "a"
click at [303, 260] on input at bounding box center [346, 267] width 479 height 15
paste input "[PERSON_NAME][EMAIL_ADDRESS][DOMAIN_NAME]"
type input "[PERSON_NAME][EMAIL_ADDRESS][DOMAIN_NAME]"
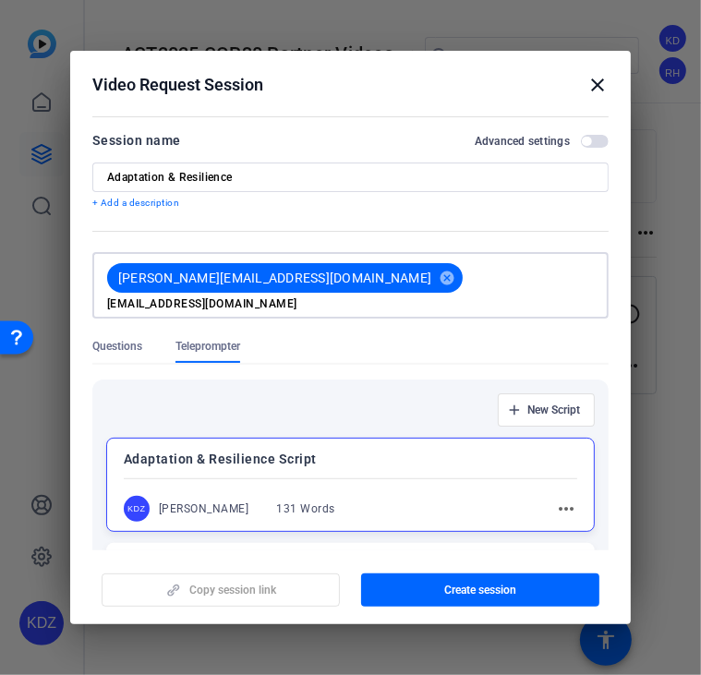
click at [477, 296] on input "[EMAIL_ADDRESS][DOMAIN_NAME]" at bounding box center [350, 303] width 487 height 15
type input "[EMAIL_ADDRESS][DOMAIN_NAME]"
click at [284, 334] on form "Session name Advanced settings Adaptation & Resilience + Add a description [PER…" at bounding box center [350, 428] width 516 height 599
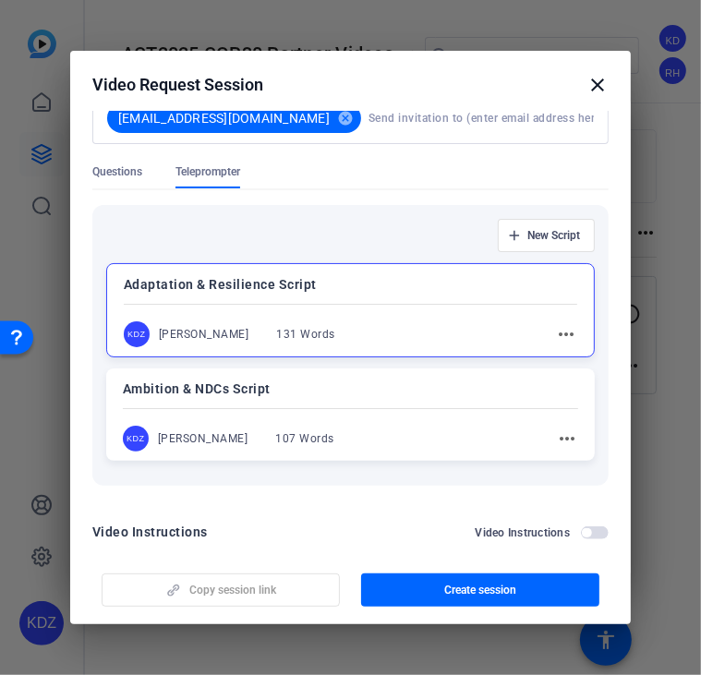
scroll to position [198, 0]
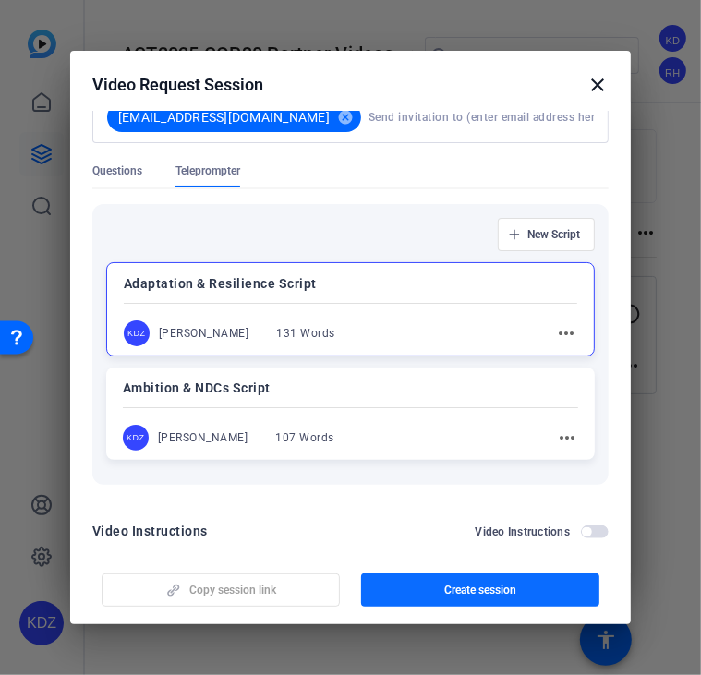
click at [495, 591] on span "Create session" at bounding box center [480, 590] width 72 height 15
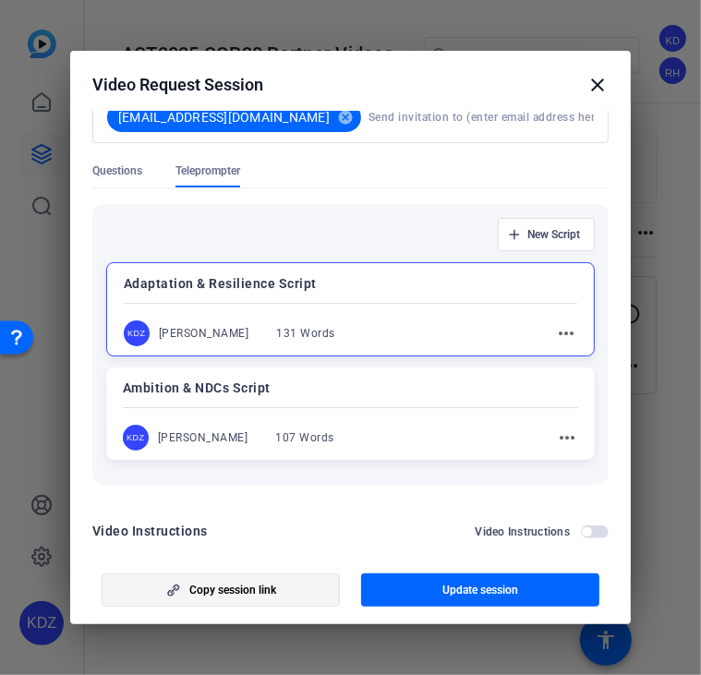
click at [290, 595] on span "button" at bounding box center [221, 590] width 236 height 44
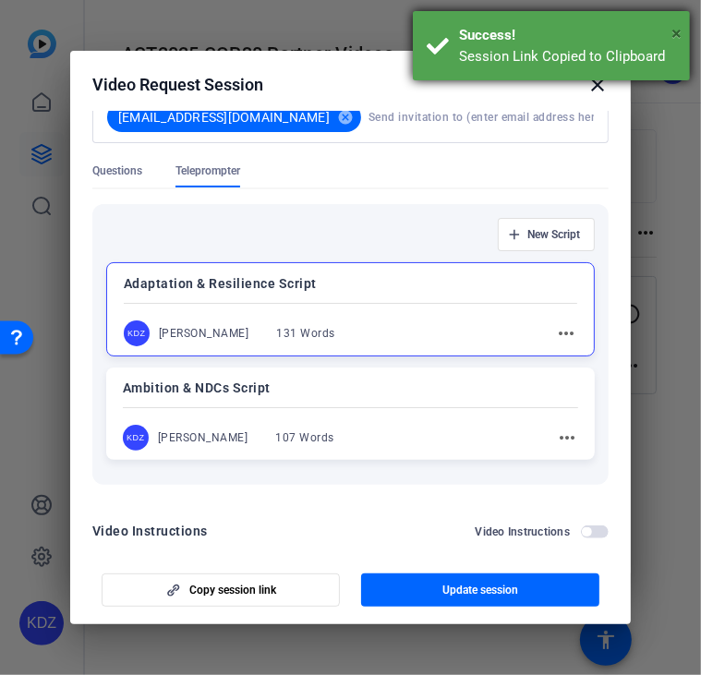
click at [672, 36] on span "×" at bounding box center [676, 33] width 10 height 22
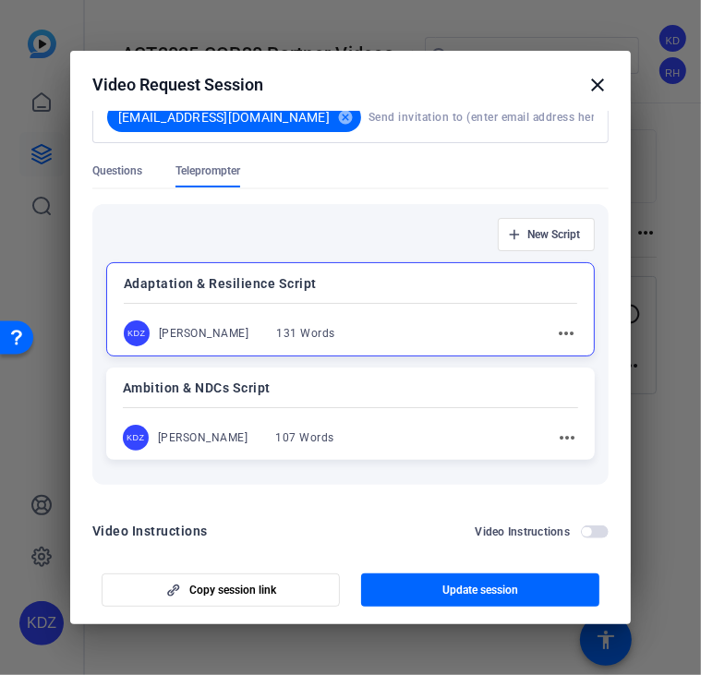
click at [604, 90] on mat-icon "close" at bounding box center [597, 85] width 22 height 22
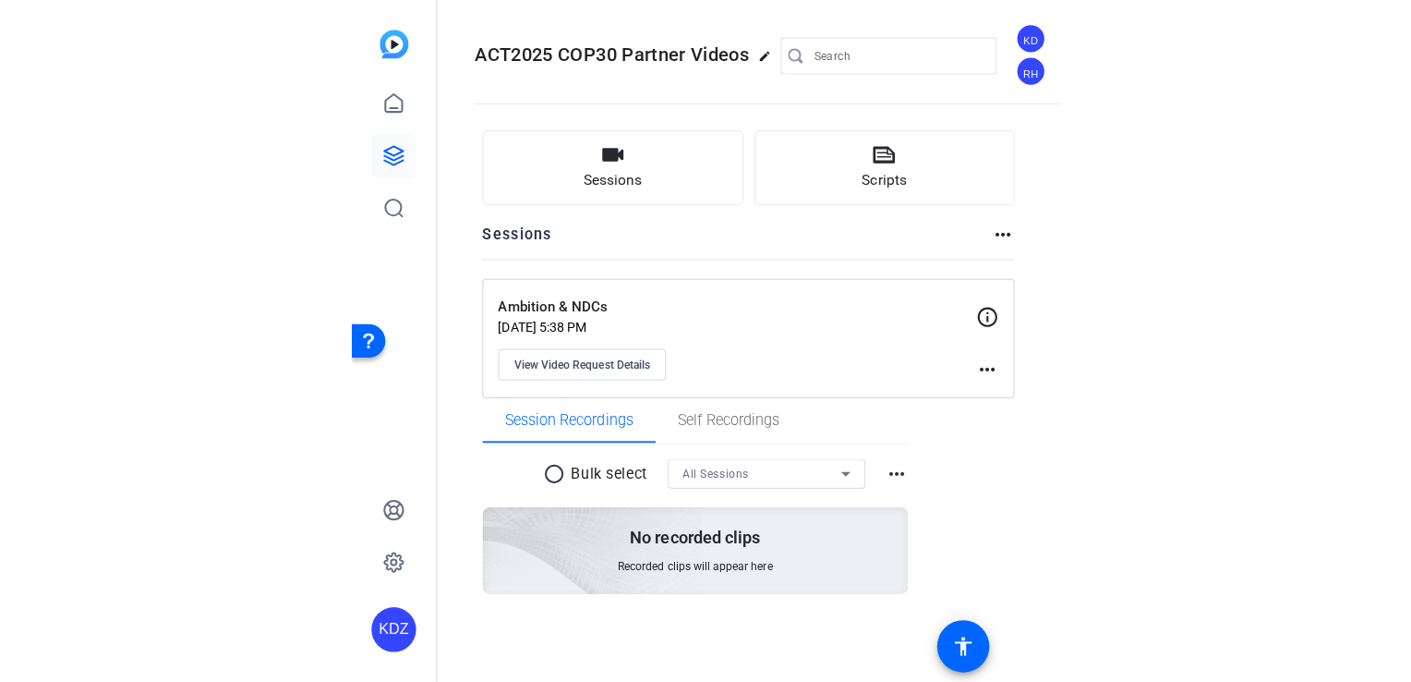
scroll to position [0, 0]
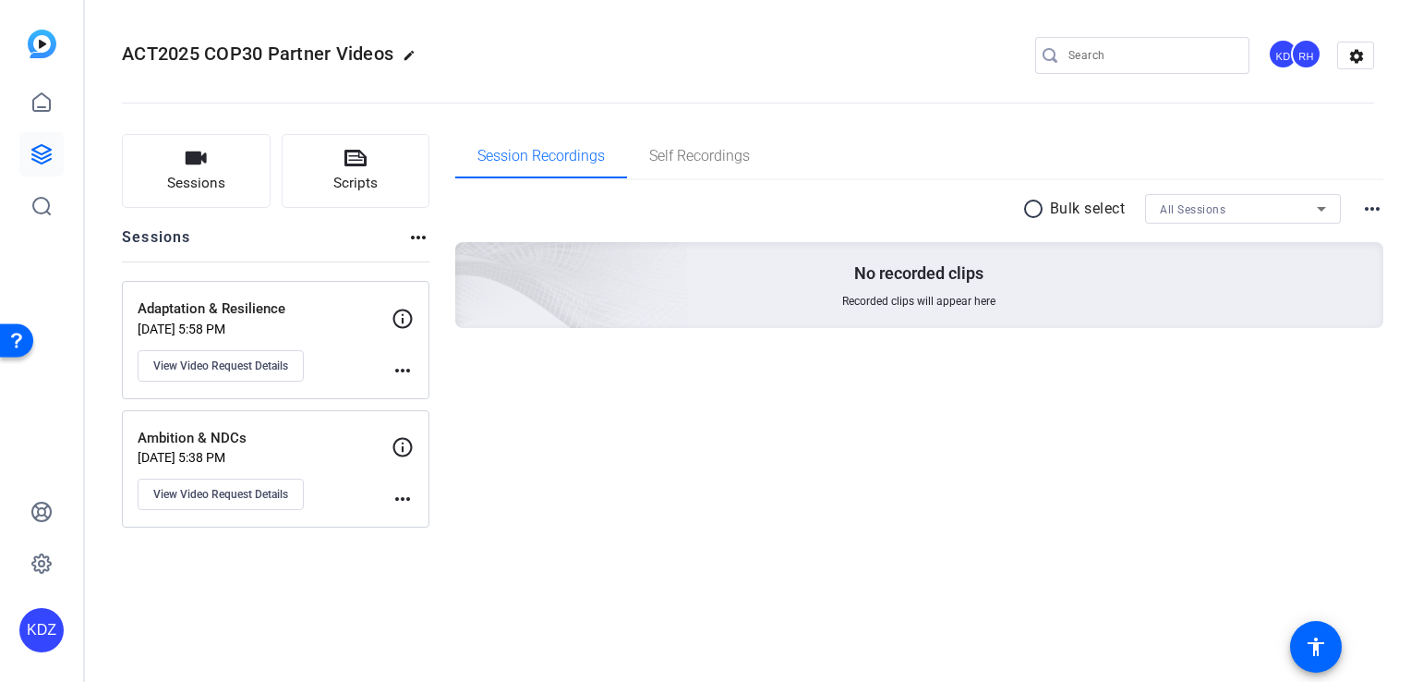
click at [317, 302] on p "Adaptation & Resilience" at bounding box center [265, 308] width 254 height 21
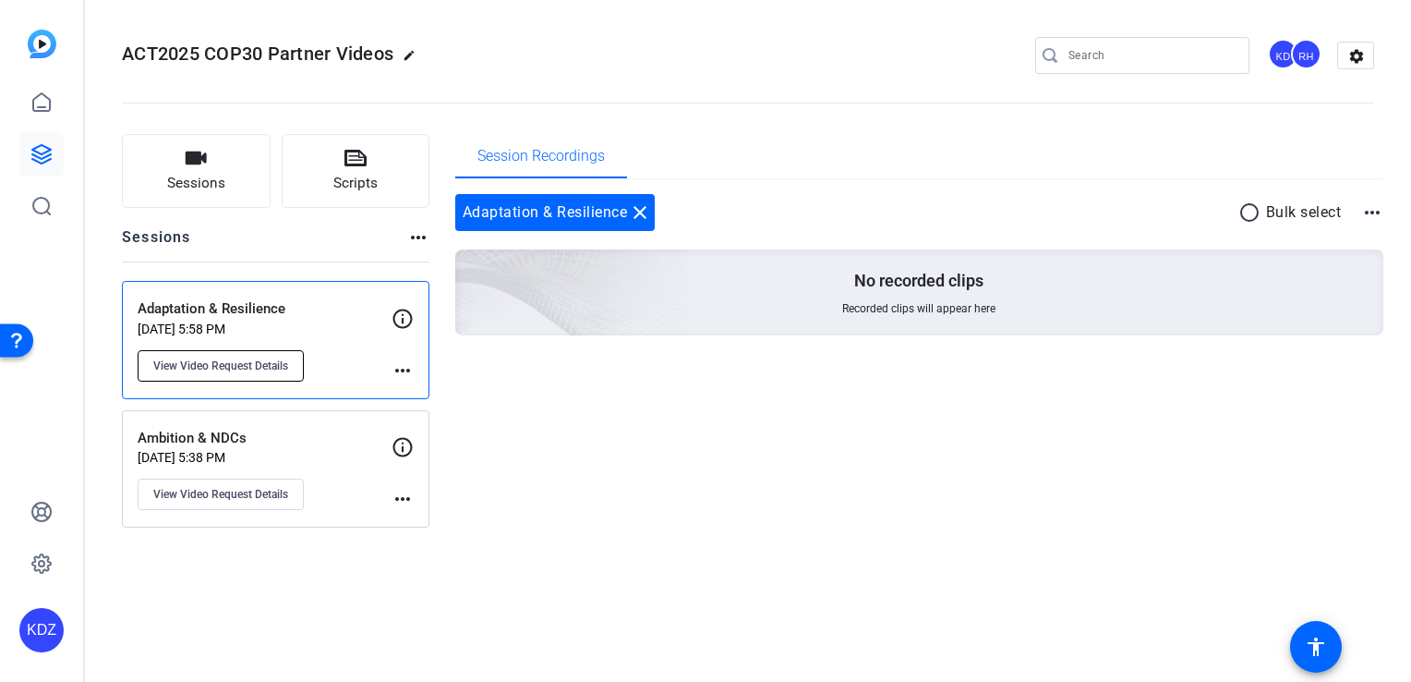
click at [278, 361] on span "View Video Request Details" at bounding box center [220, 365] width 135 height 15
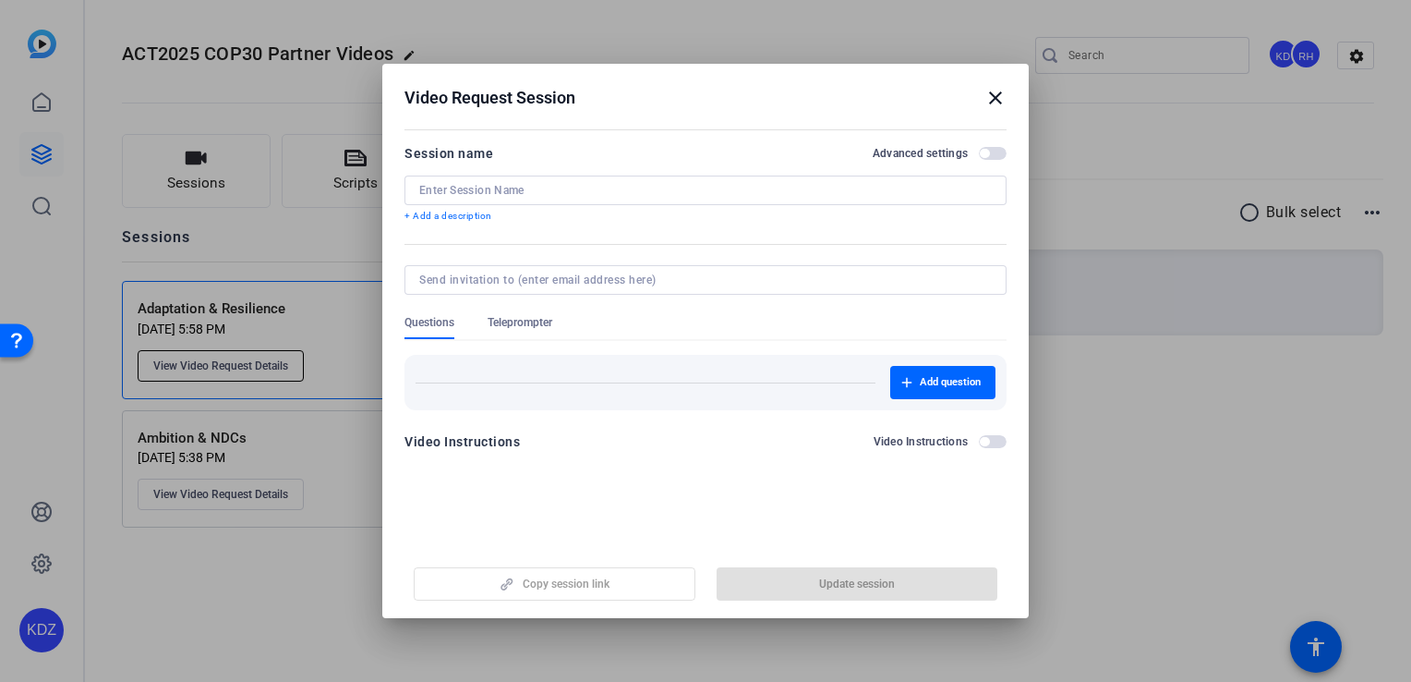
type input "Adaptation & Resilience"
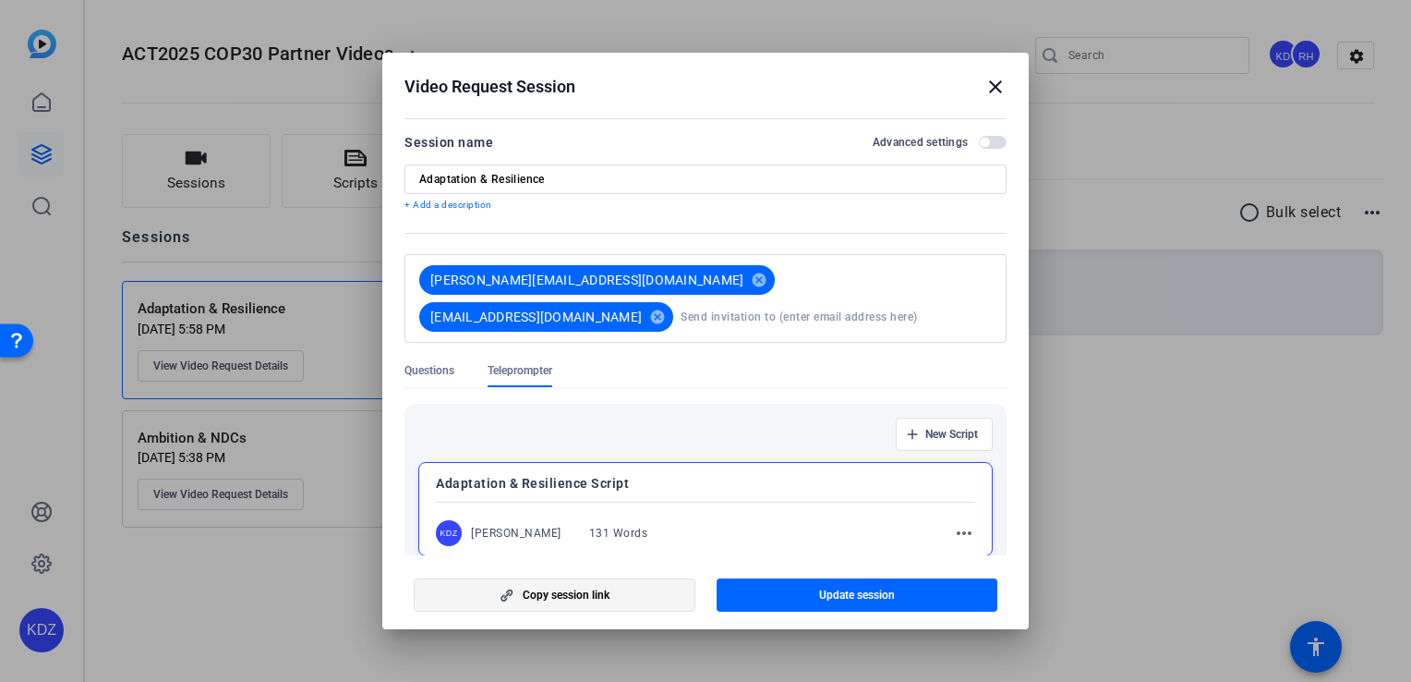
click at [623, 597] on span "button" at bounding box center [555, 595] width 280 height 44
click at [996, 85] on mat-icon "close" at bounding box center [995, 87] width 22 height 22
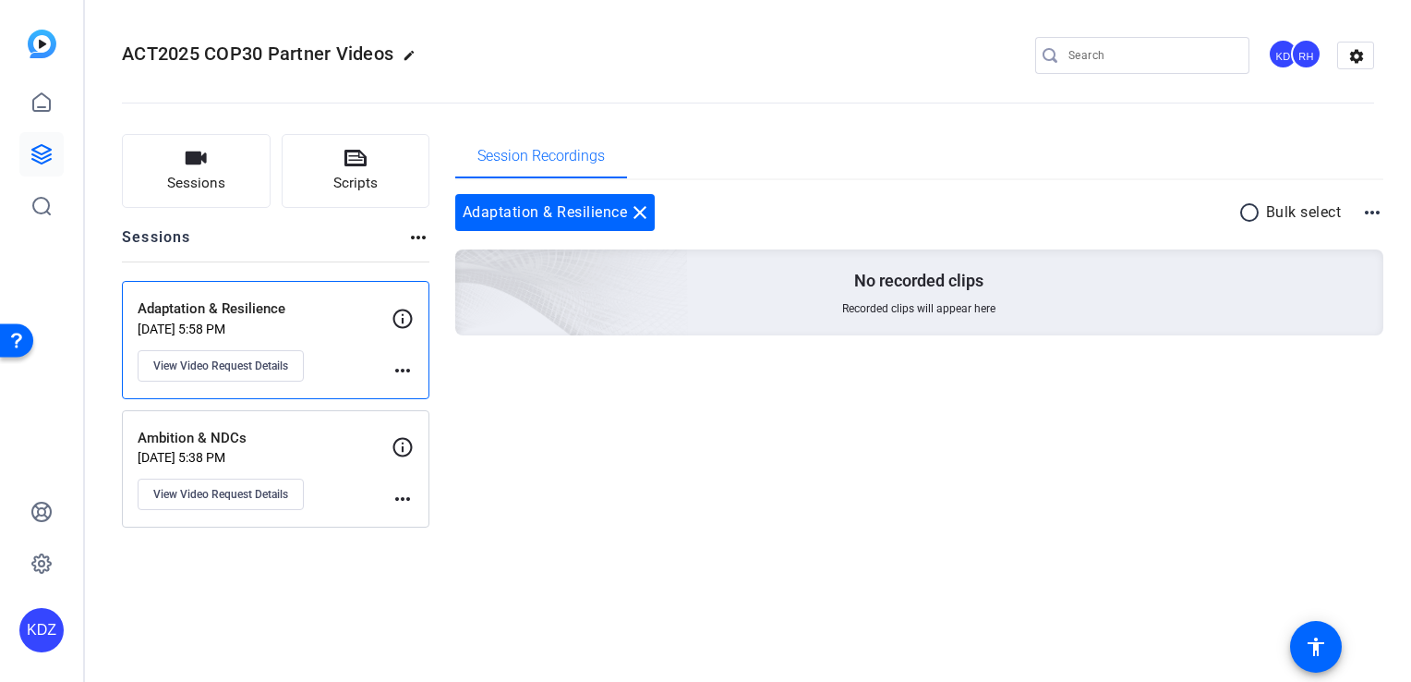
click at [317, 321] on p "[DATE] 5:58 PM" at bounding box center [265, 328] width 254 height 15
click at [289, 368] on button "View Video Request Details" at bounding box center [221, 365] width 166 height 31
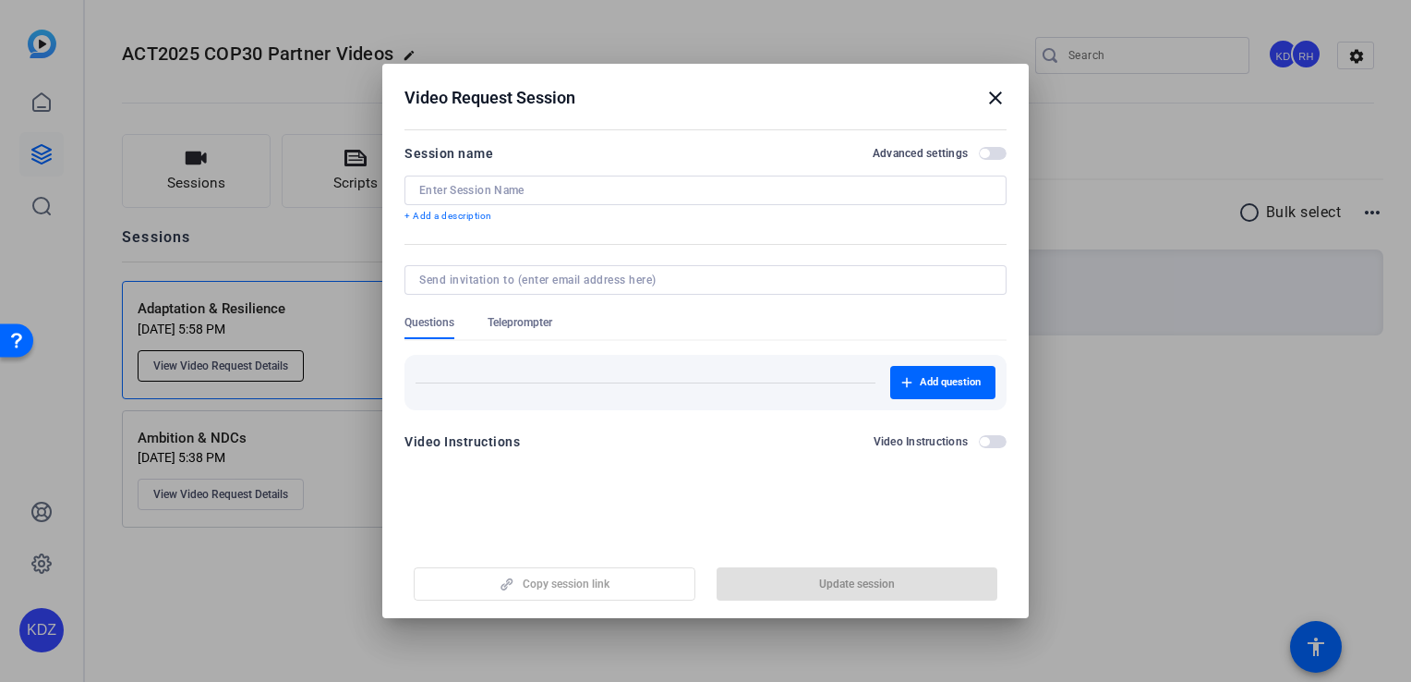
type input "Adaptation & Resilience"
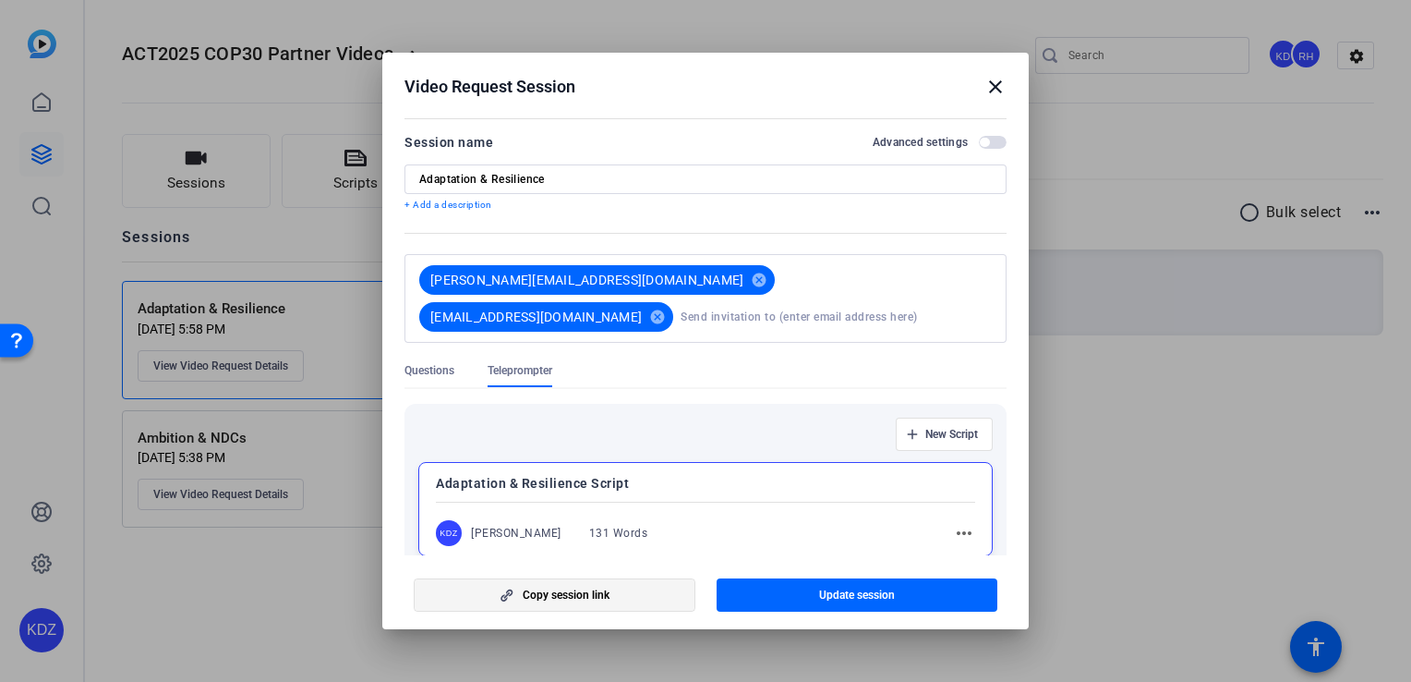
click at [520, 602] on span "button" at bounding box center [555, 595] width 280 height 44
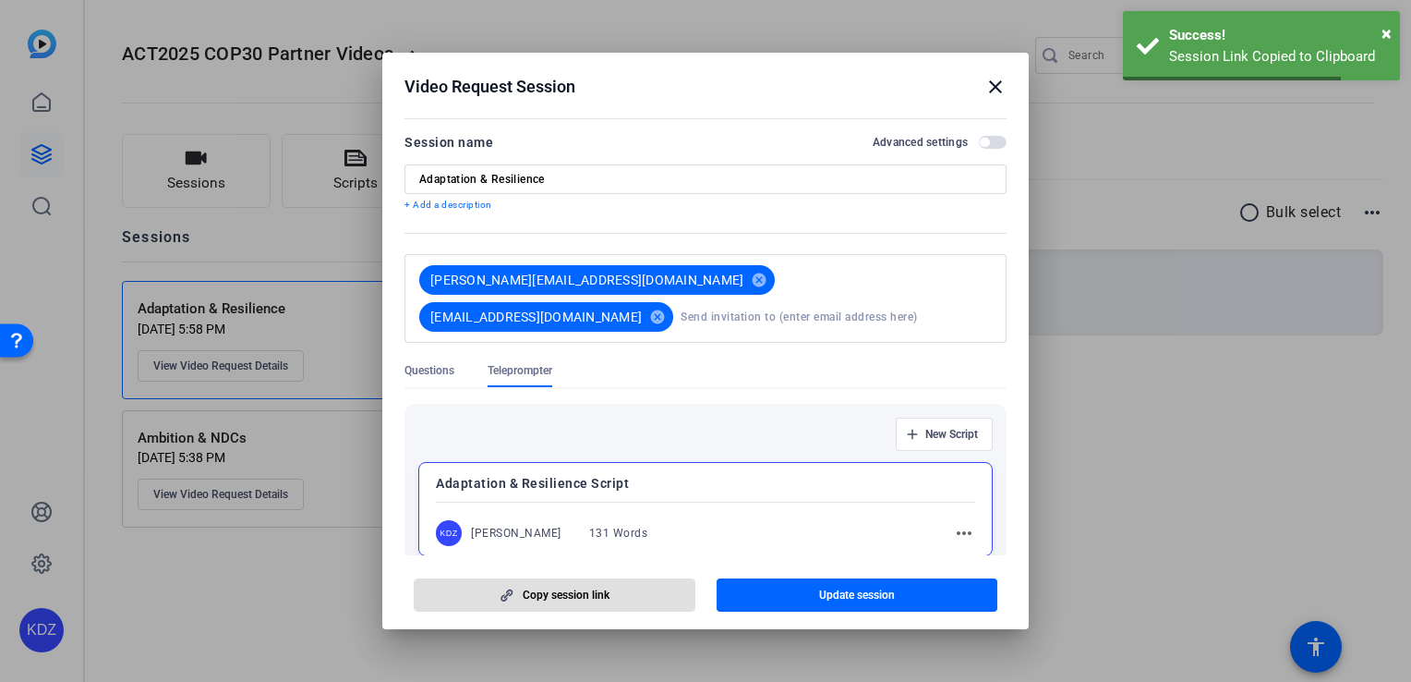
click at [996, 82] on mat-icon "close" at bounding box center [995, 87] width 22 height 22
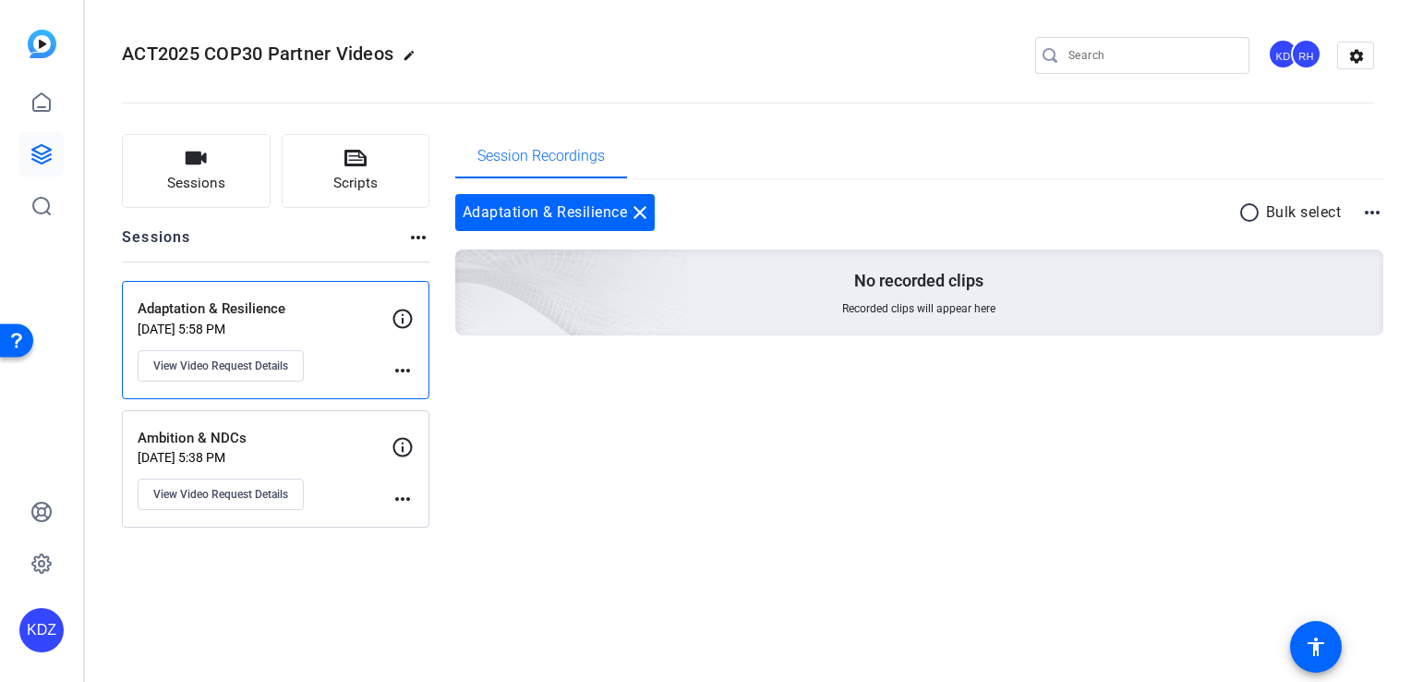
click at [325, 342] on div "Adaptation & Resilience [DATE] 5:58 PM View Video Request Details" at bounding box center [265, 339] width 254 height 83
click at [240, 358] on span "View Video Request Details" at bounding box center [220, 365] width 135 height 15
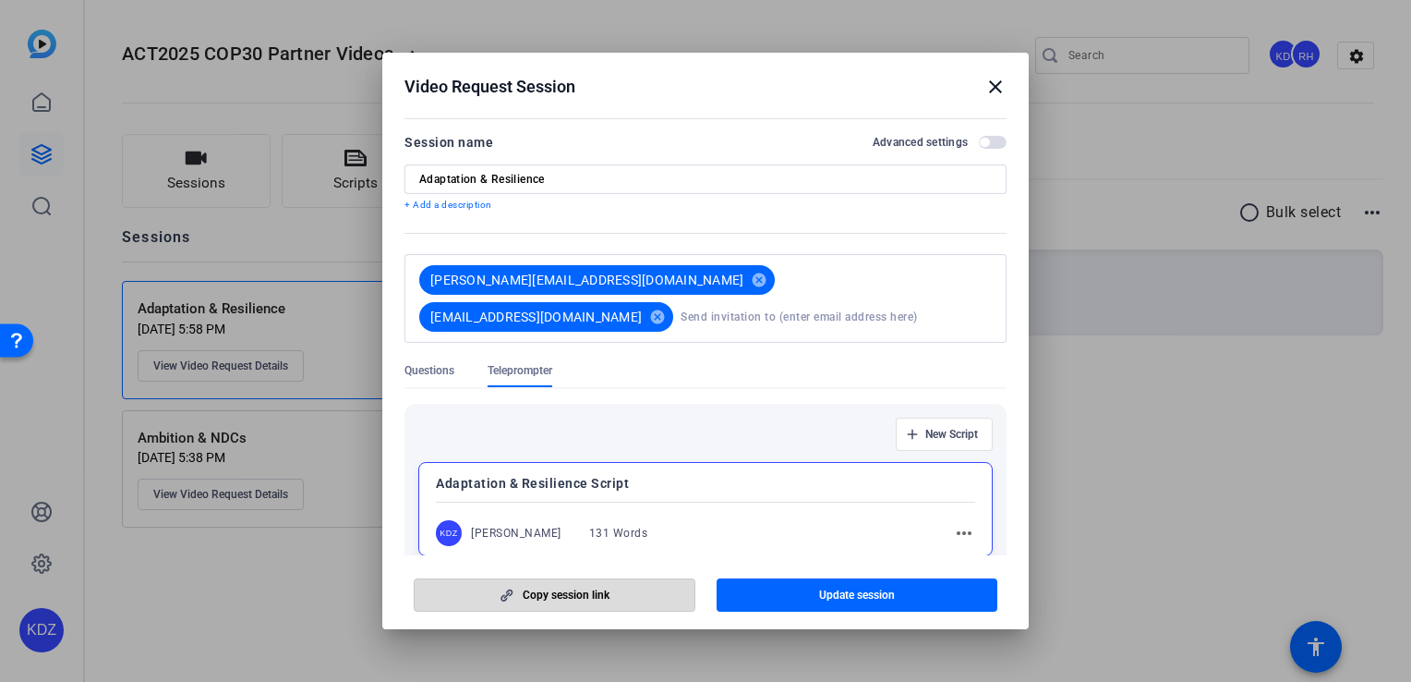
click at [547, 593] on span "Copy session link" at bounding box center [566, 594] width 87 height 15
click at [994, 87] on mat-icon "close" at bounding box center [995, 87] width 22 height 22
